Goal: Information Seeking & Learning: Check status

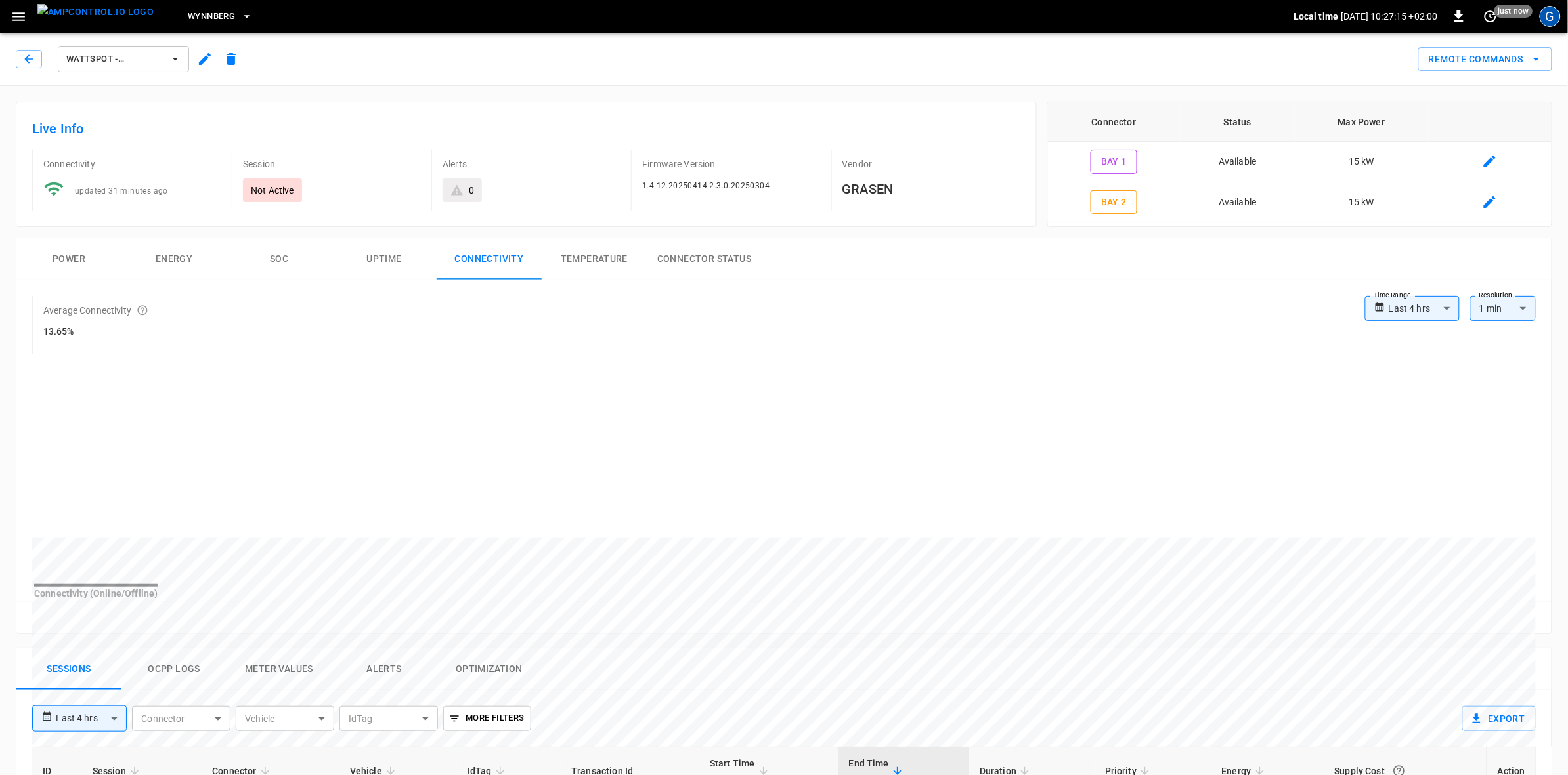
click at [1553, 16] on div "G" at bounding box center [1550, 16] width 21 height 21
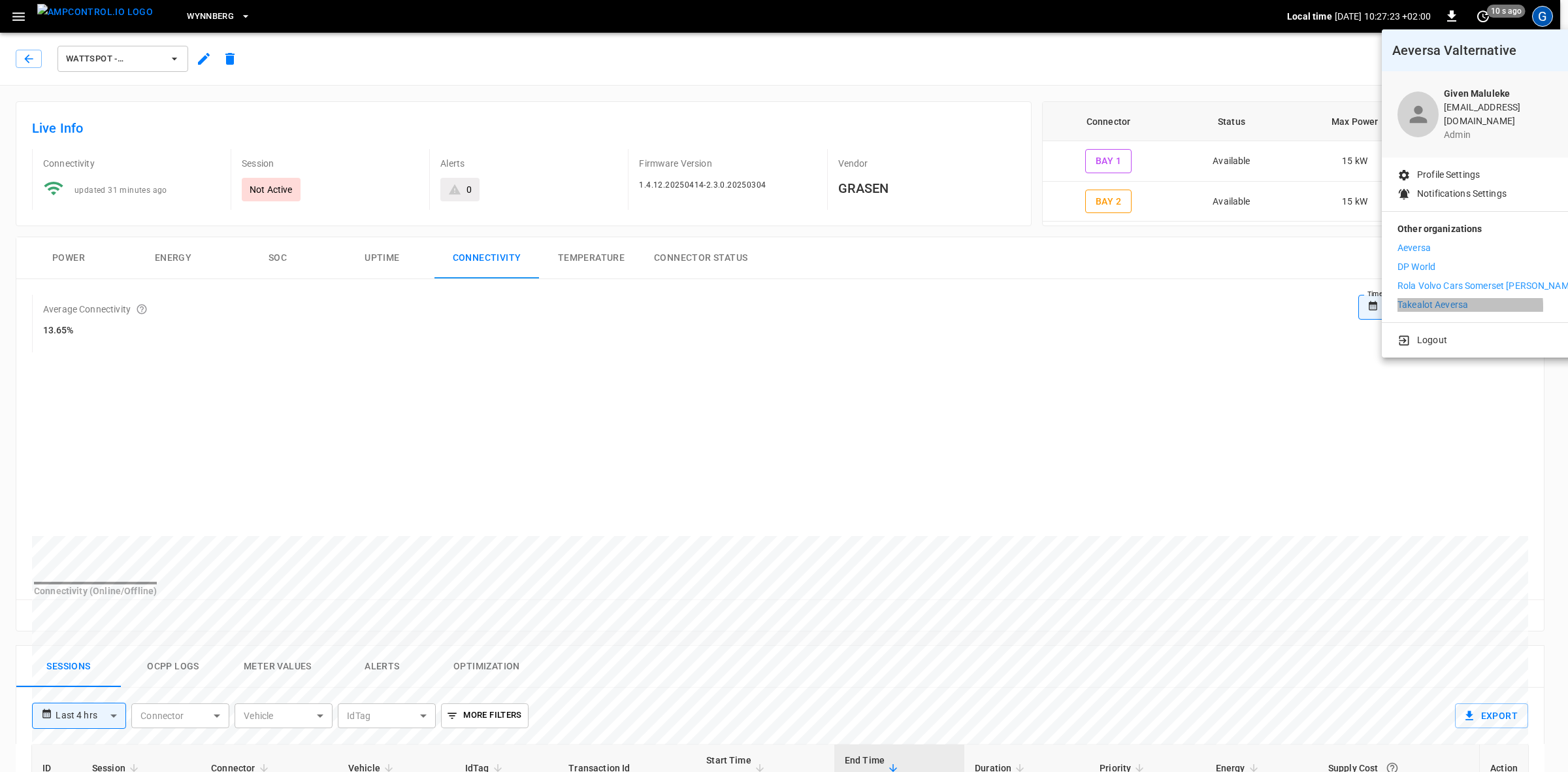
click at [1435, 298] on p "Takealot Aeversa" at bounding box center [1433, 305] width 71 height 13
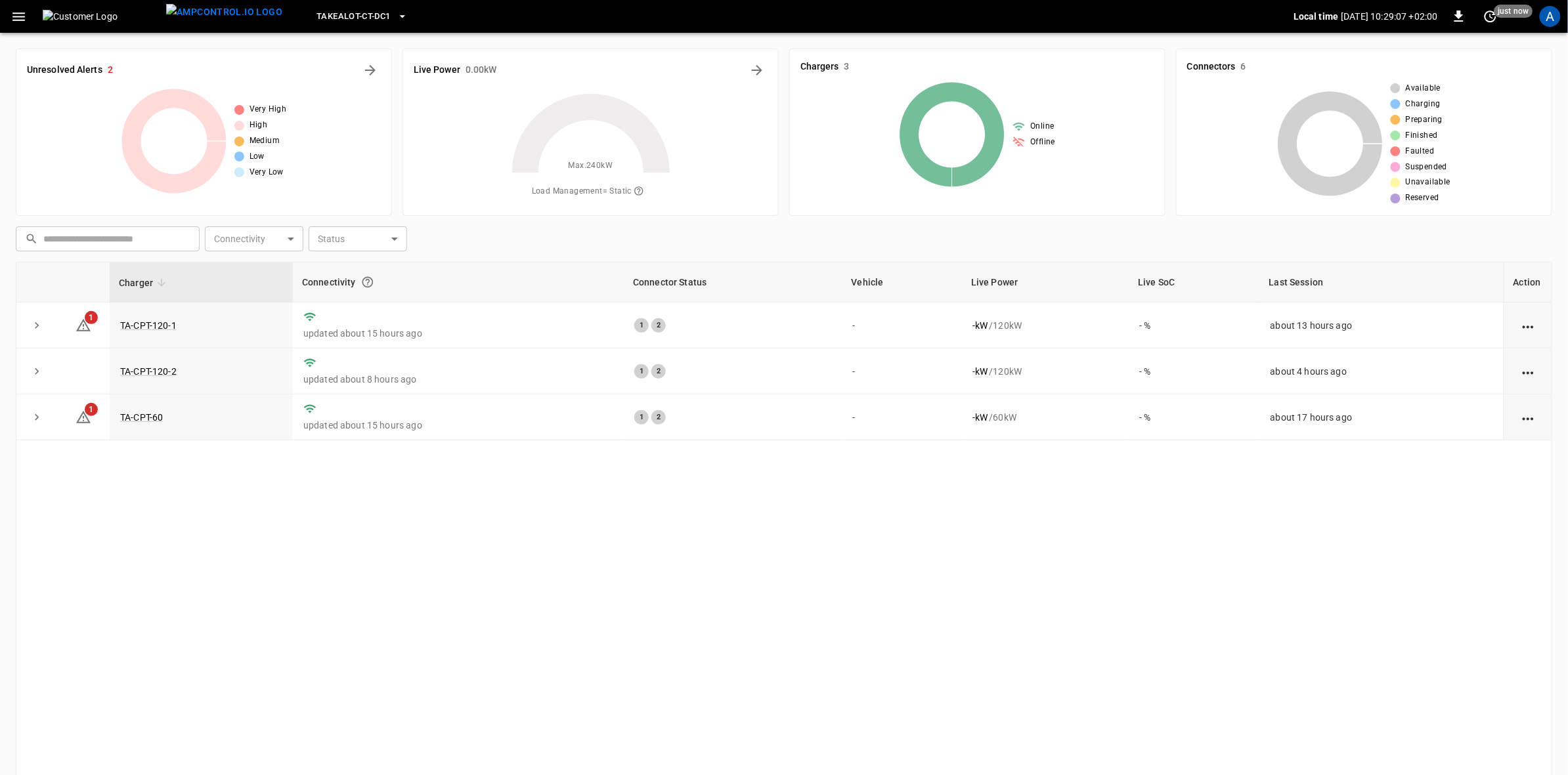
click at [24, 13] on icon "button" at bounding box center [19, 16] width 13 height 8
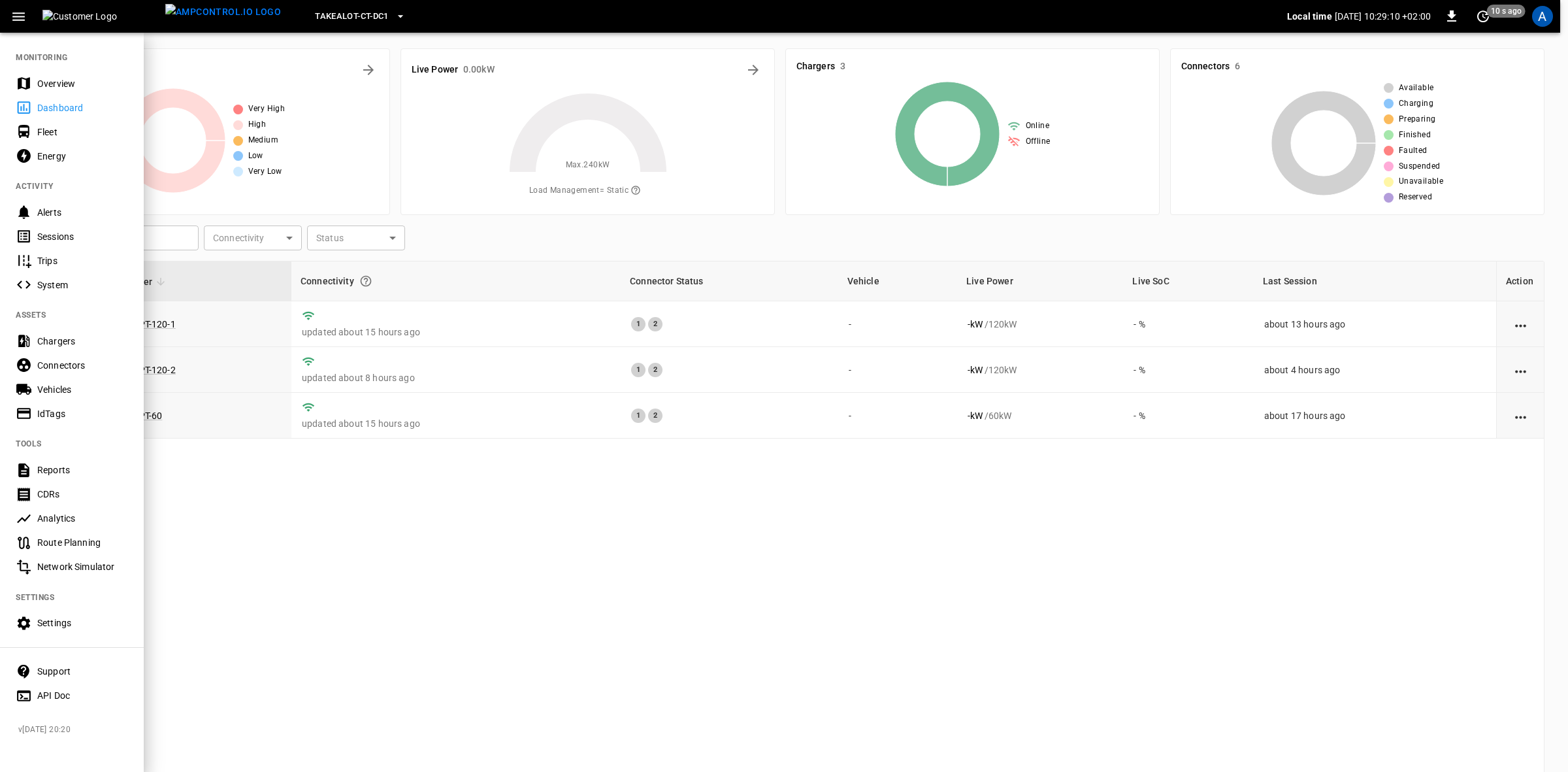
click at [57, 471] on div "Reports" at bounding box center [83, 470] width 91 height 13
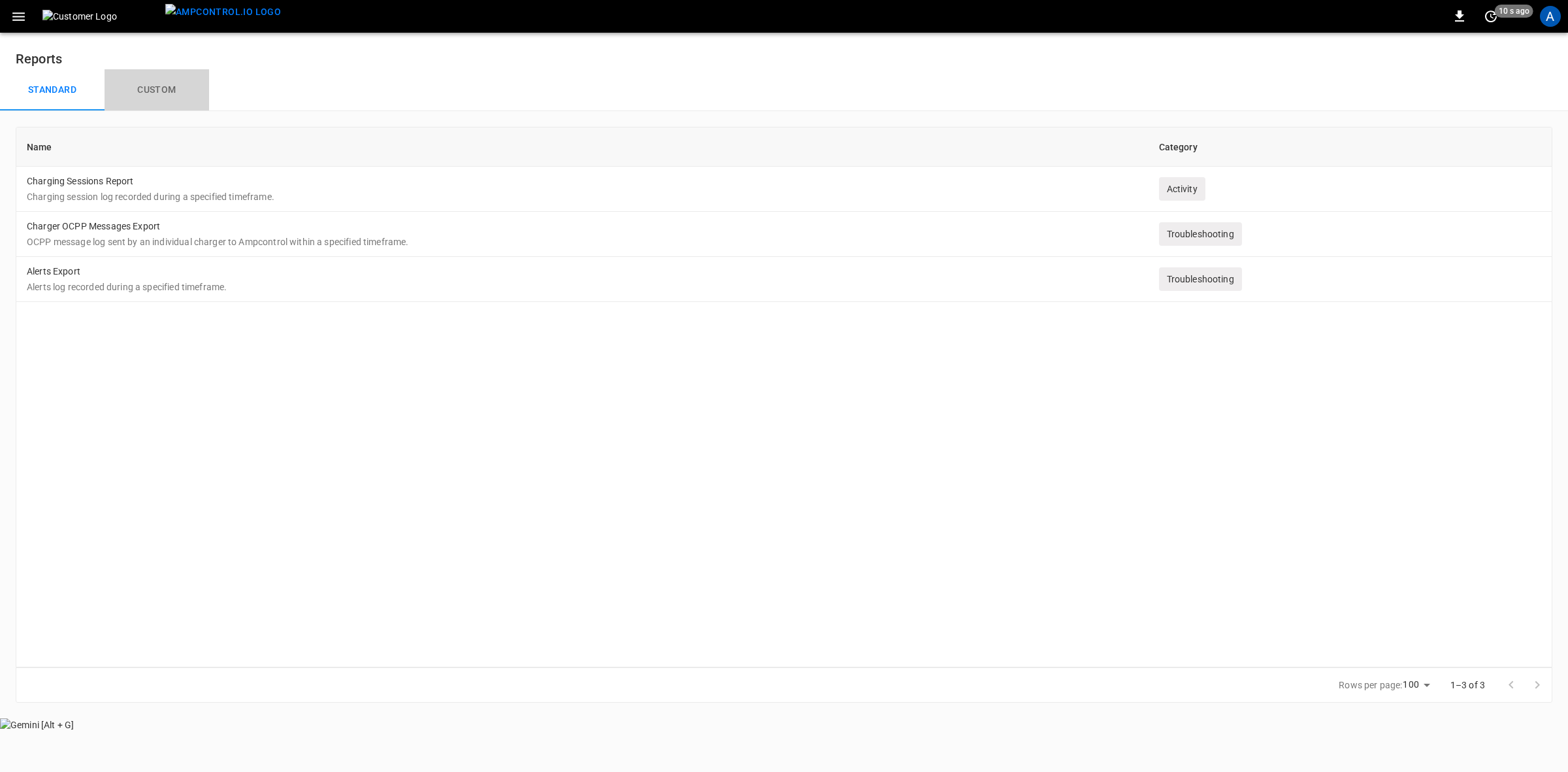
click at [141, 87] on button "Custom" at bounding box center [157, 90] width 104 height 42
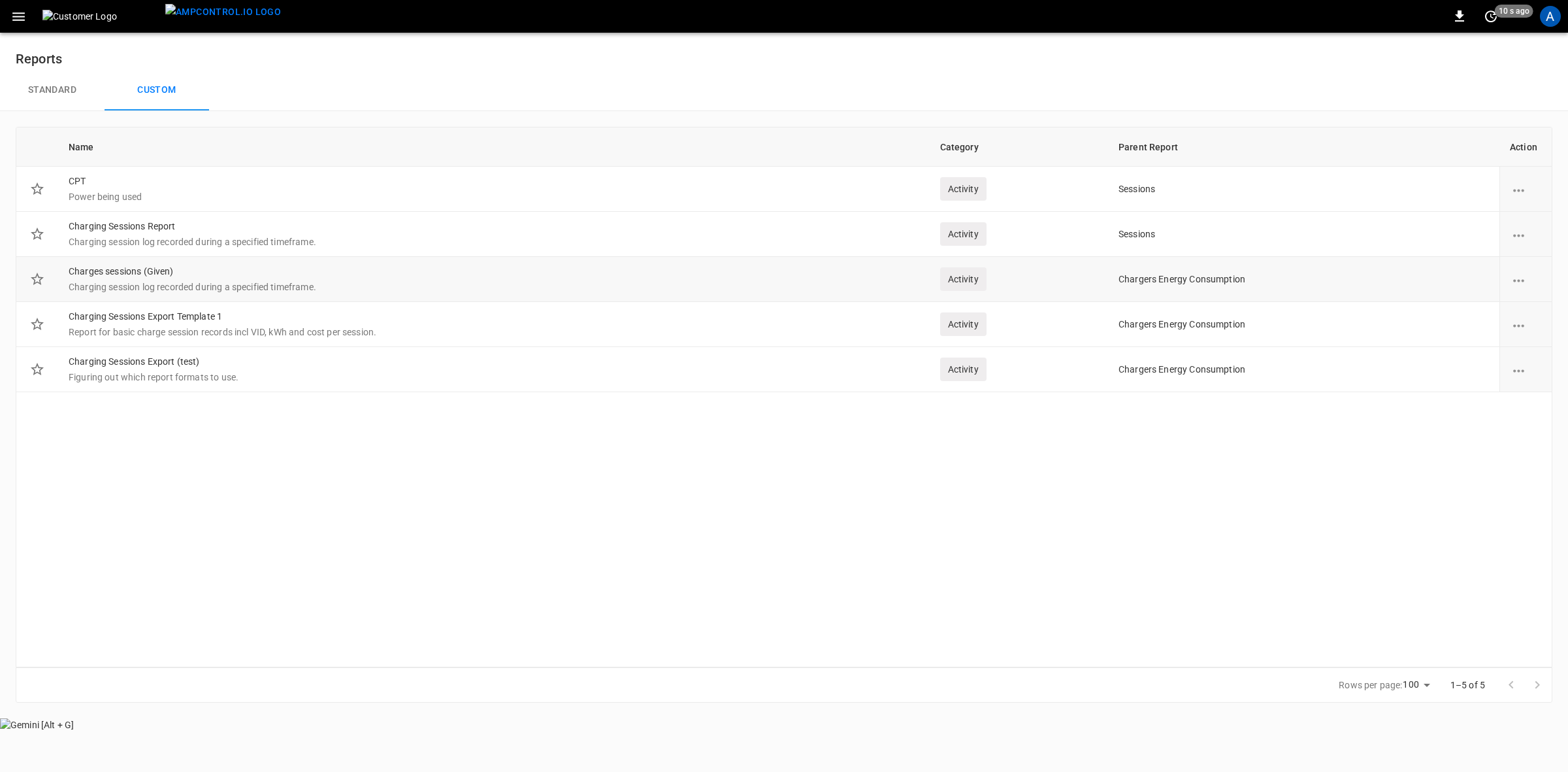
click at [191, 272] on td "Charges sessions (Given) Charging session log recorded during a specified timef…" at bounding box center [494, 279] width 872 height 45
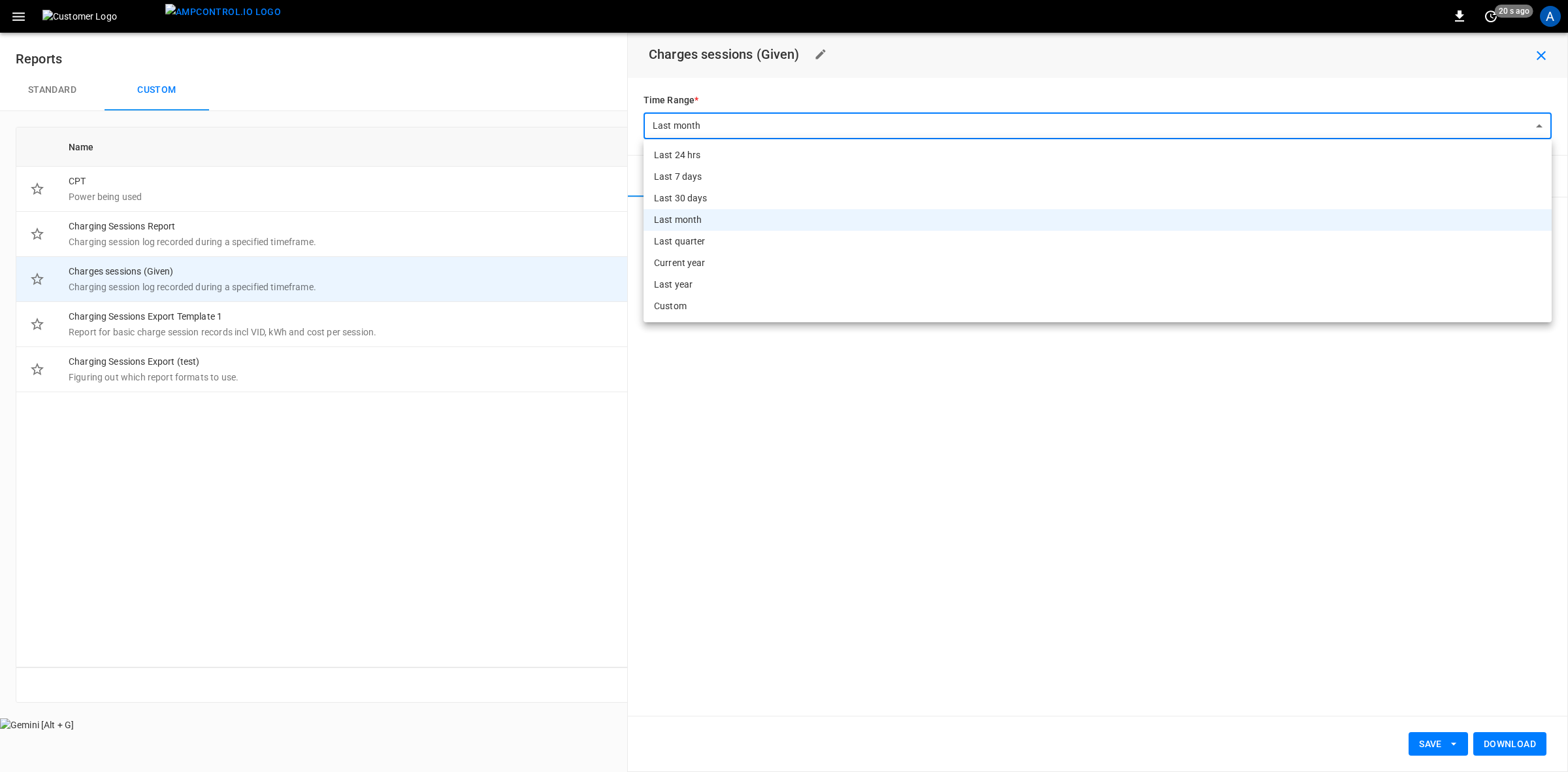
click at [956, 126] on body "**********" at bounding box center [784, 366] width 1568 height 732
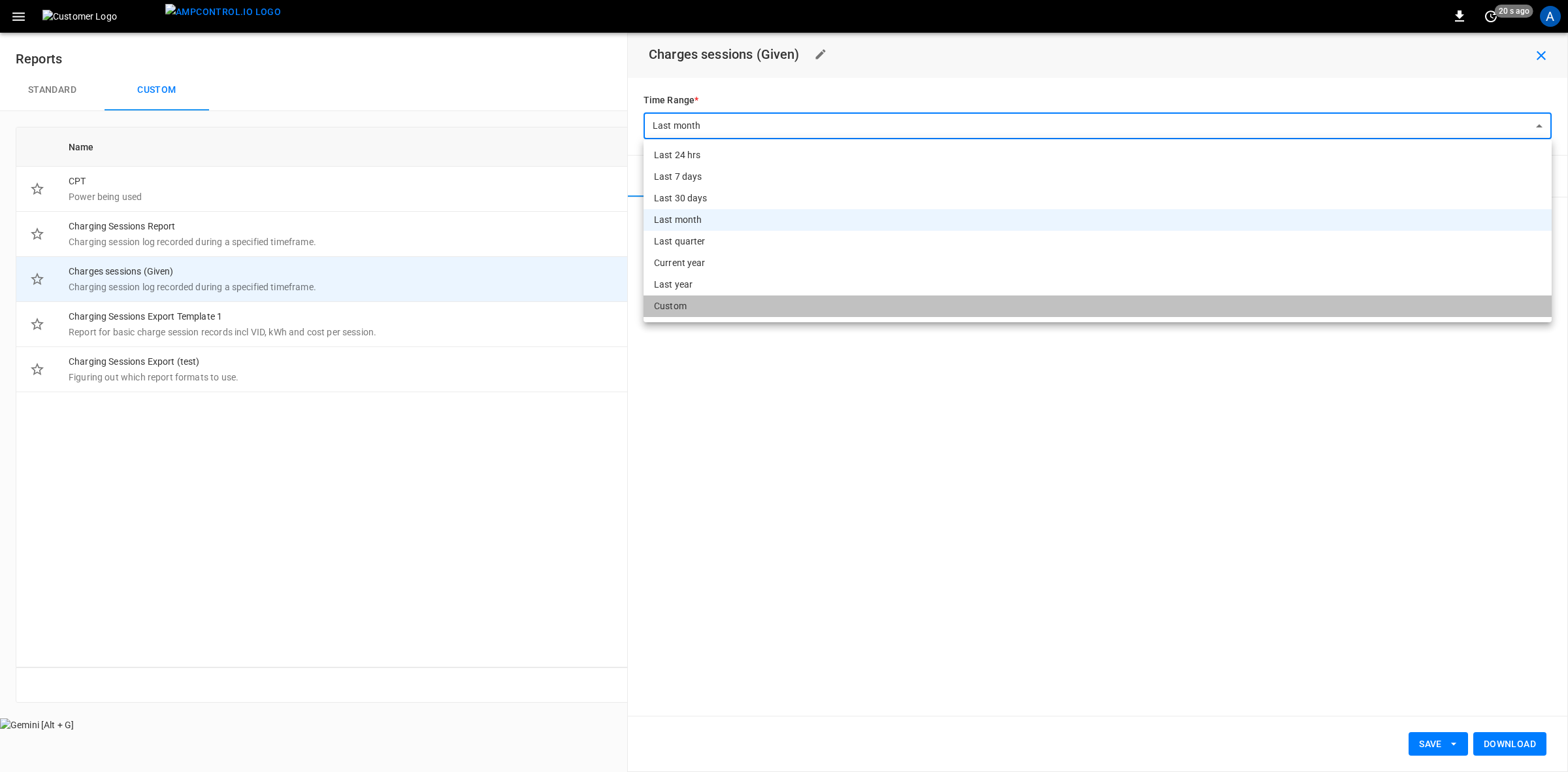
click at [690, 308] on li "Custom" at bounding box center [1097, 306] width 908 height 22
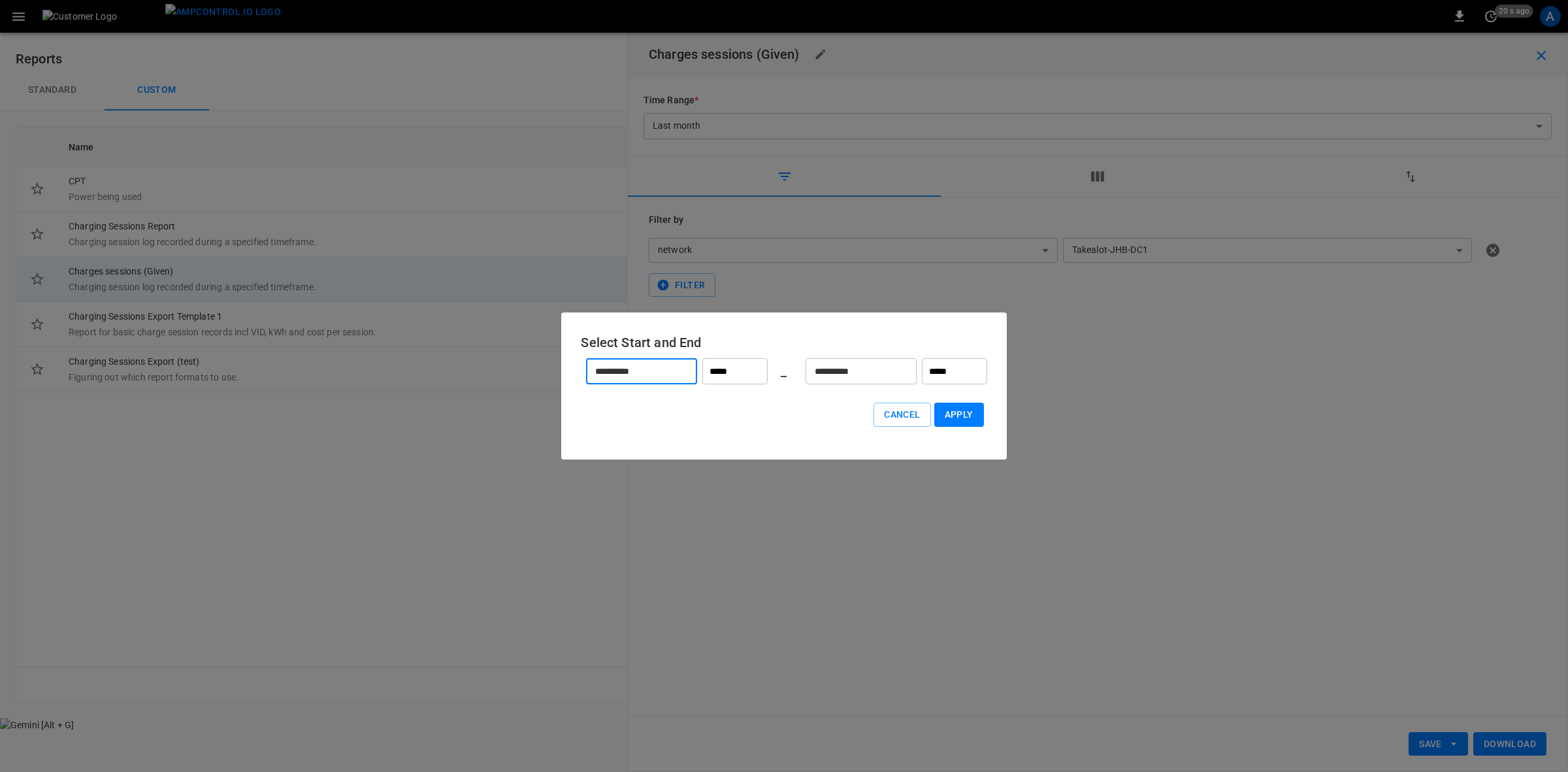
click at [675, 373] on input "**********" at bounding box center [634, 372] width 97 height 34
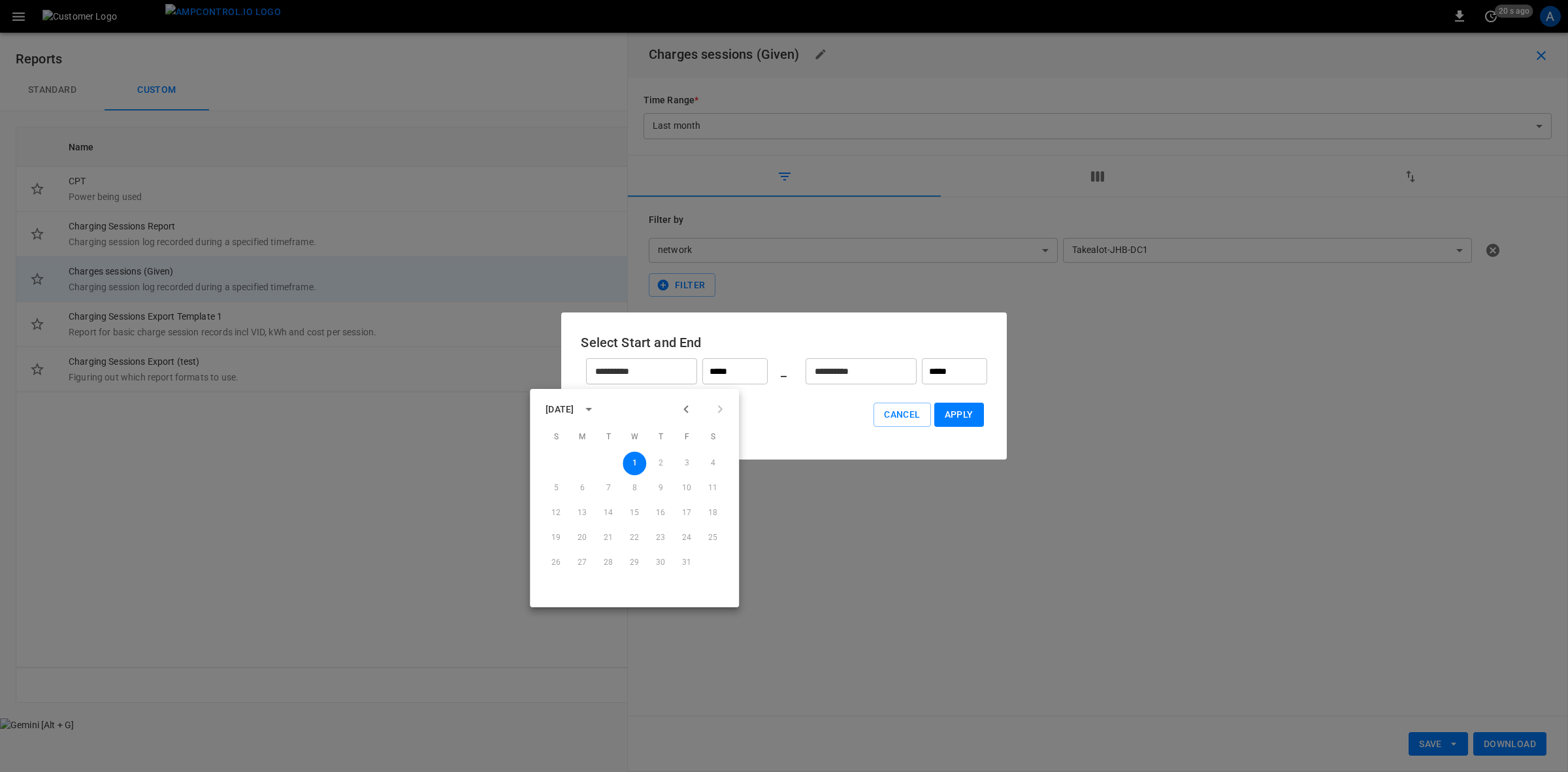
click at [681, 412] on icon "Previous month" at bounding box center [686, 409] width 16 height 16
click at [585, 467] on button "1" at bounding box center [582, 464] width 24 height 24
type input "**********"
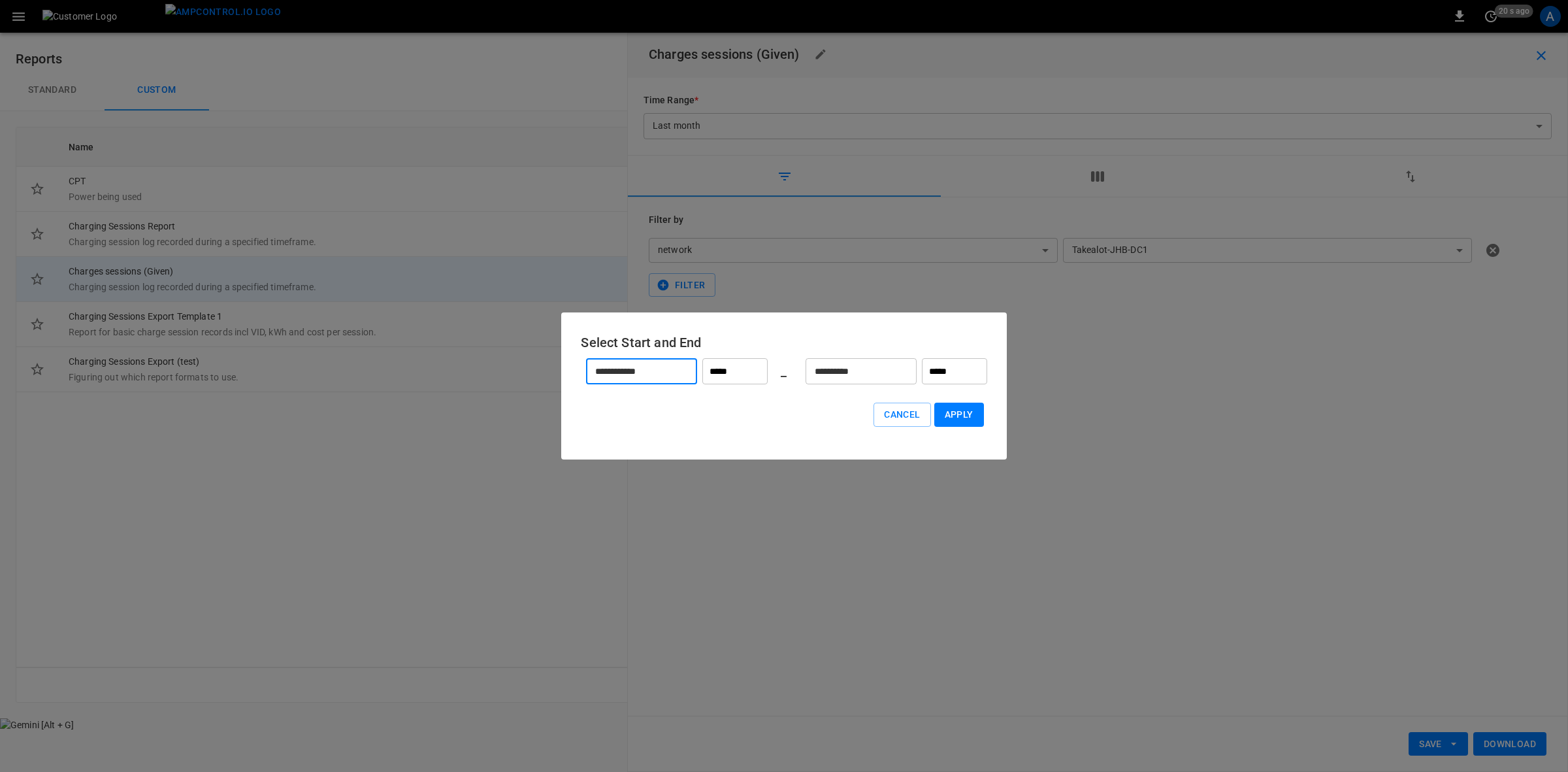
click at [737, 367] on input "*****" at bounding box center [735, 371] width 66 height 26
click at [732, 401] on li "00:00" at bounding box center [744, 402] width 24 height 23
type input "*****"
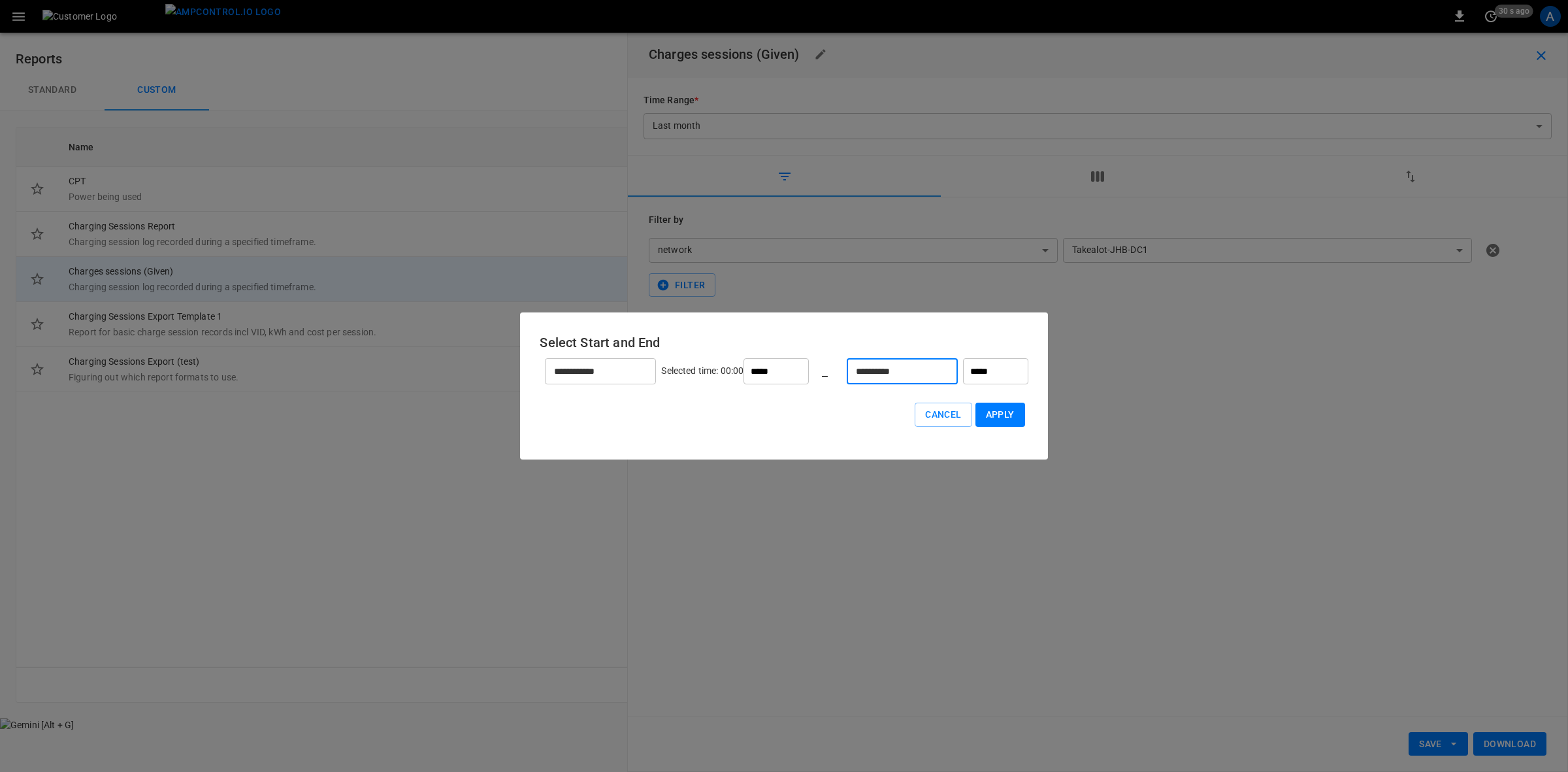
click at [874, 367] on input "**********" at bounding box center [896, 372] width 97 height 34
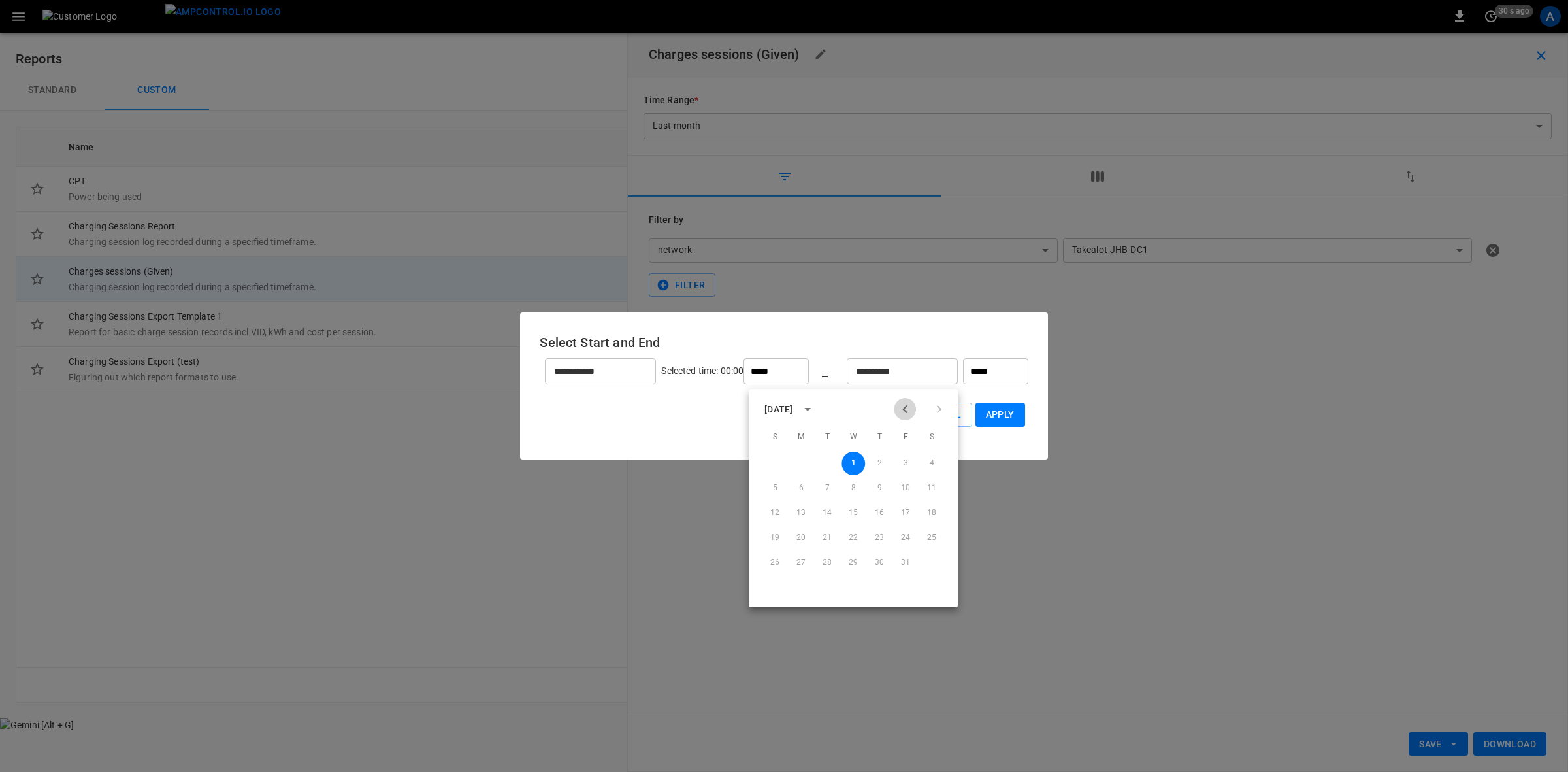
click at [900, 412] on icon "Previous month" at bounding box center [905, 409] width 16 height 16
click at [823, 564] on button "30" at bounding box center [828, 563] width 24 height 24
type input "**********"
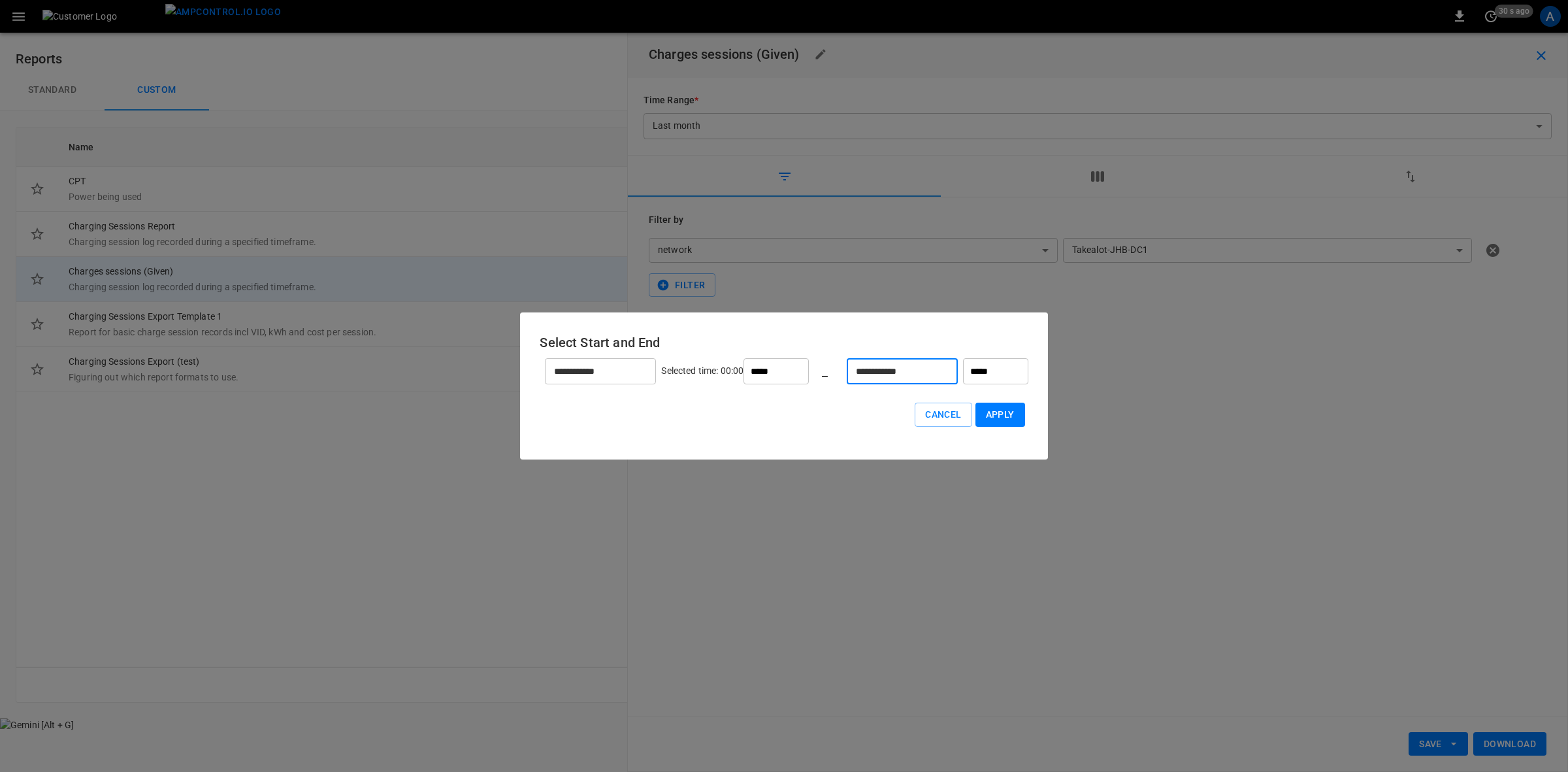
click at [964, 371] on input "*****" at bounding box center [996, 371] width 66 height 26
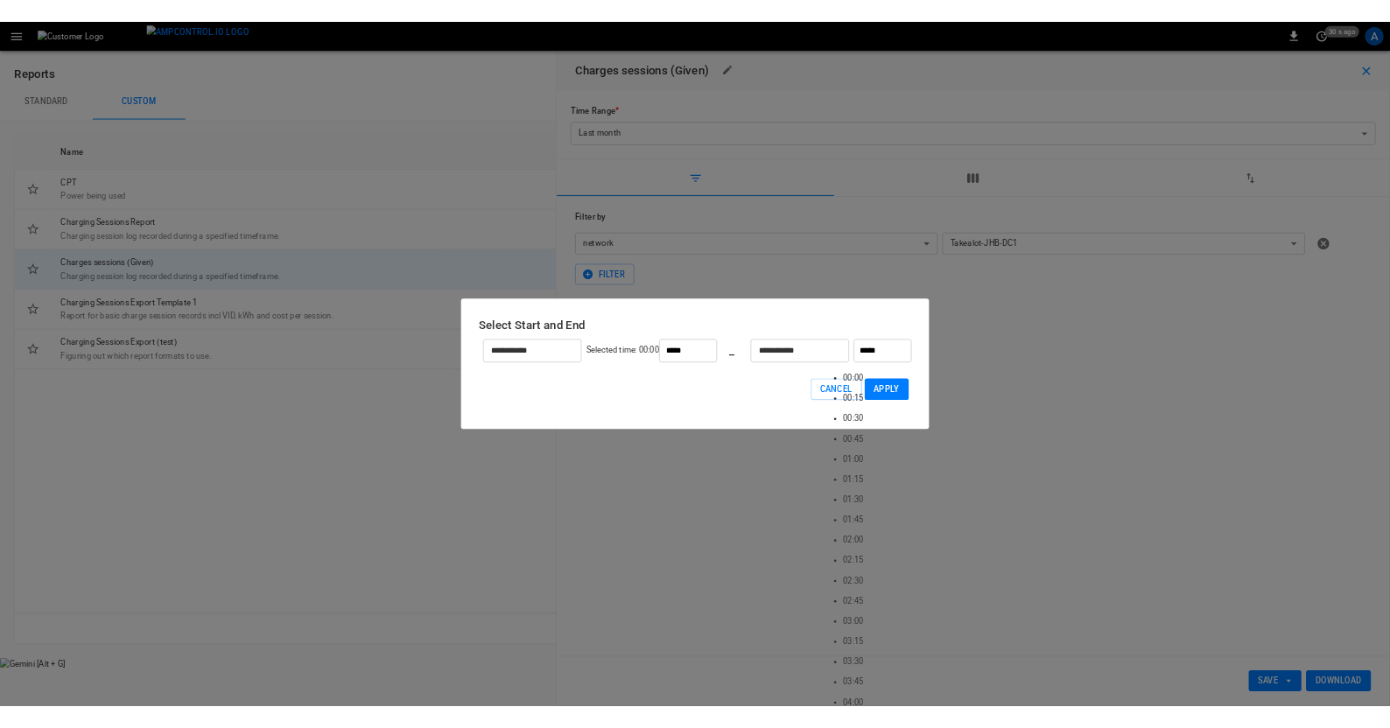
scroll to position [2759, 0]
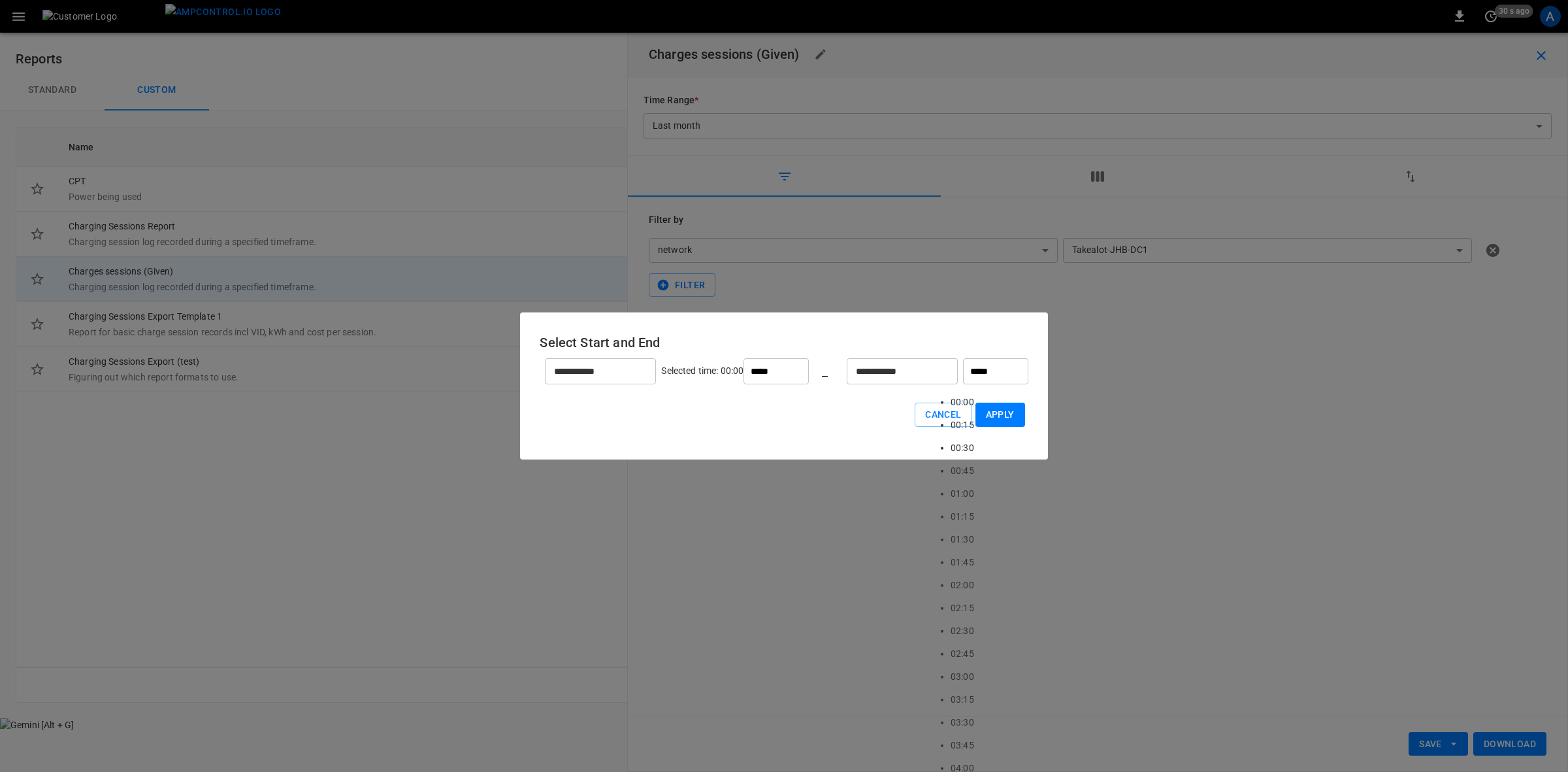
type input "*****"
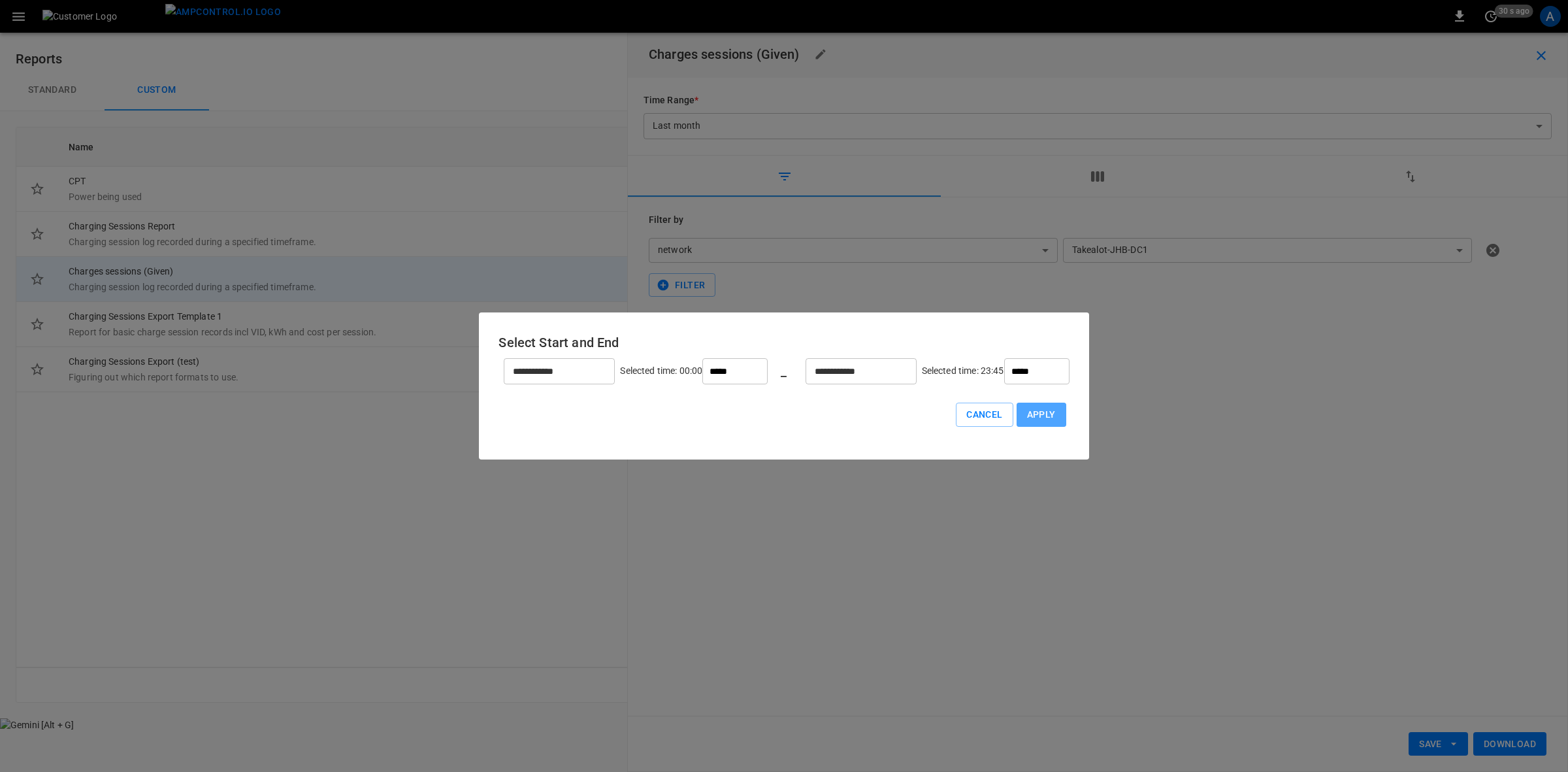
click at [1016, 415] on button "Apply" at bounding box center [1041, 414] width 50 height 24
type input "******"
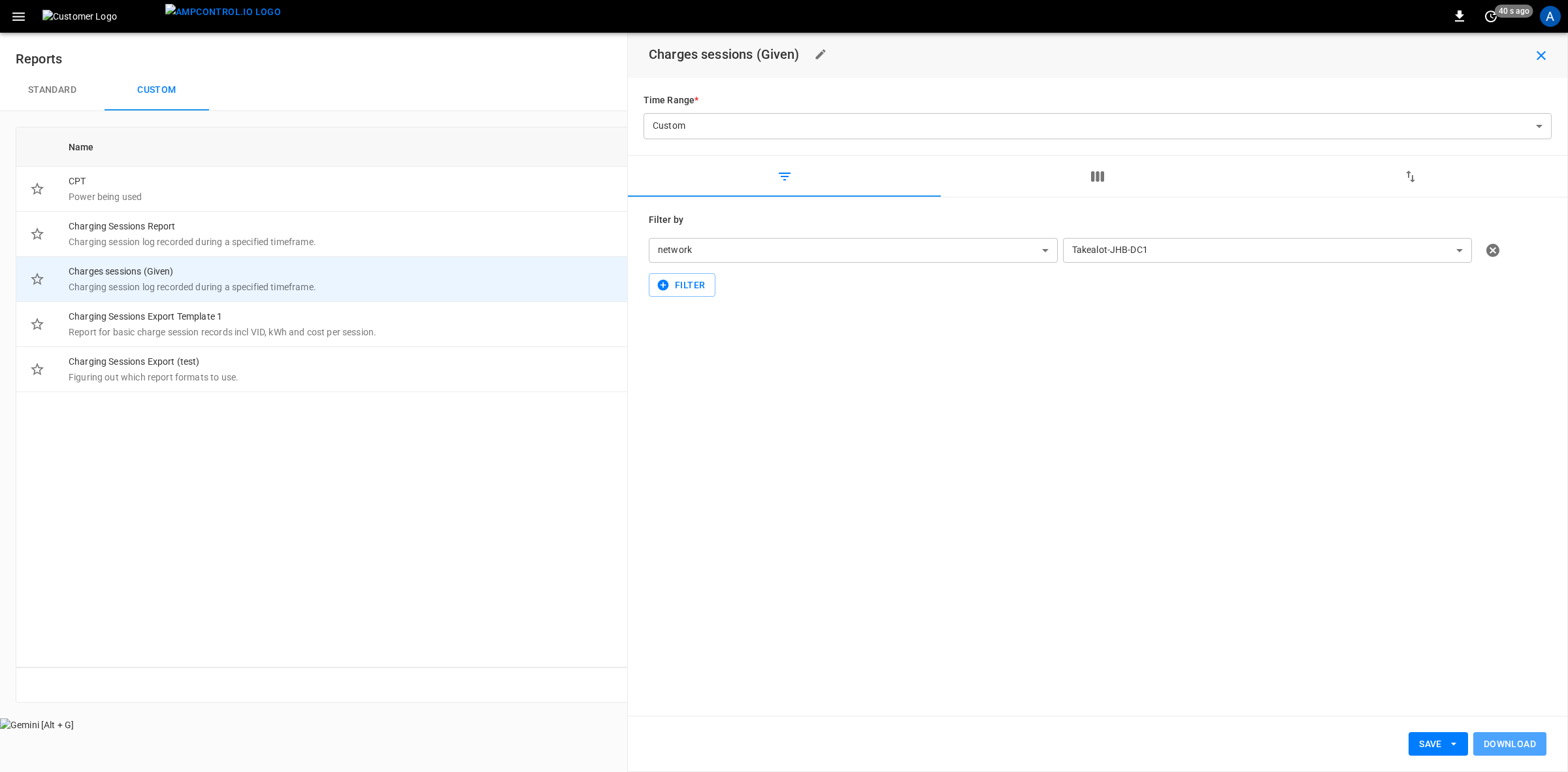
click at [1508, 748] on button "Download" at bounding box center [1510, 744] width 73 height 24
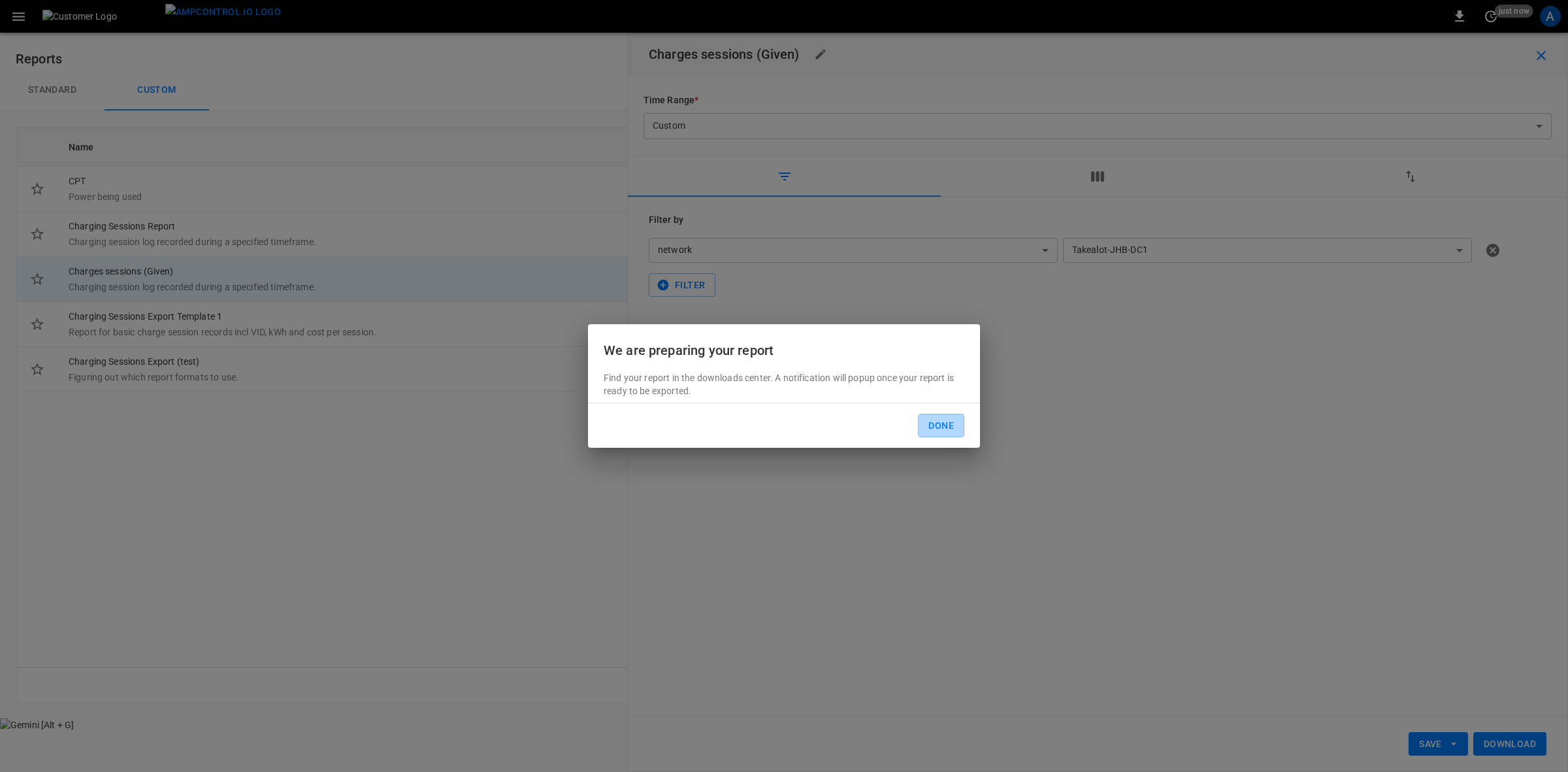
drag, startPoint x: 928, startPoint y: 426, endPoint x: 1069, endPoint y: 445, distance: 142.3
click at [928, 426] on button "Done" at bounding box center [941, 426] width 46 height 24
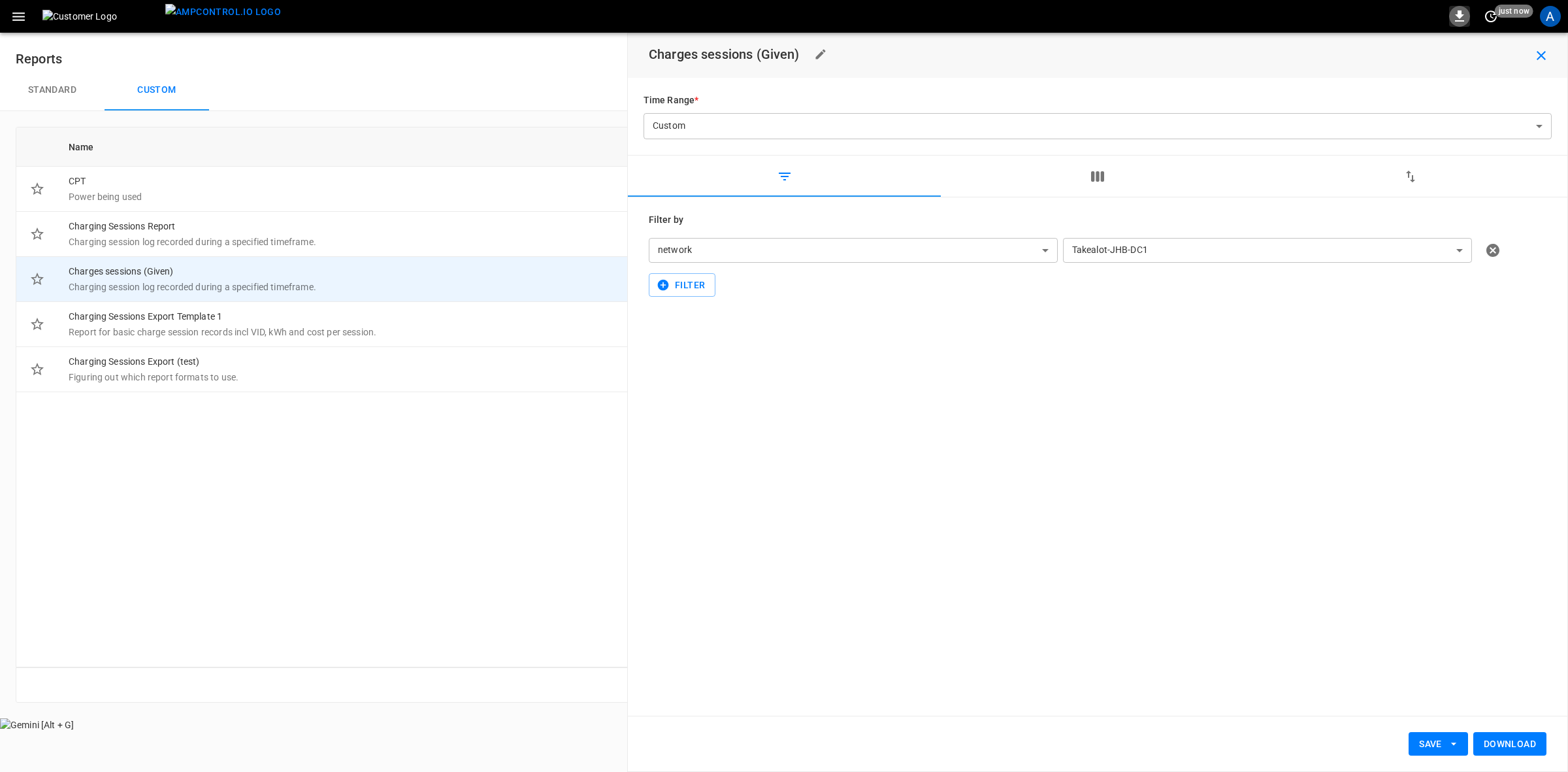
click at [1458, 16] on icon "button" at bounding box center [1460, 16] width 9 height 11
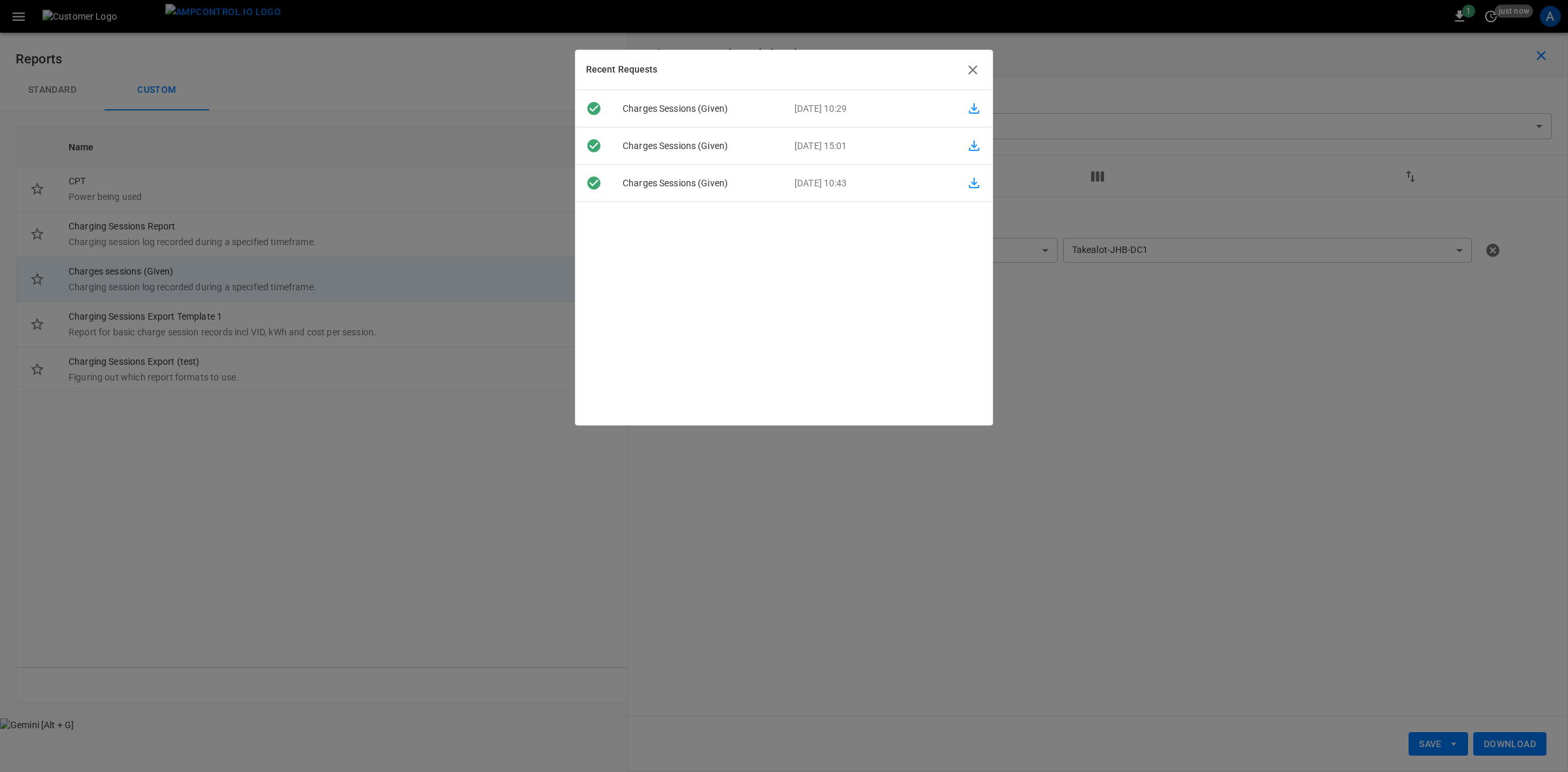
click at [972, 112] on icon "button" at bounding box center [974, 108] width 10 height 10
click at [972, 66] on icon "button" at bounding box center [972, 69] width 16 height 16
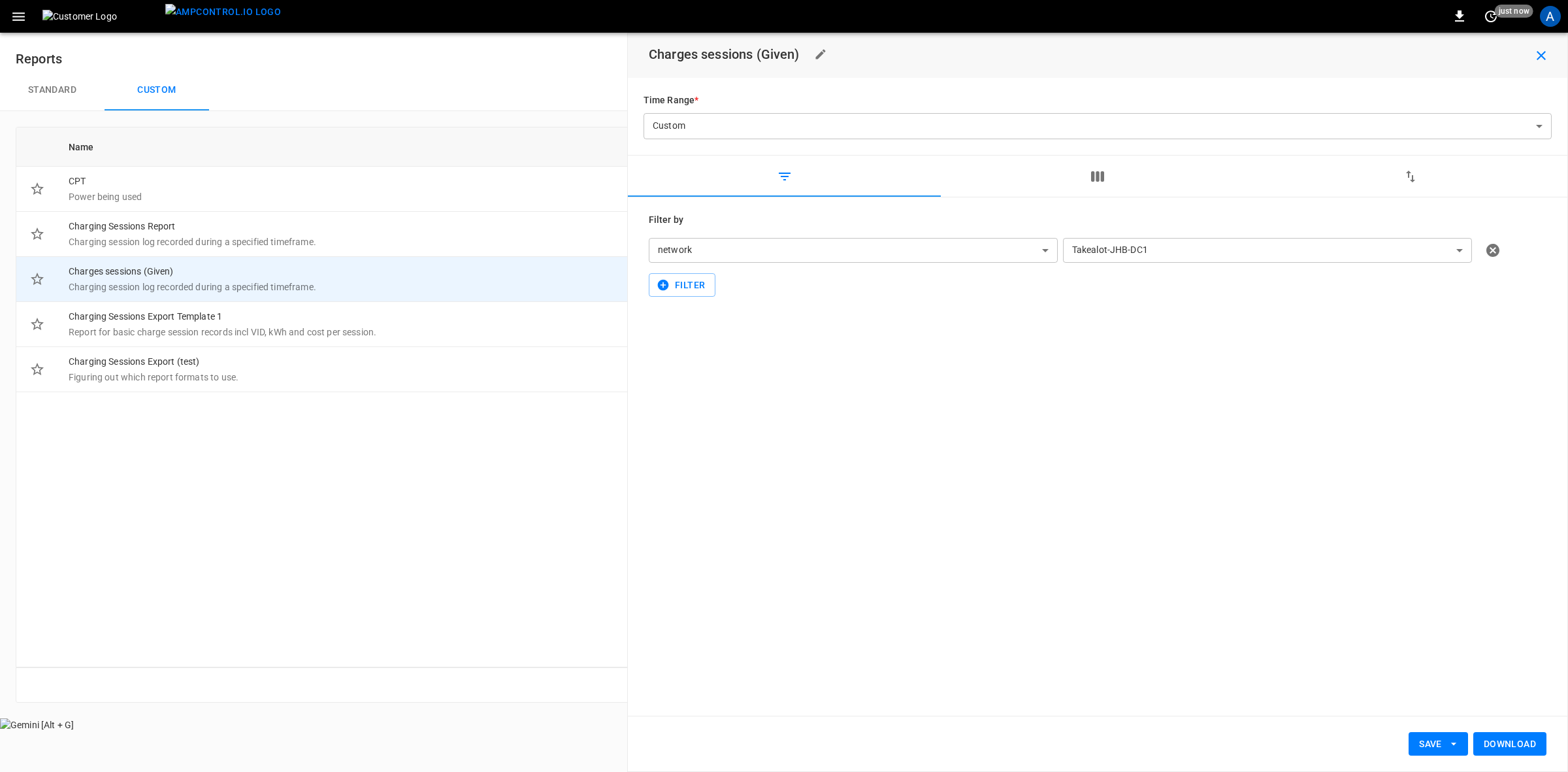
click at [1449, 250] on body "**********" at bounding box center [784, 366] width 1568 height 732
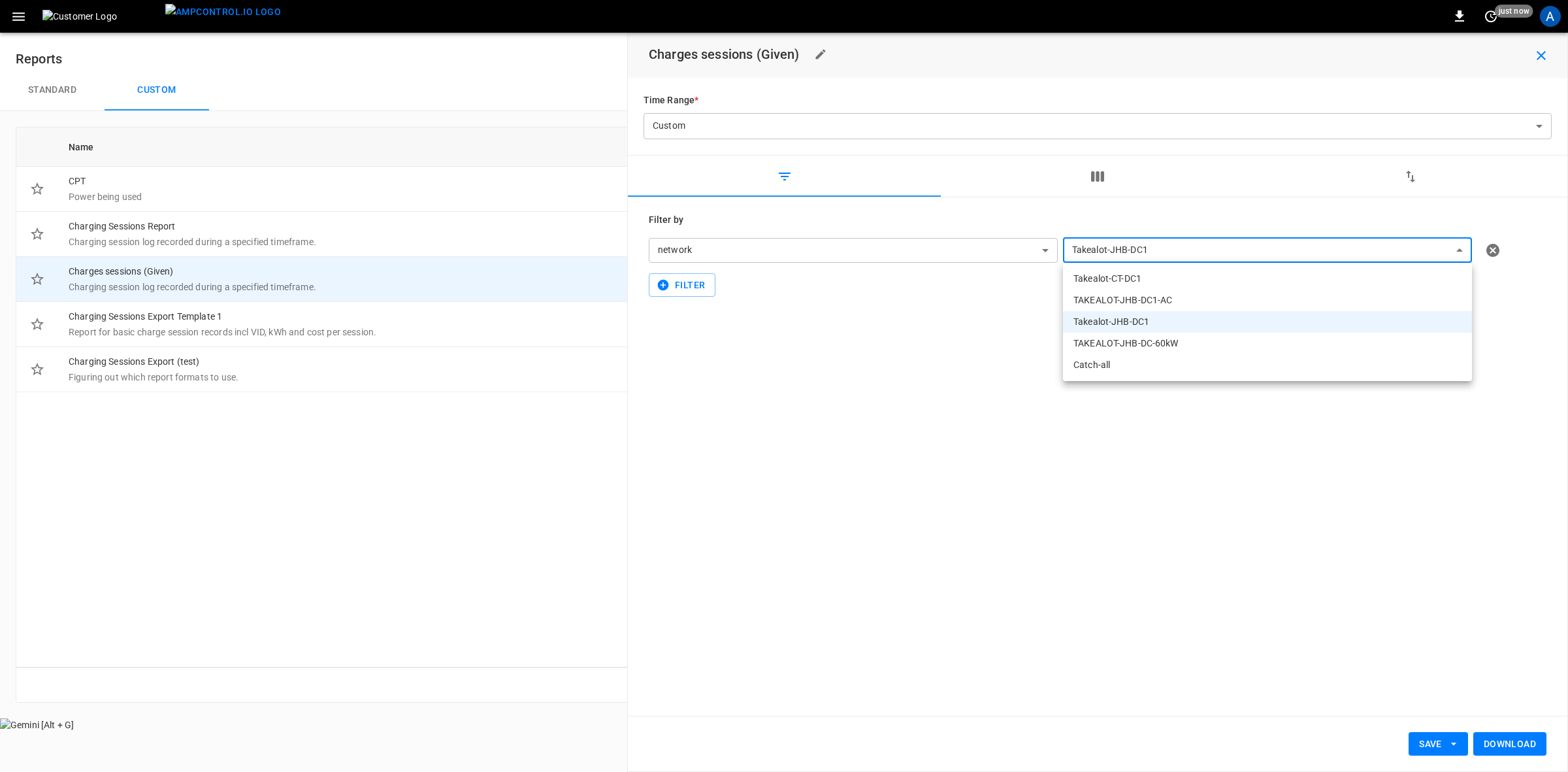
click at [1436, 250] on body "**********" at bounding box center [784, 366] width 1568 height 732
click at [1139, 337] on li "TAKEALOT-JHB-DC-60kW" at bounding box center [1267, 343] width 409 height 22
type input "**********"
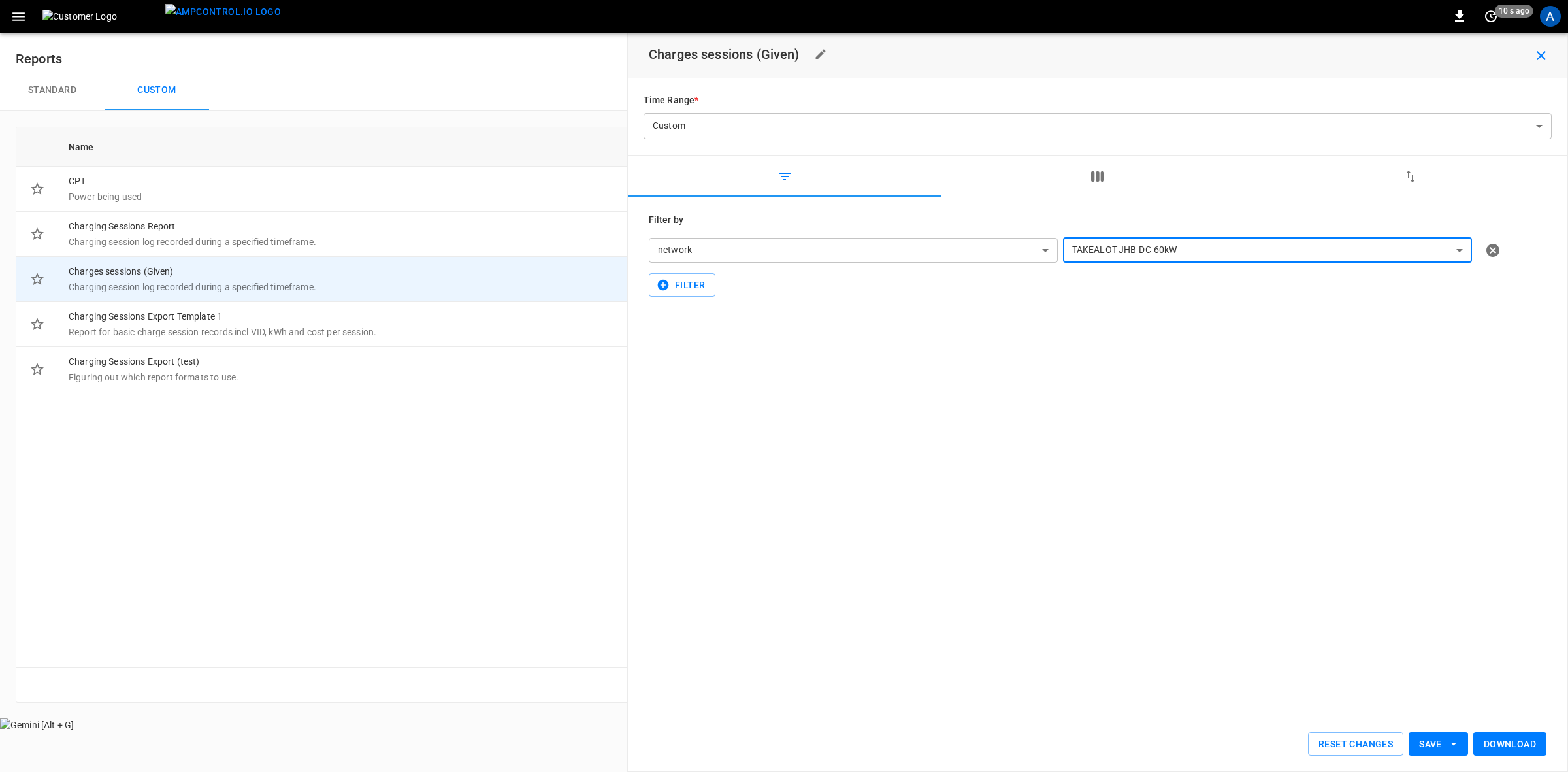
click at [1504, 741] on button "Download" at bounding box center [1510, 744] width 73 height 24
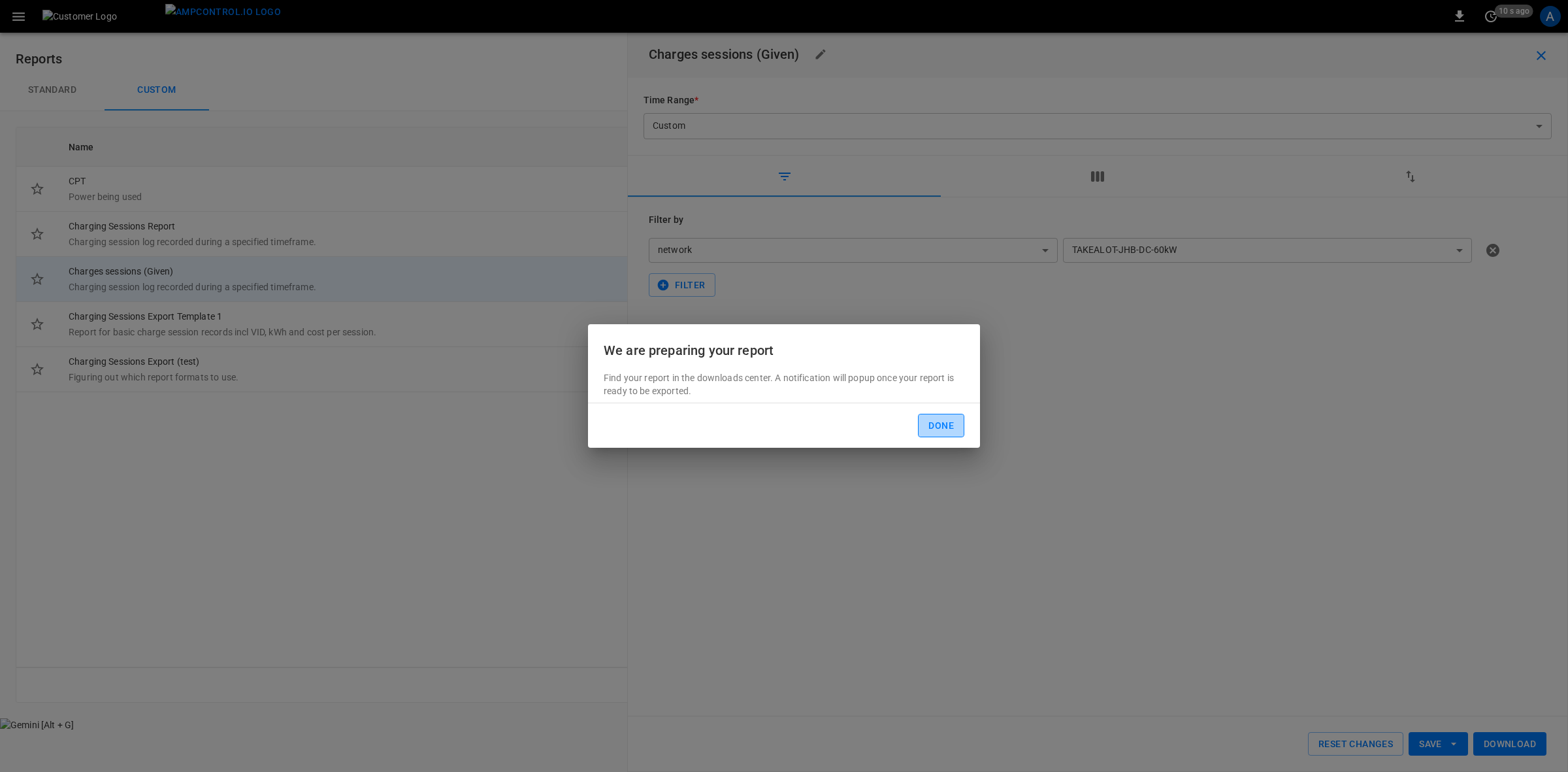
click at [936, 423] on button "Done" at bounding box center [941, 426] width 46 height 24
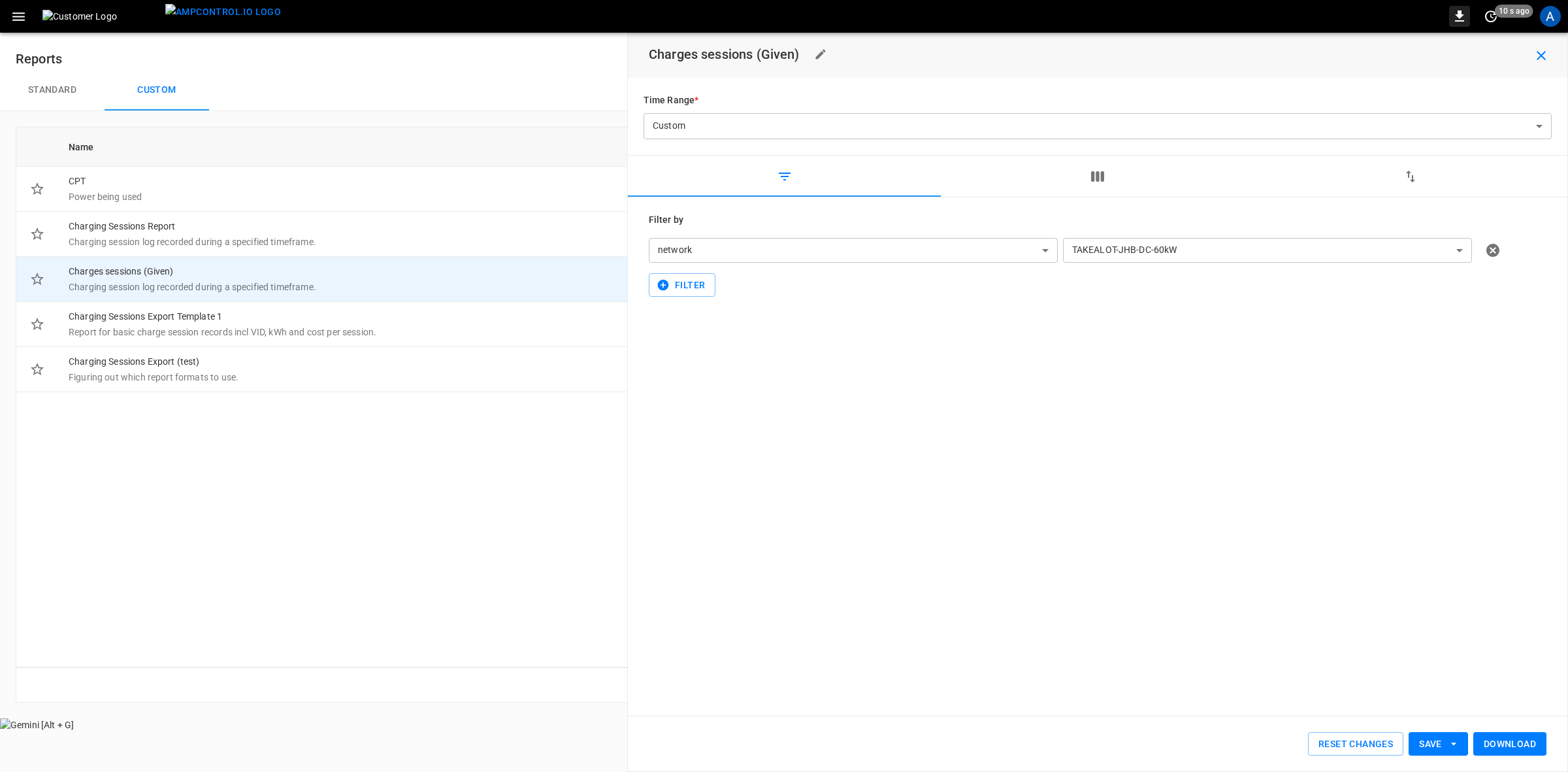
click at [1462, 15] on icon "button" at bounding box center [1460, 16] width 9 height 11
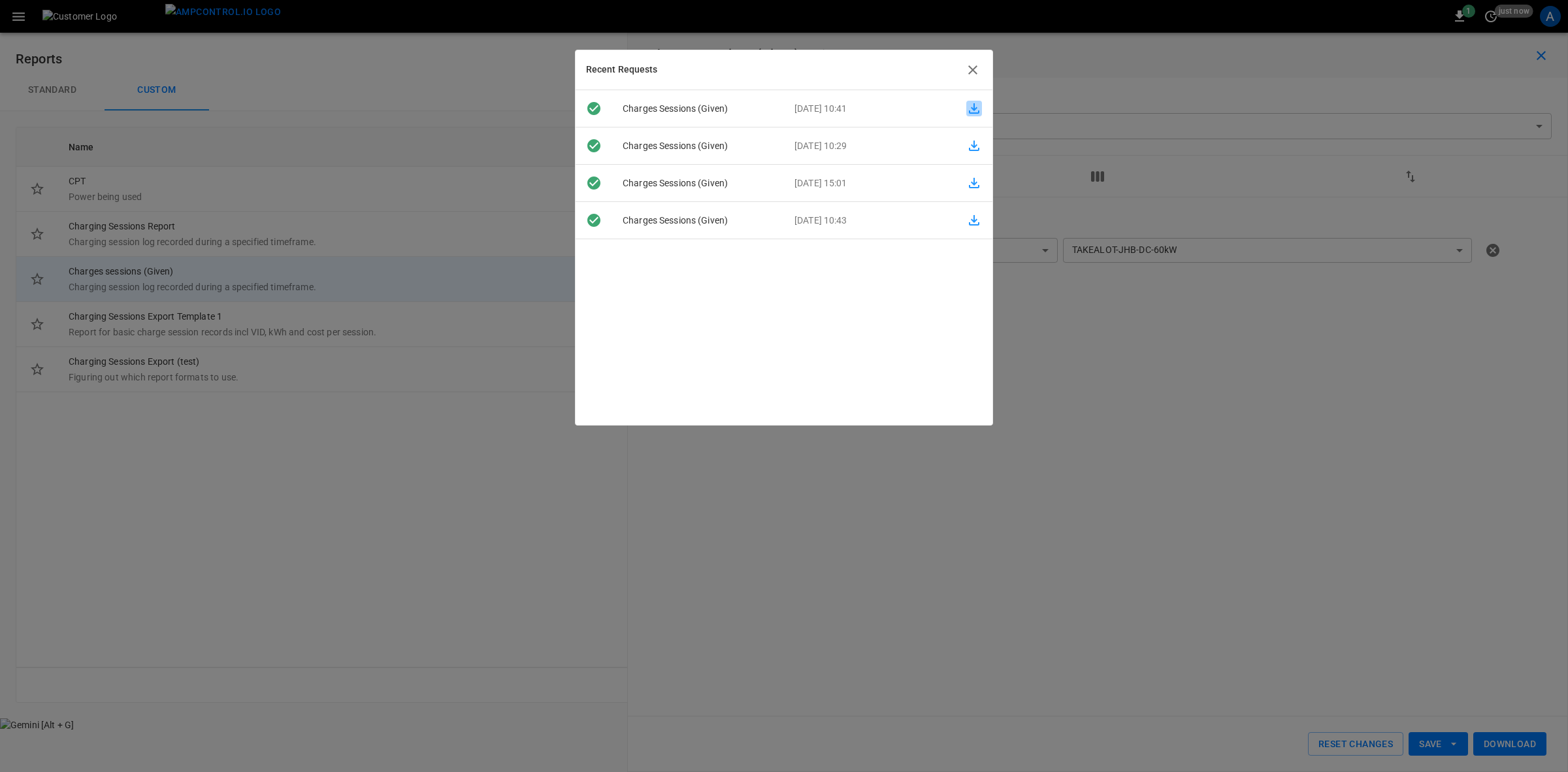
click at [969, 111] on icon "button" at bounding box center [974, 108] width 16 height 16
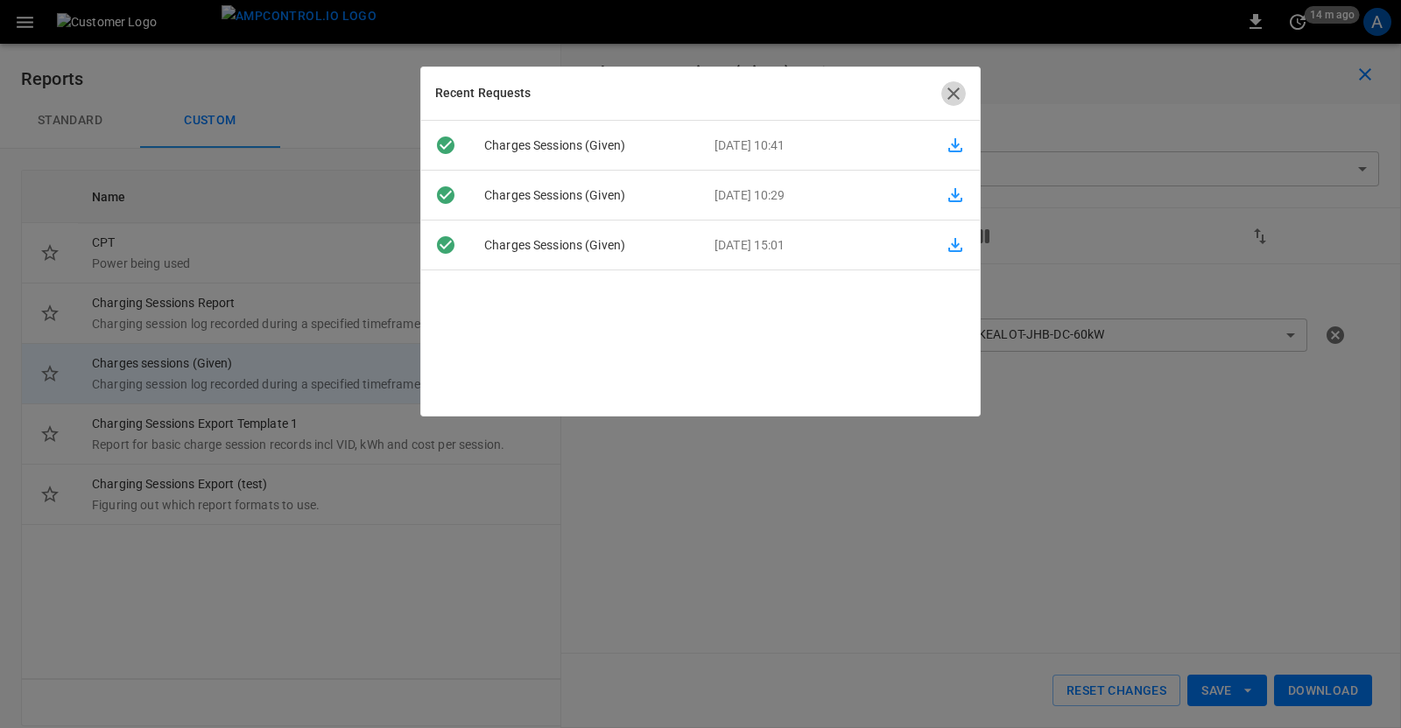
click at [959, 97] on icon "button" at bounding box center [953, 93] width 21 height 21
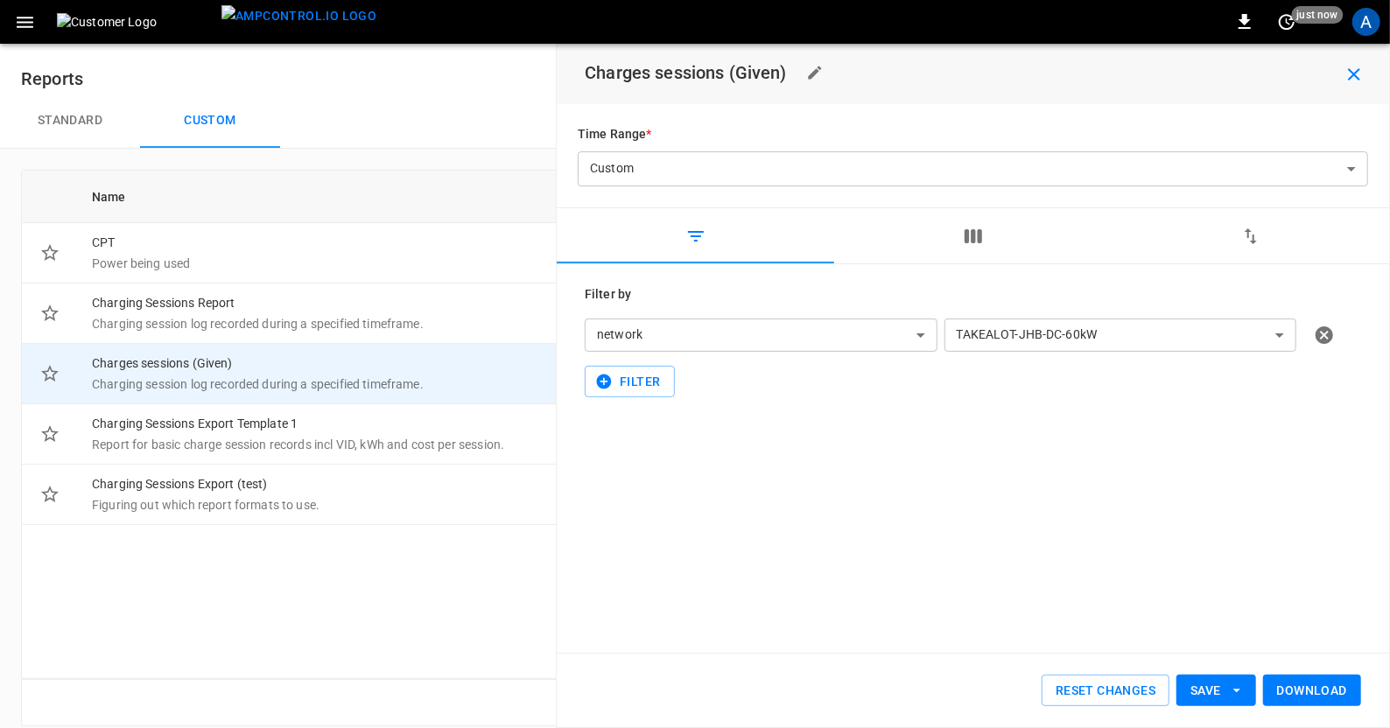
click at [1354, 20] on div "A" at bounding box center [1367, 22] width 28 height 28
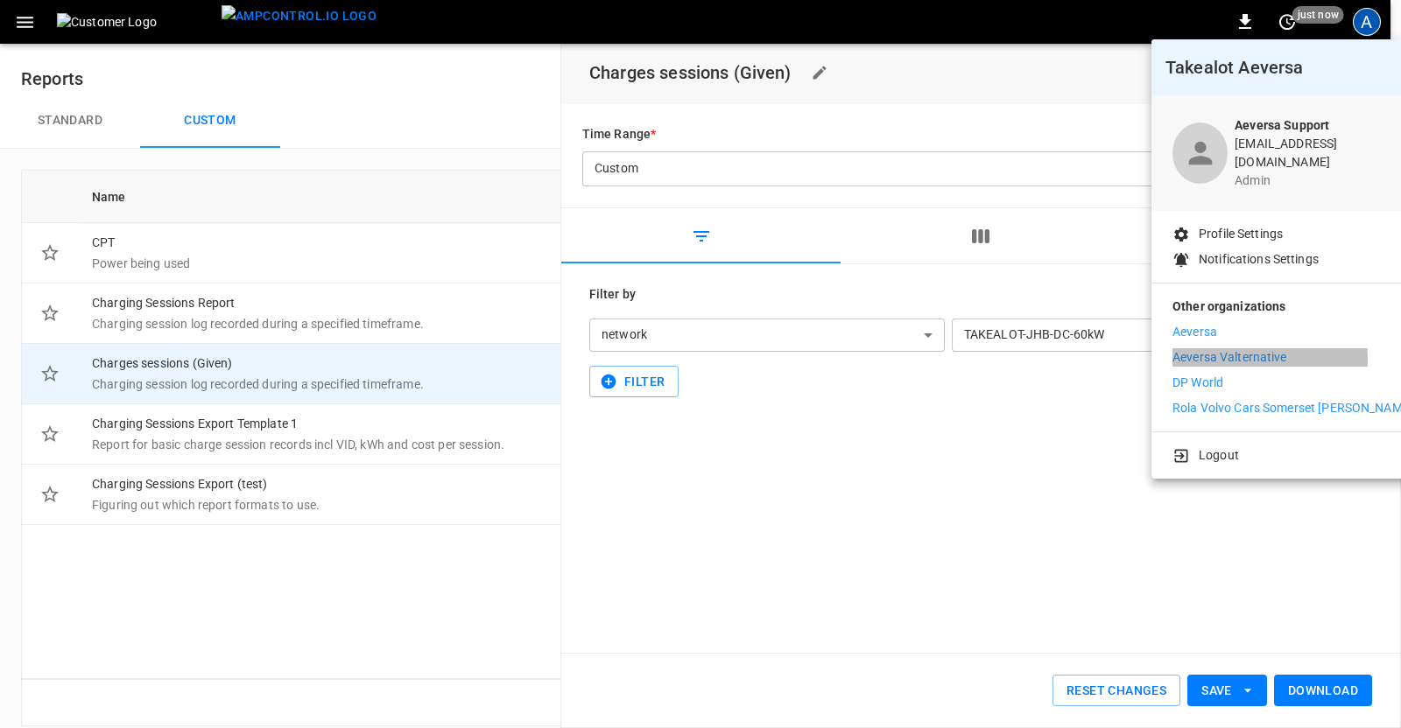
click at [1213, 348] on p "Aeversa Valternative" at bounding box center [1229, 357] width 115 height 18
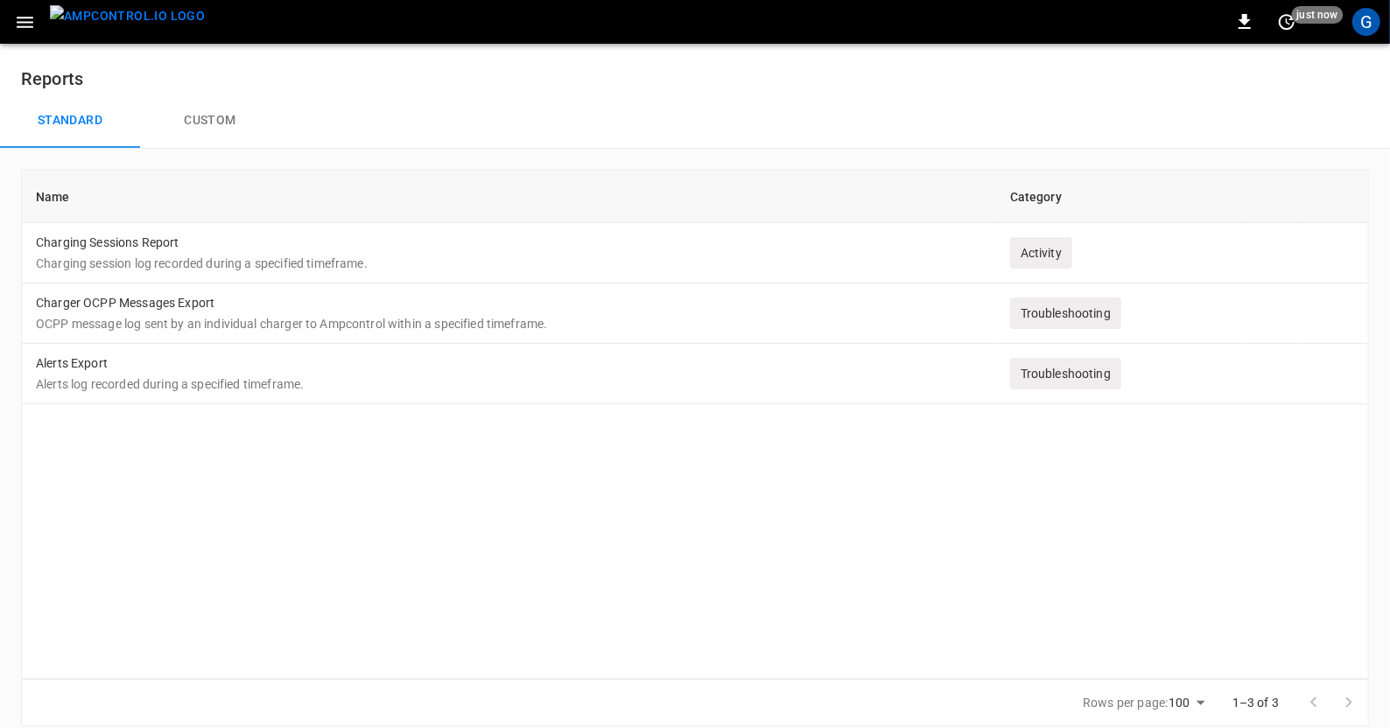
click at [15, 22] on icon "button" at bounding box center [25, 22] width 22 height 22
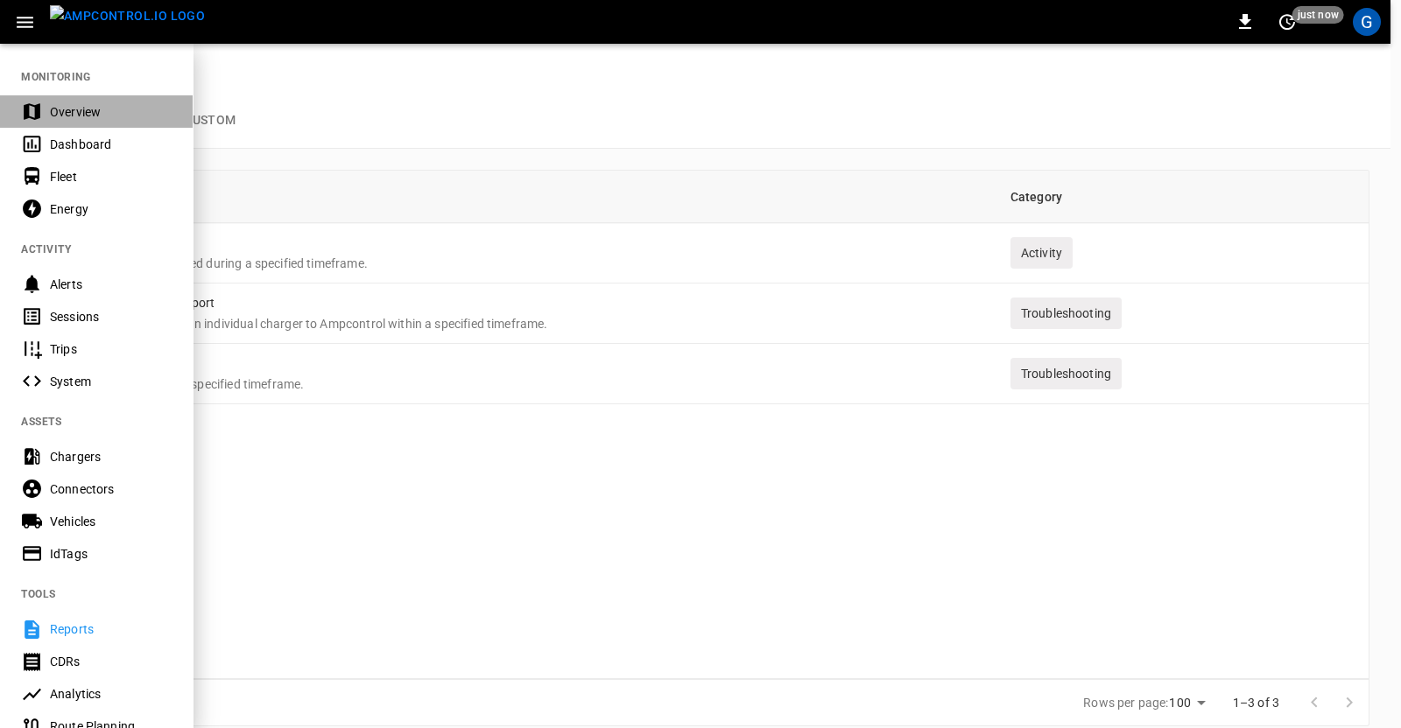
click at [68, 109] on div "Overview" at bounding box center [111, 112] width 122 height 18
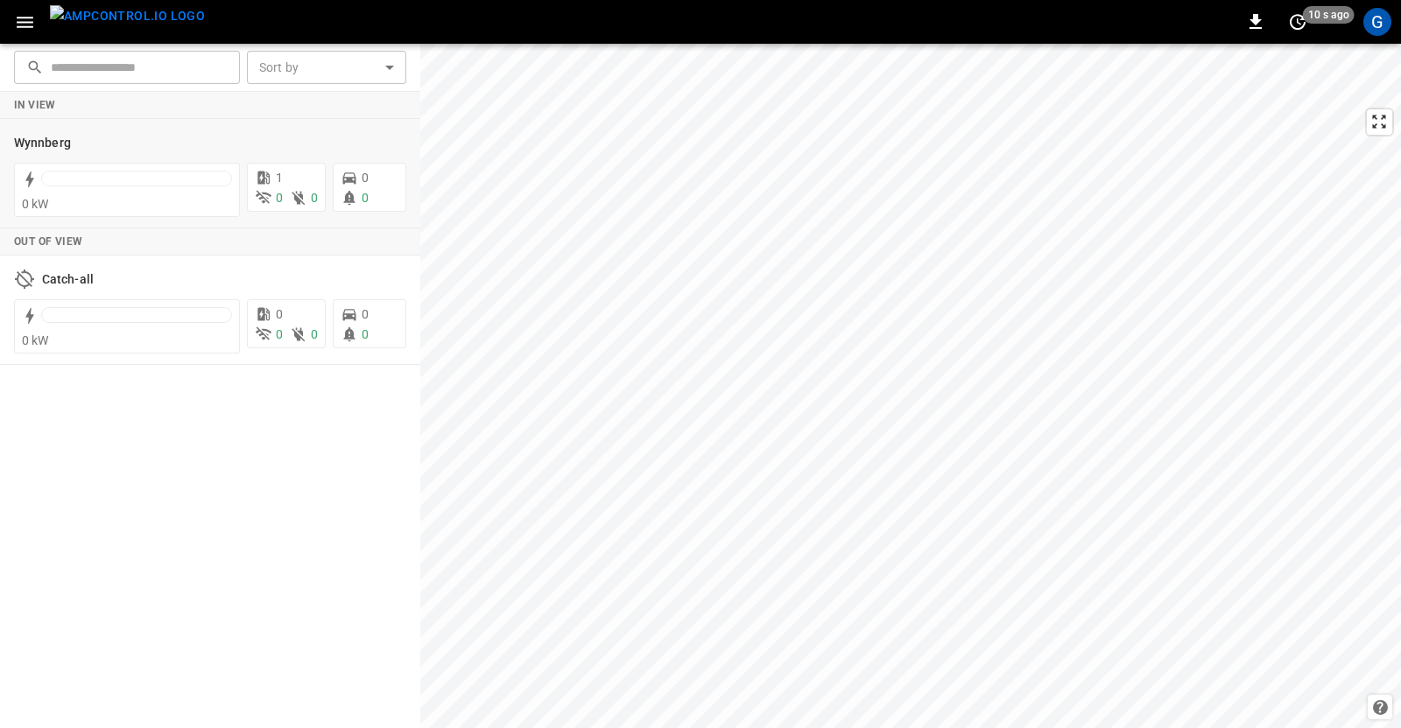
click at [64, 141] on h6 "Wynnberg" at bounding box center [42, 143] width 57 height 19
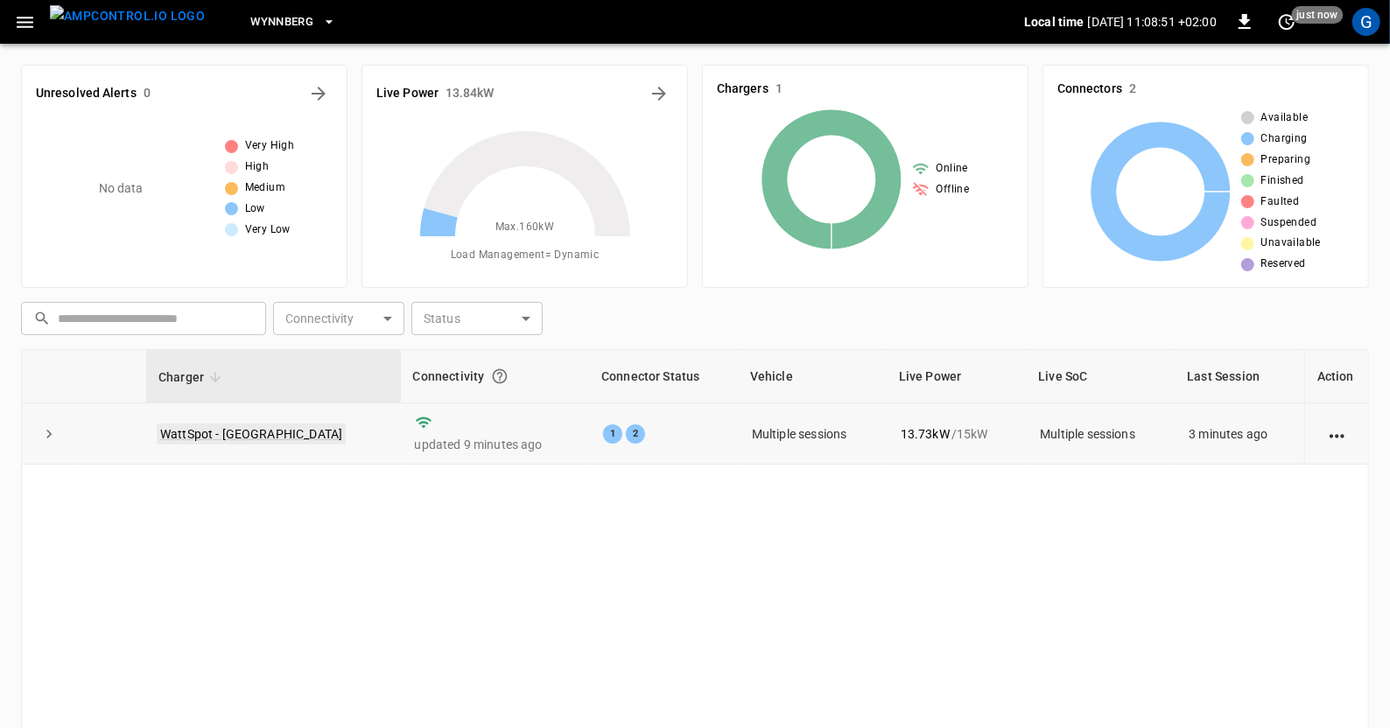
click at [244, 433] on link "WattSpot - Wynberg" at bounding box center [251, 434] width 189 height 21
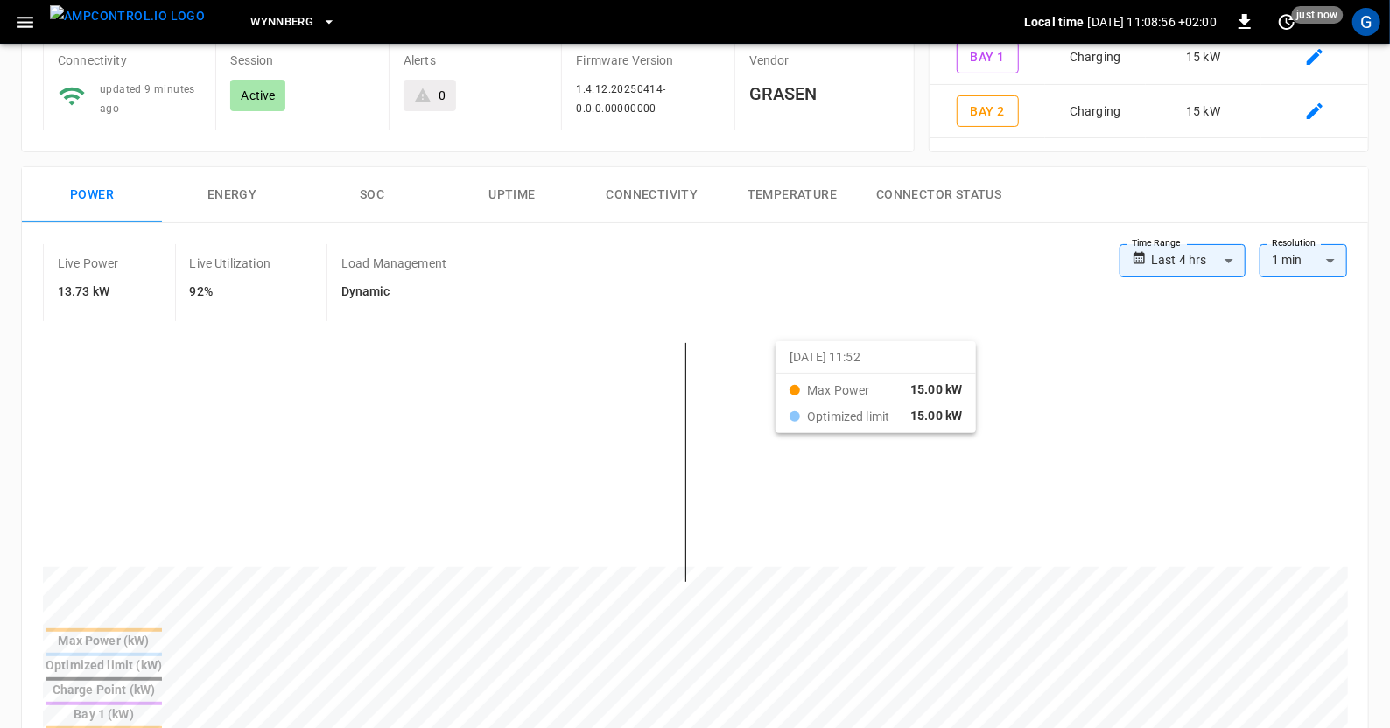
scroll to position [155, 0]
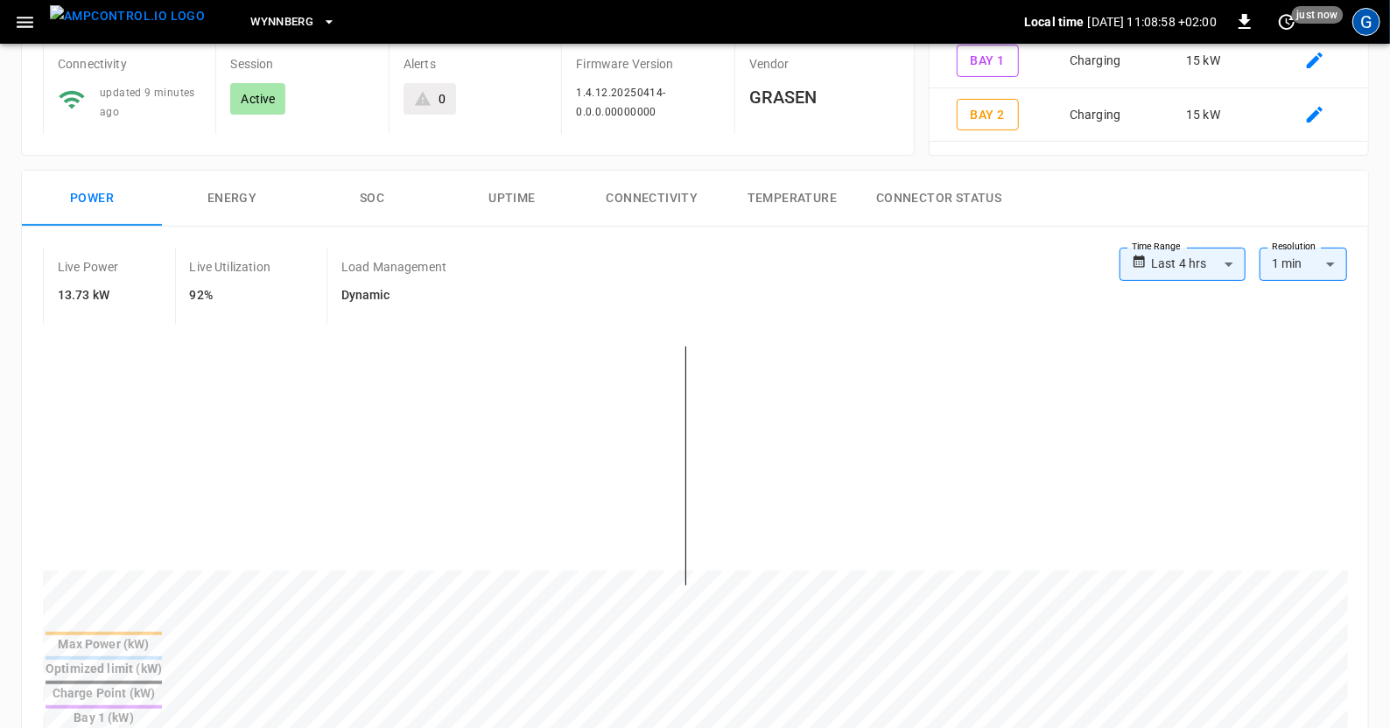
click at [1356, 23] on div "G" at bounding box center [1367, 22] width 28 height 28
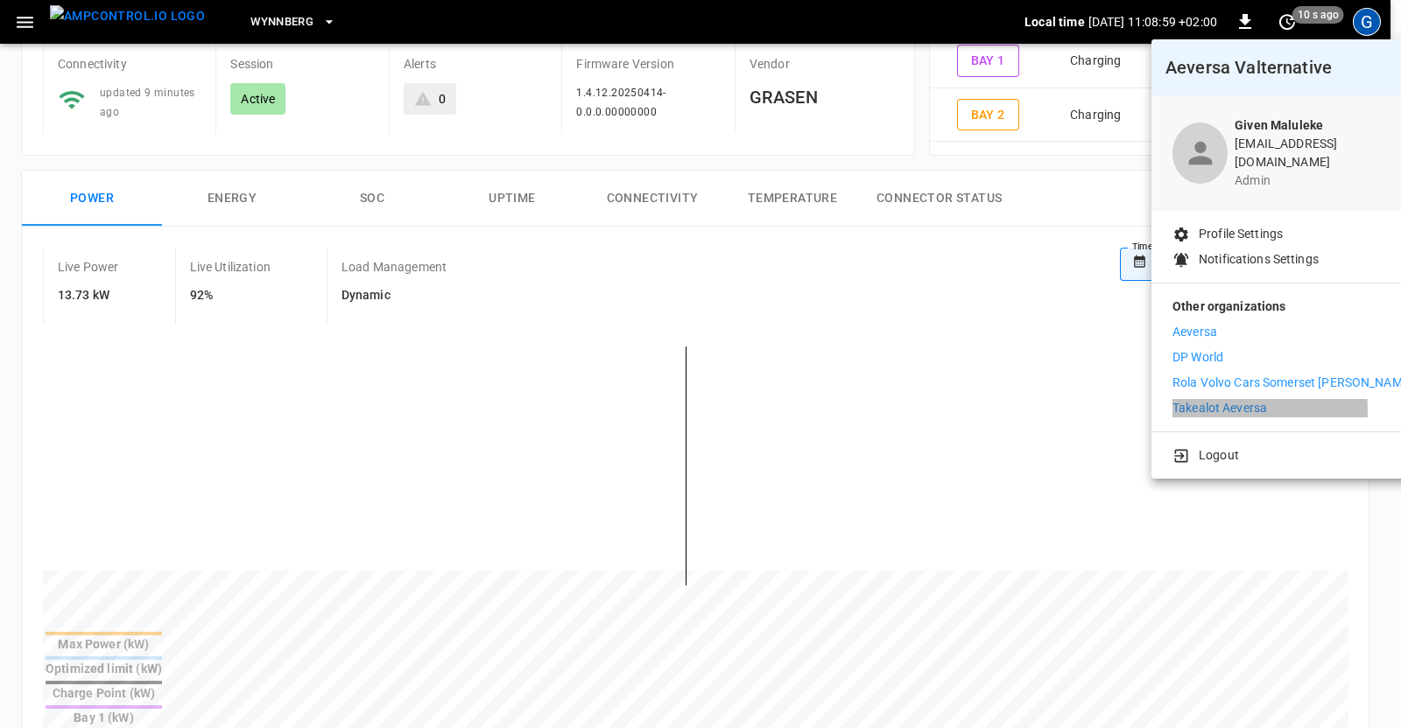
click at [1212, 399] on p "Takealot Aeversa" at bounding box center [1219, 408] width 95 height 18
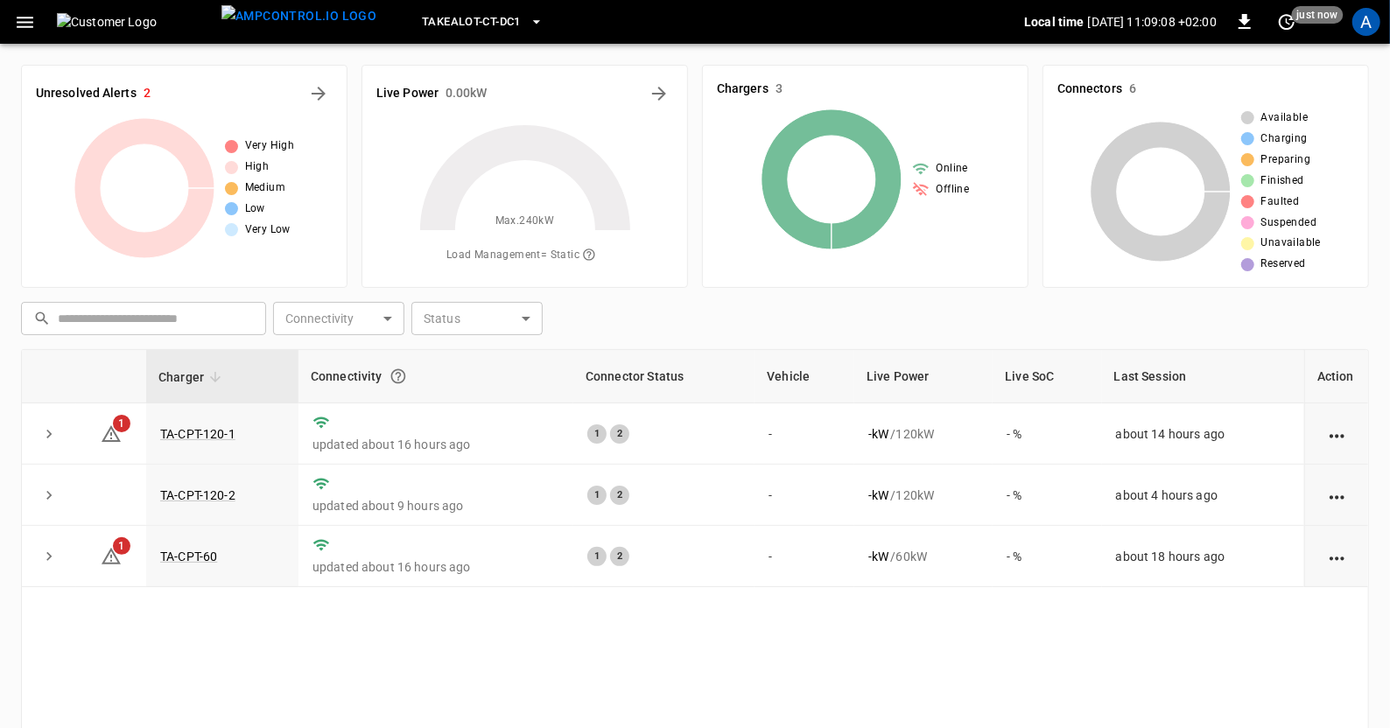
click at [528, 27] on icon "button" at bounding box center [537, 22] width 18 height 18
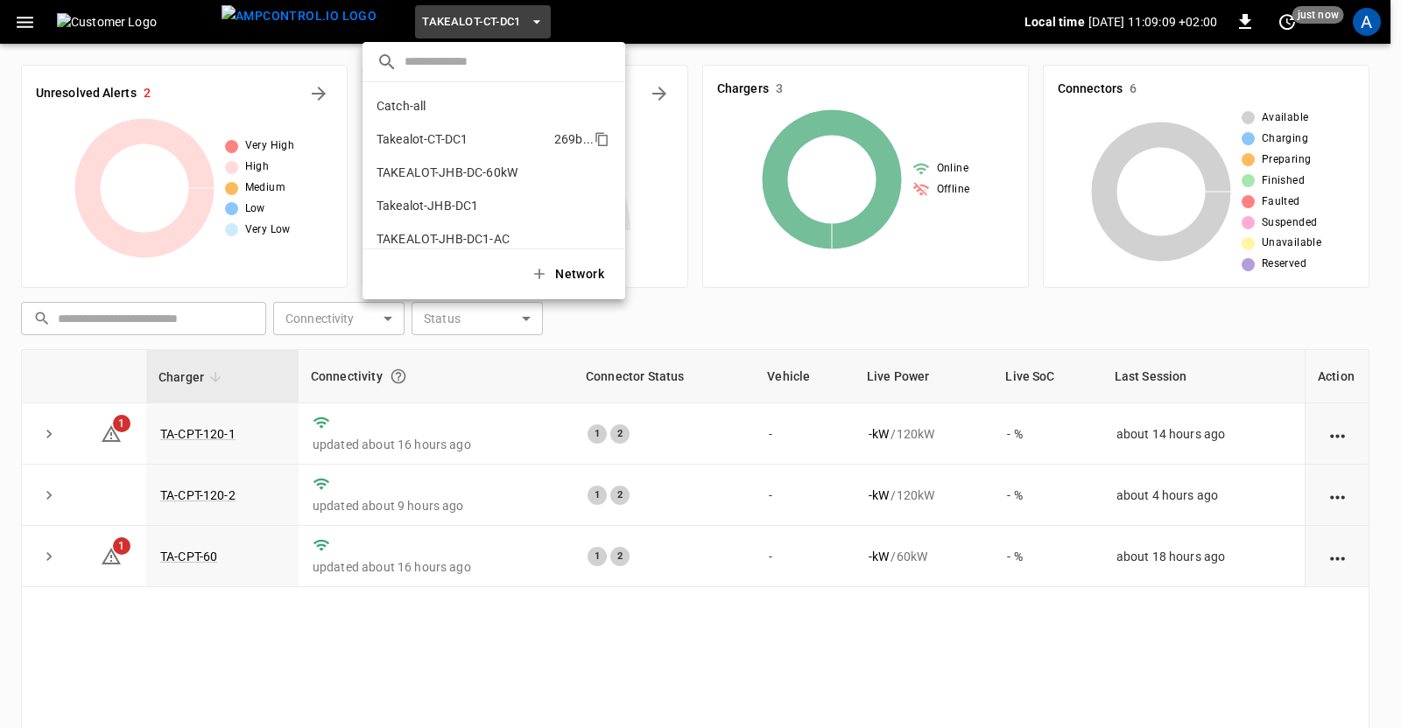
scroll to position [13, 0]
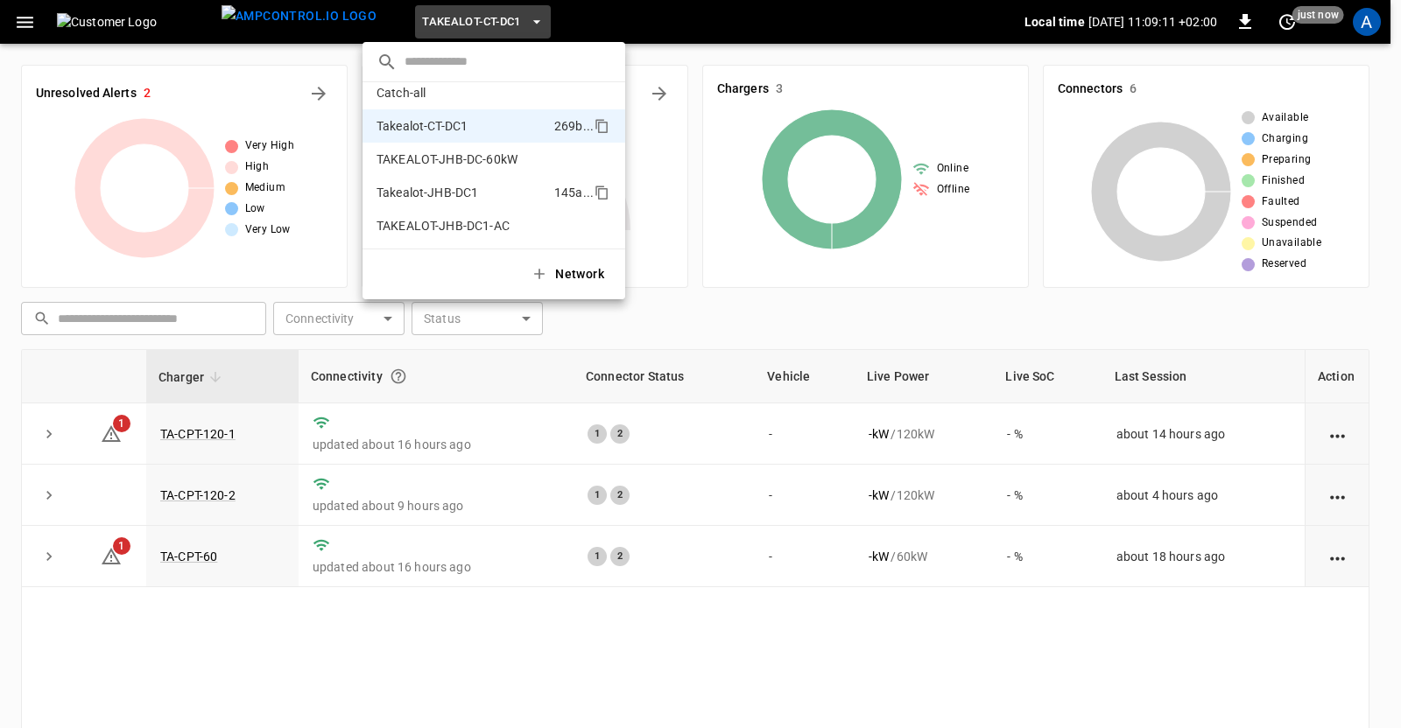
click at [437, 191] on p "Takealot-JHB-DC1" at bounding box center [461, 193] width 171 height 18
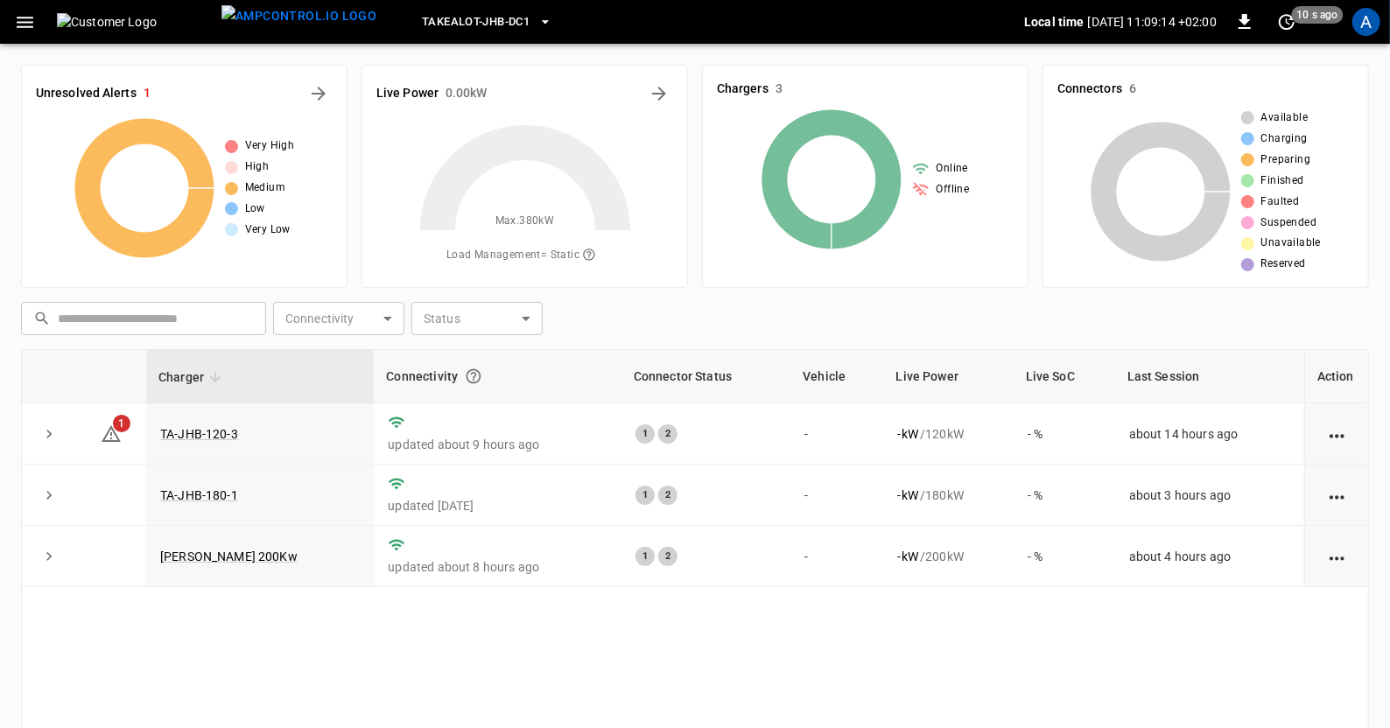
click at [537, 15] on icon "button" at bounding box center [546, 22] width 18 height 18
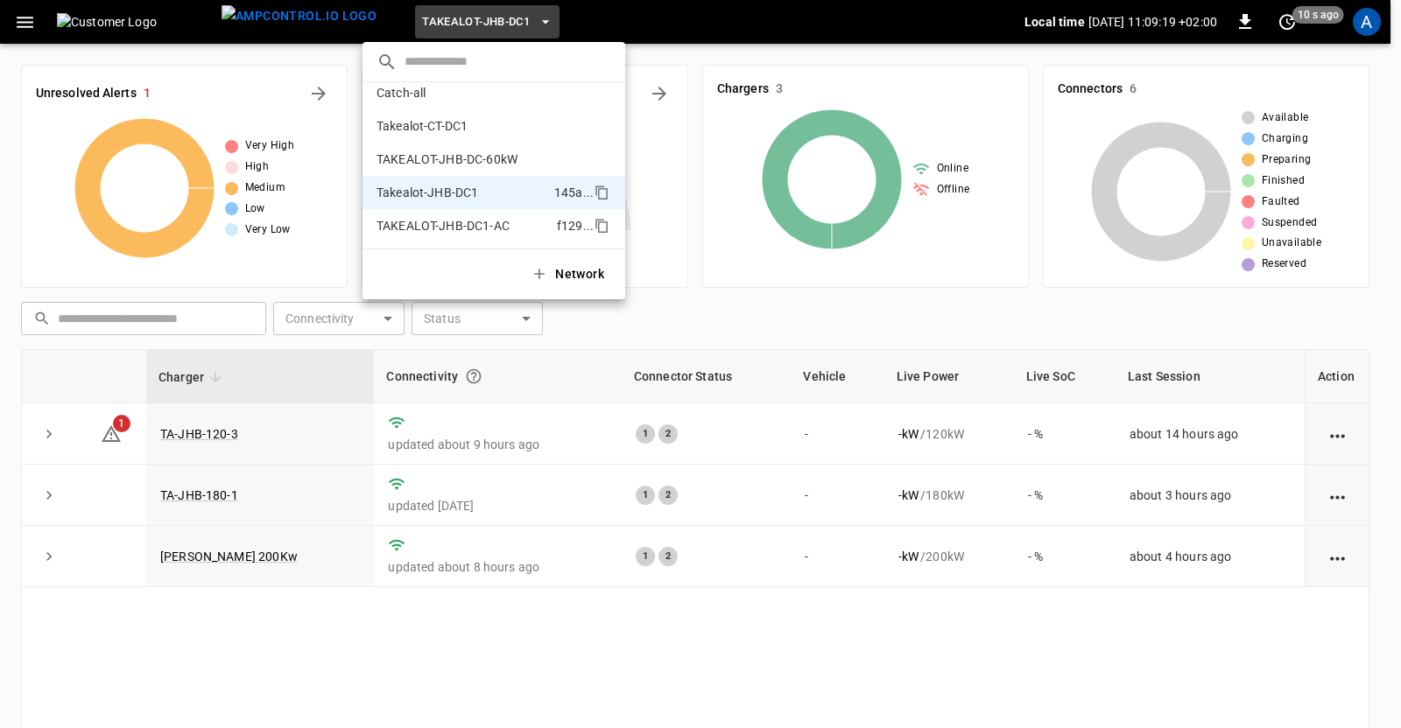
click at [457, 225] on p "TAKEALOT-JHB-DC1-AC" at bounding box center [462, 226] width 173 height 18
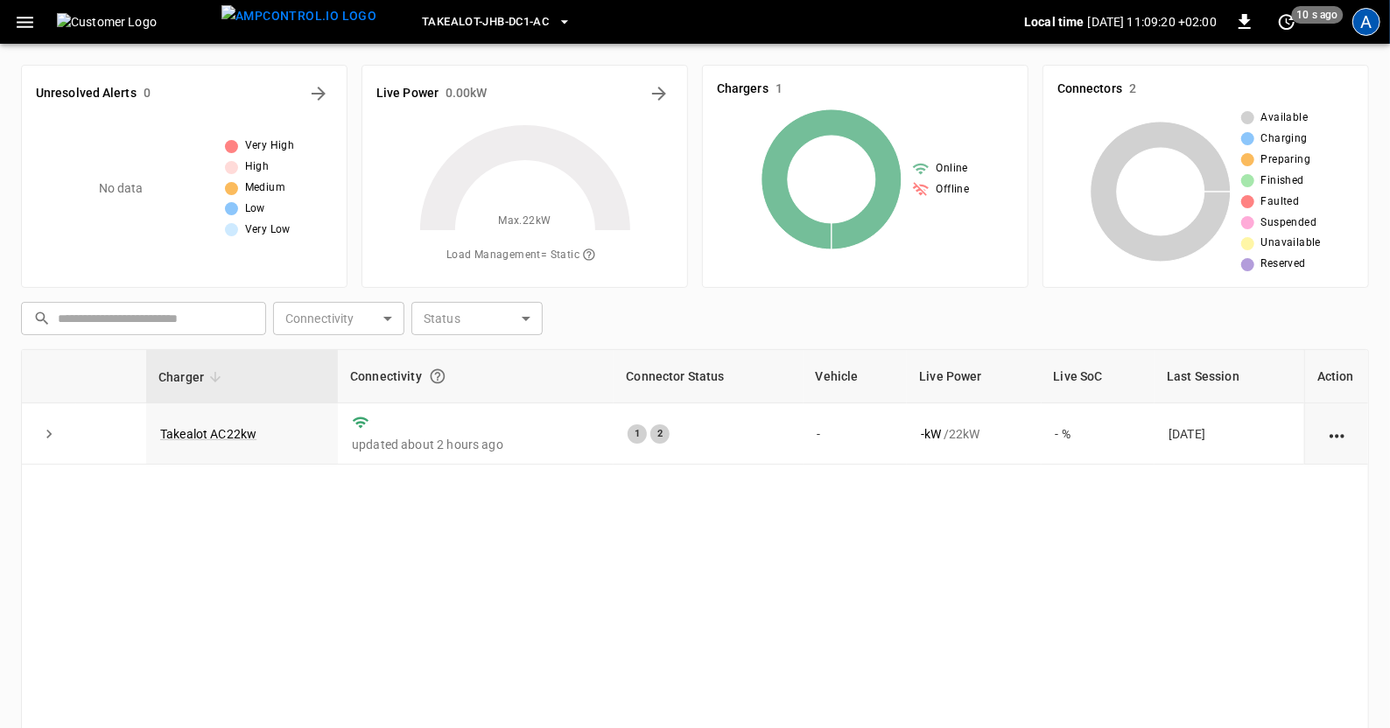
click at [1370, 28] on div "A" at bounding box center [1367, 22] width 28 height 28
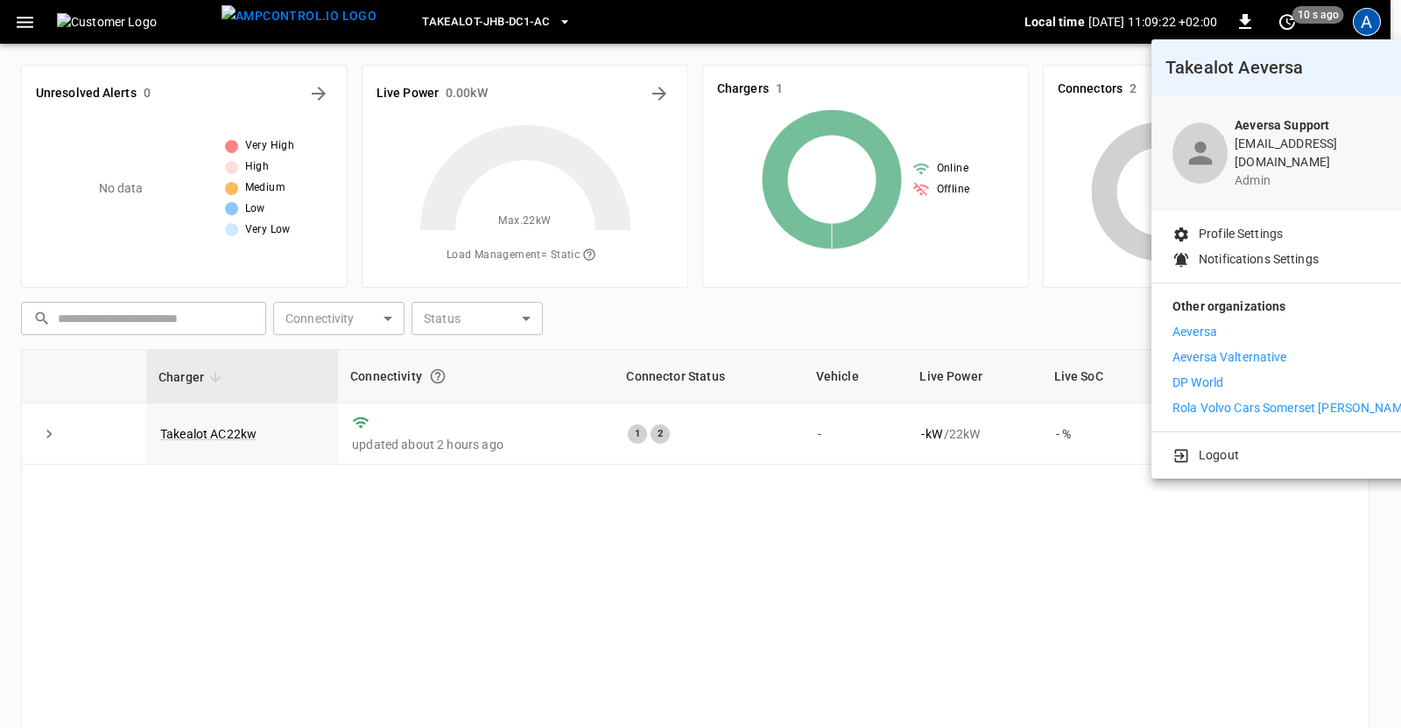
click at [1211, 323] on p "Aeversa" at bounding box center [1194, 332] width 45 height 18
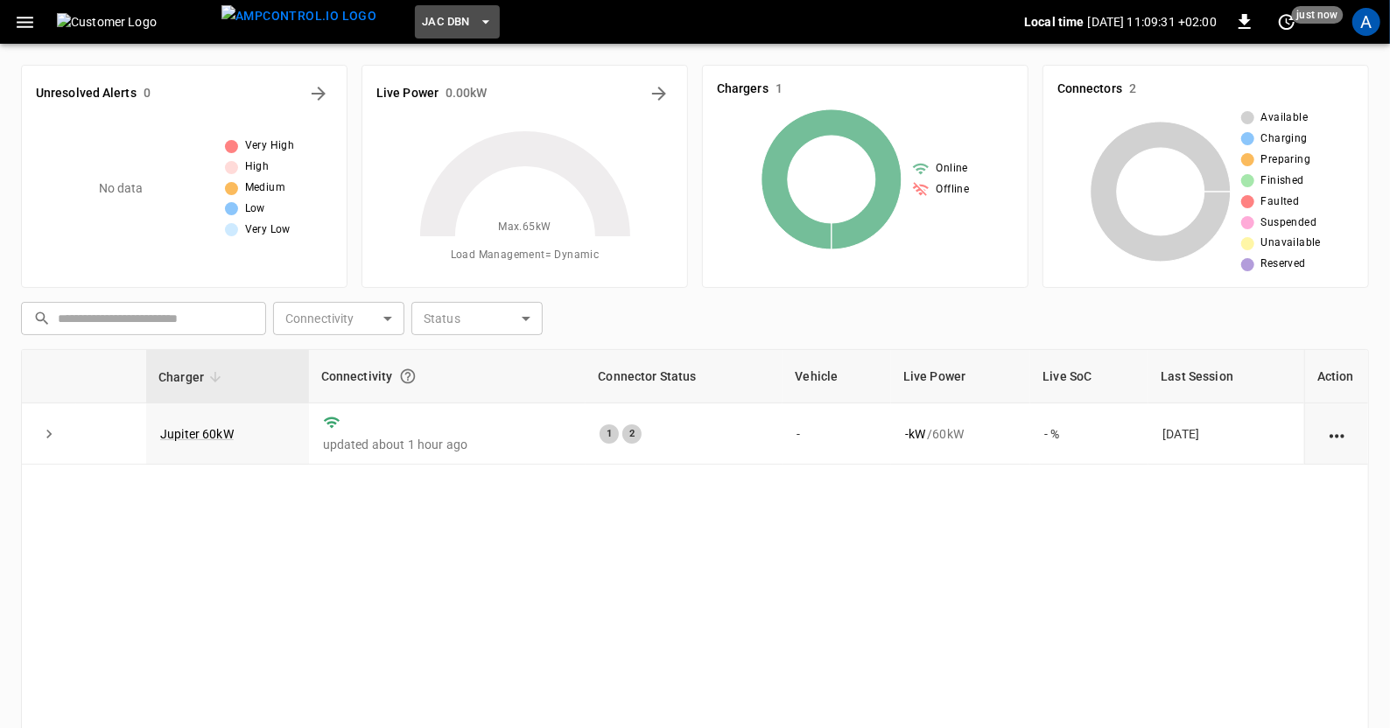
click at [482, 21] on icon "button" at bounding box center [485, 22] width 7 height 4
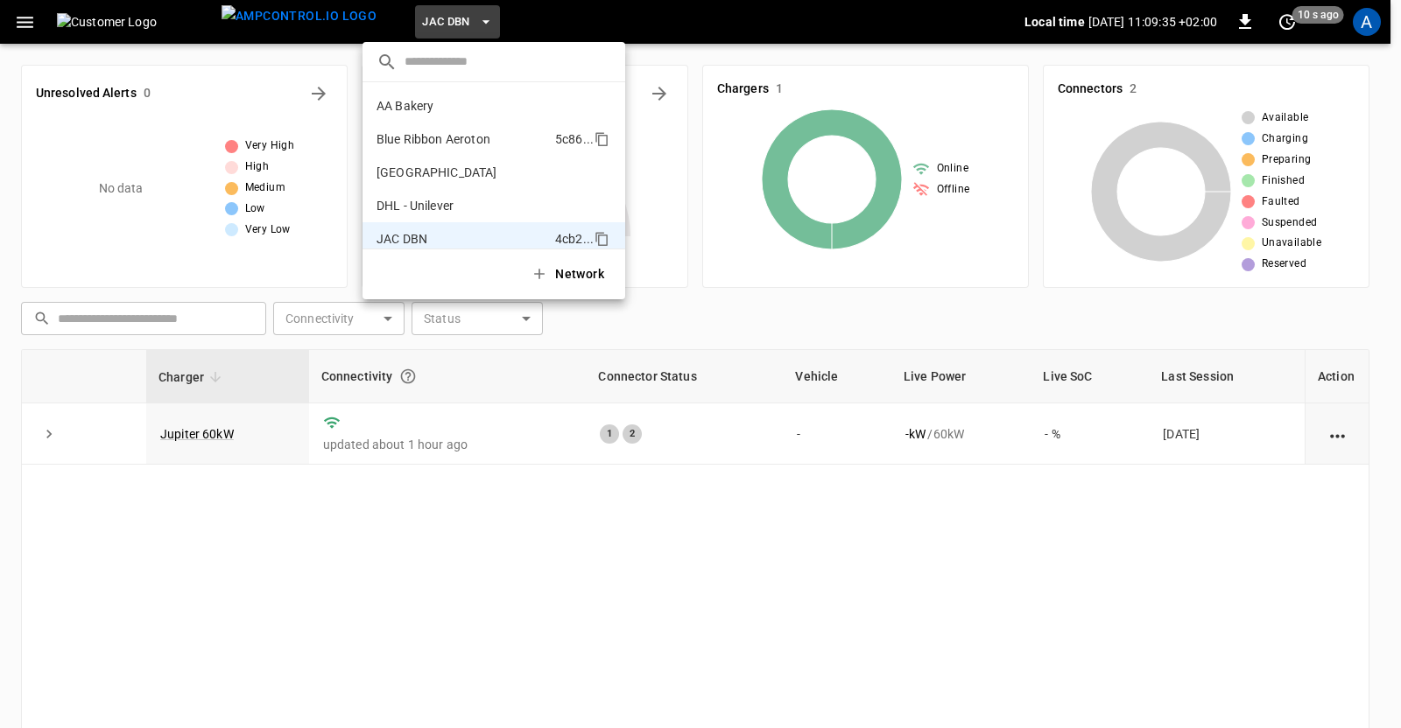
click at [417, 129] on li "Blue Ribbon Aeroton 5c86 ..." at bounding box center [493, 139] width 263 height 33
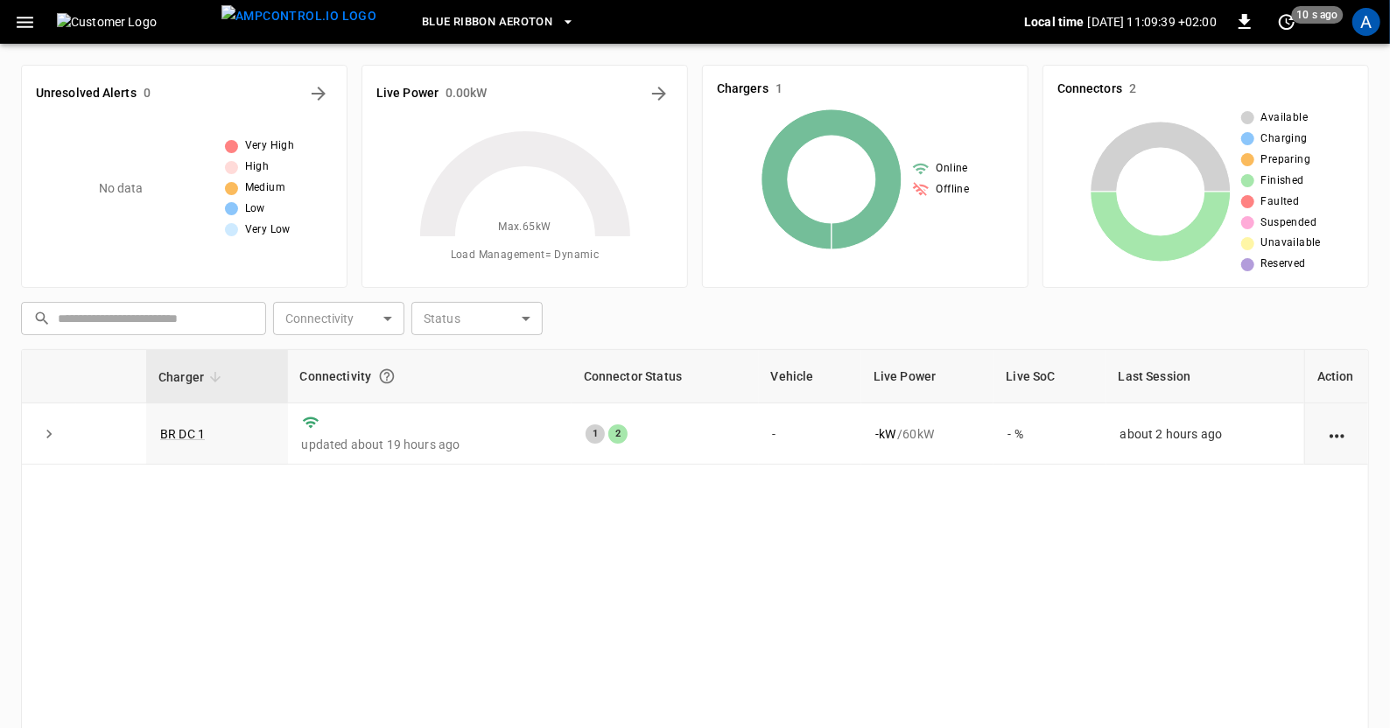
click at [32, 23] on icon "button" at bounding box center [25, 22] width 22 height 22
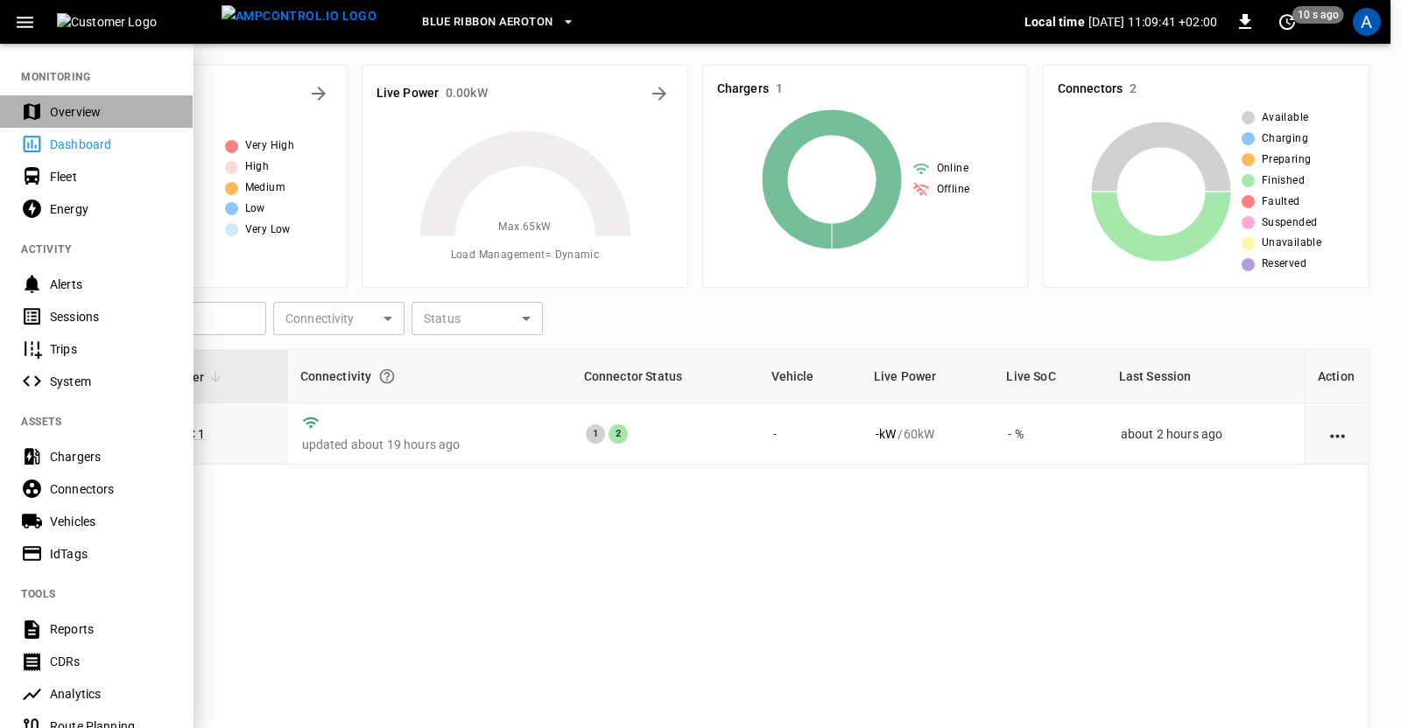
click at [65, 98] on div "Overview" at bounding box center [96, 111] width 193 height 32
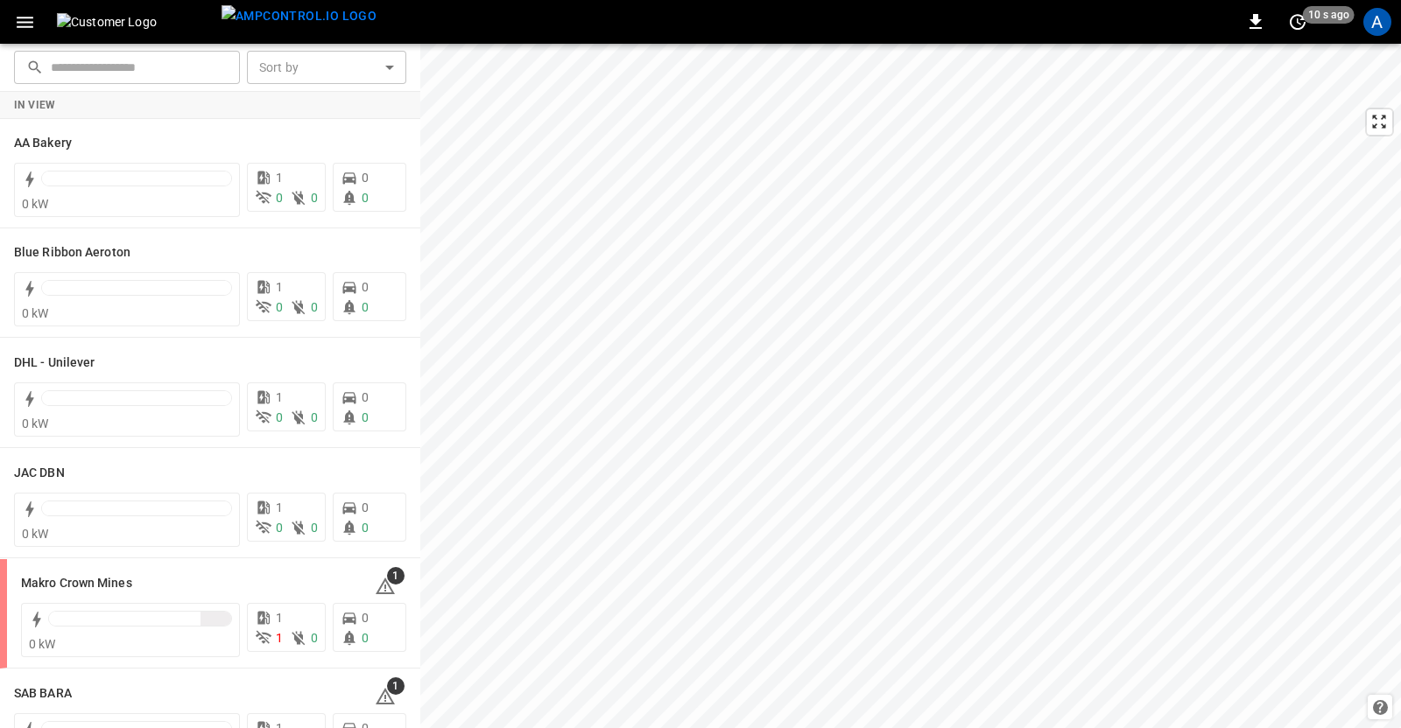
click at [1378, 41] on div "0 10 s ago A" at bounding box center [700, 22] width 1401 height 44
click at [1372, 28] on div "A" at bounding box center [1377, 22] width 28 height 28
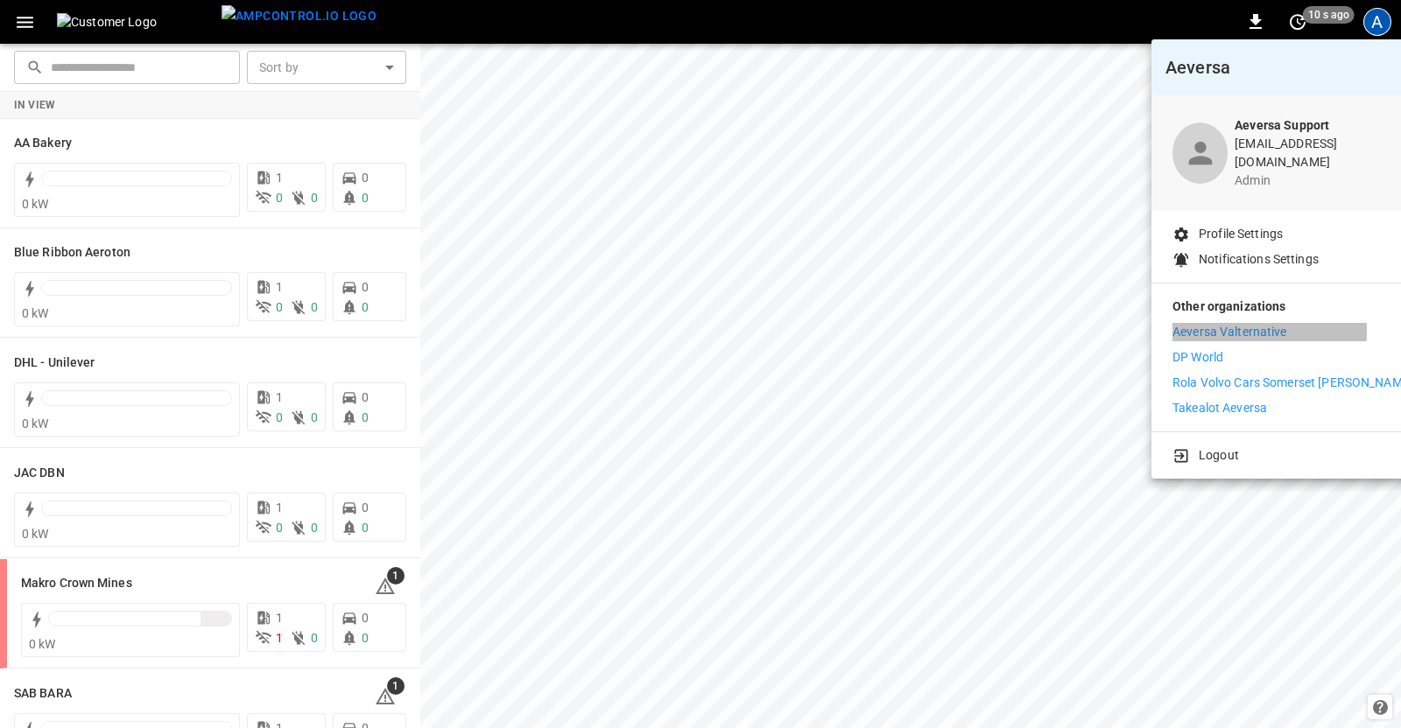
click at [1205, 323] on p "Aeversa Valternative" at bounding box center [1229, 332] width 115 height 18
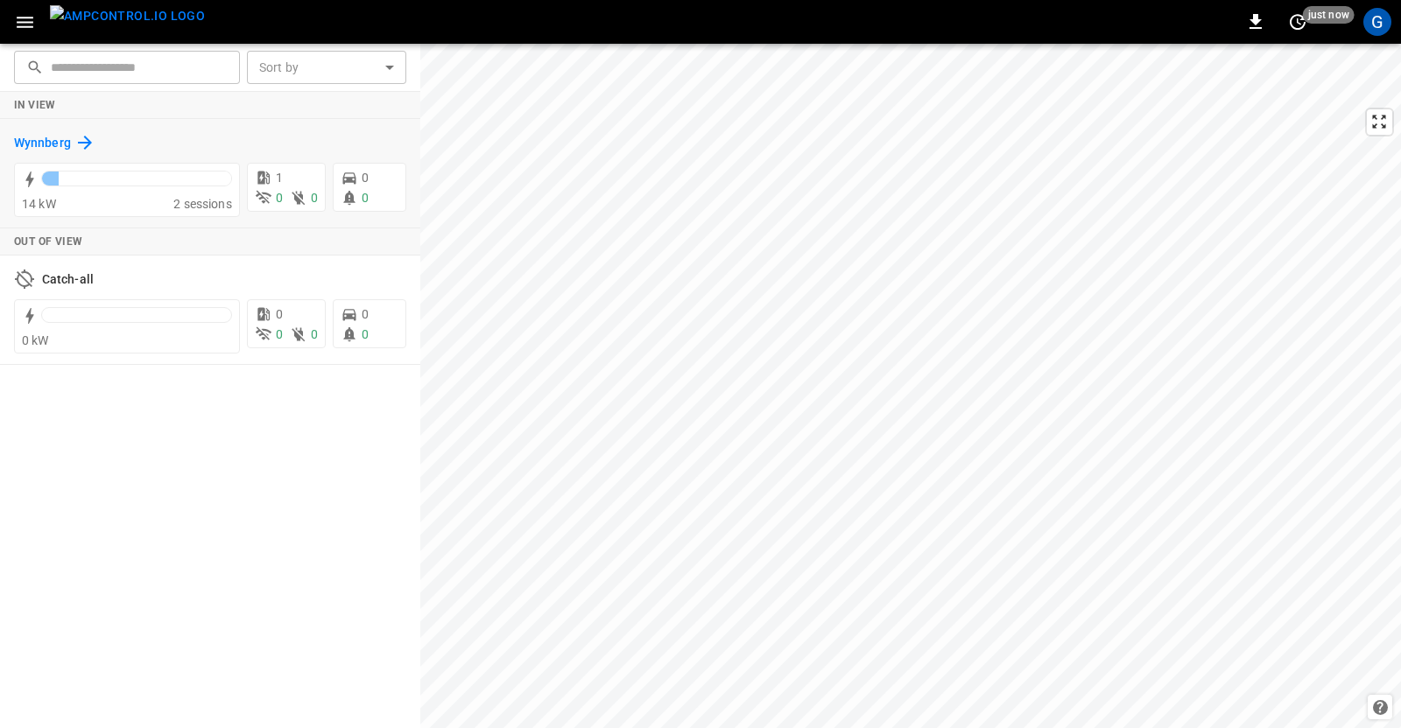
click at [44, 144] on h6 "Wynnberg" at bounding box center [42, 143] width 57 height 19
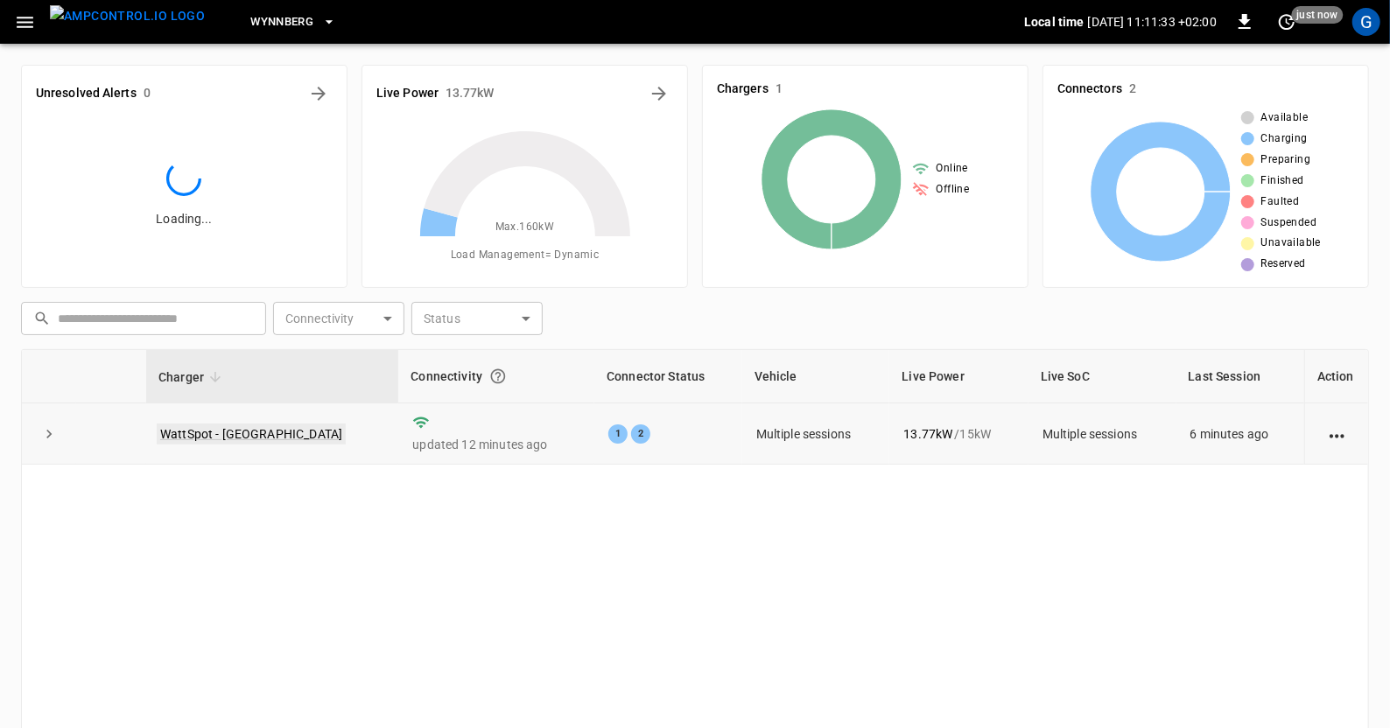
click at [216, 435] on link "WattSpot - [GEOGRAPHIC_DATA]" at bounding box center [251, 434] width 189 height 21
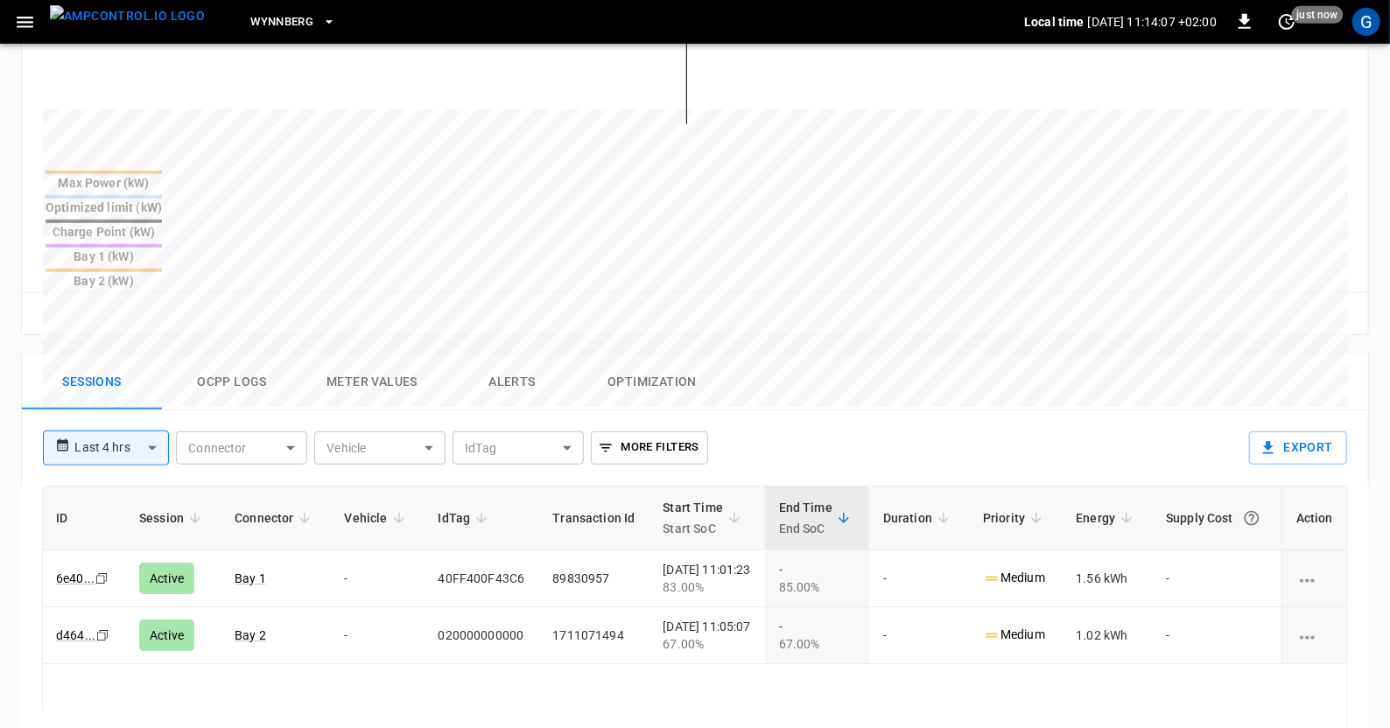
scroll to position [618, 0]
click at [60, 566] on link "6e40 ..." at bounding box center [76, 576] width 46 height 21
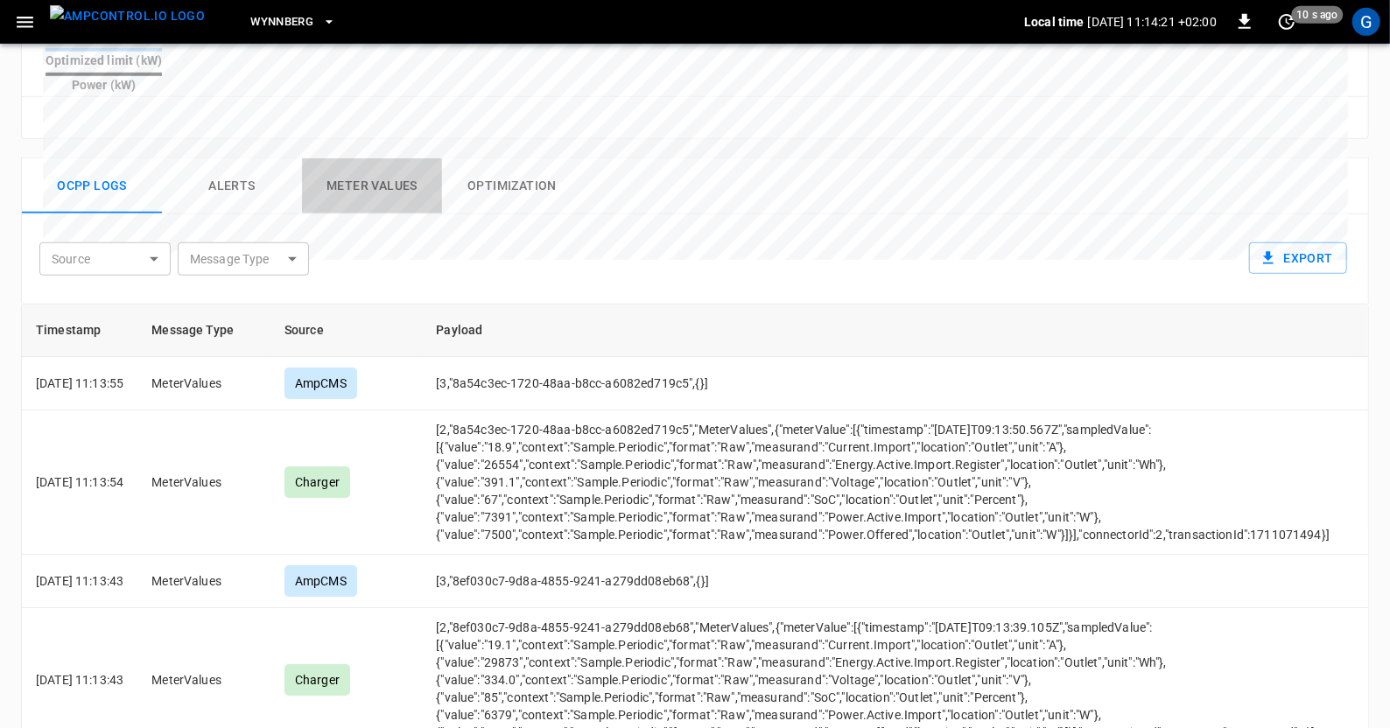
click at [367, 158] on button "Meter Values" at bounding box center [372, 186] width 140 height 56
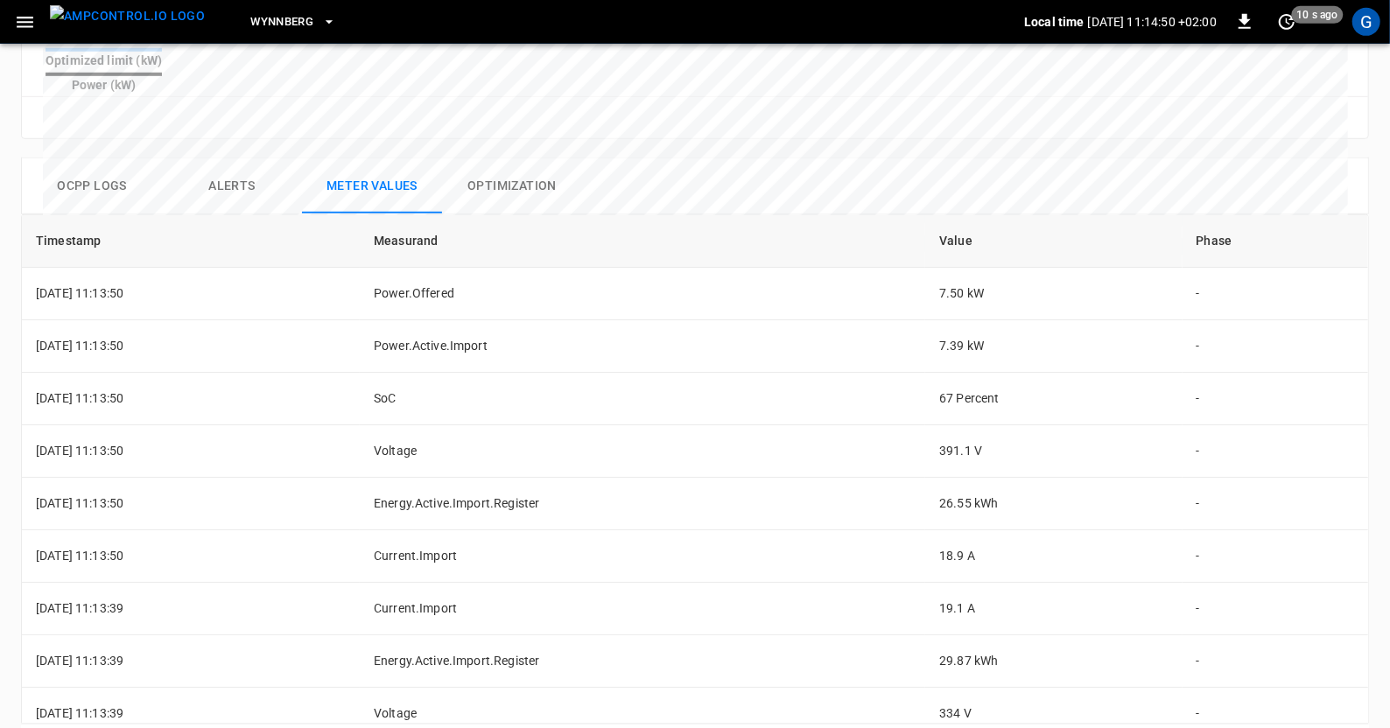
click at [66, 158] on button "Ocpp logs" at bounding box center [92, 186] width 140 height 56
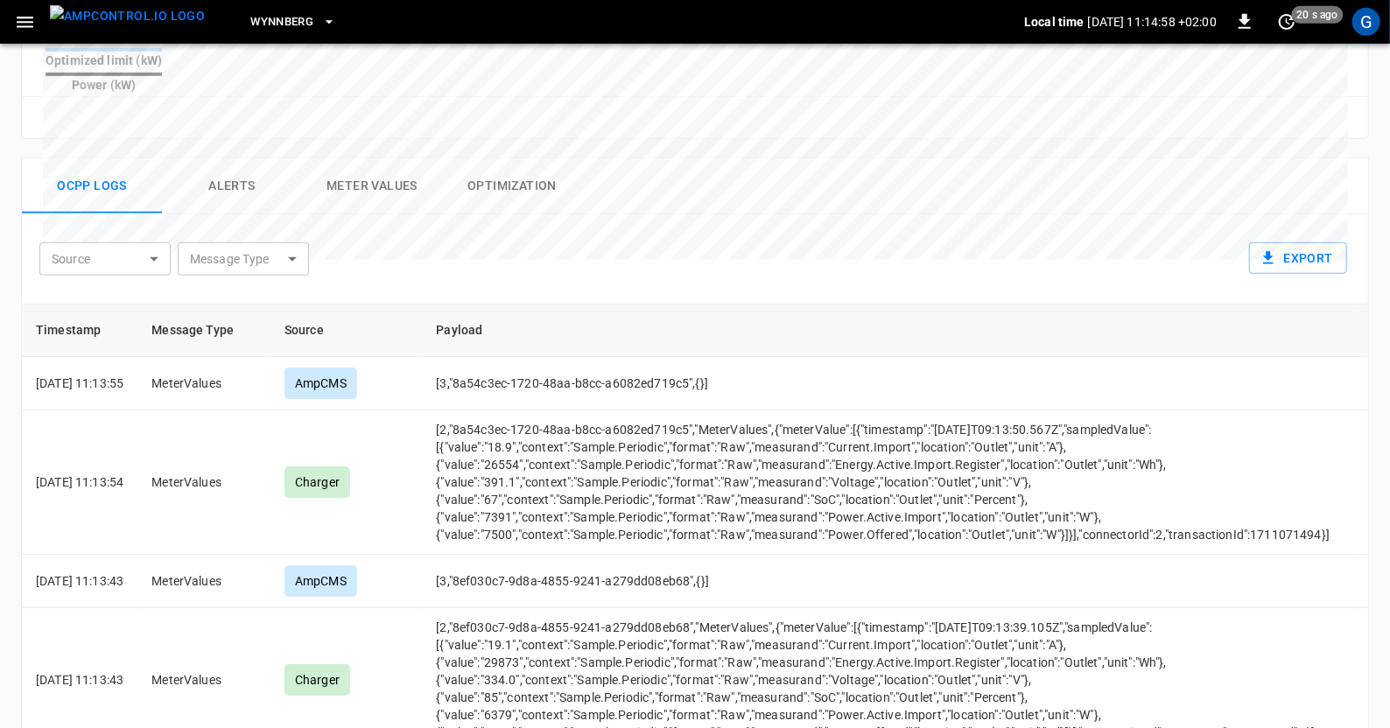
click at [352, 158] on button "Meter Values" at bounding box center [372, 186] width 140 height 56
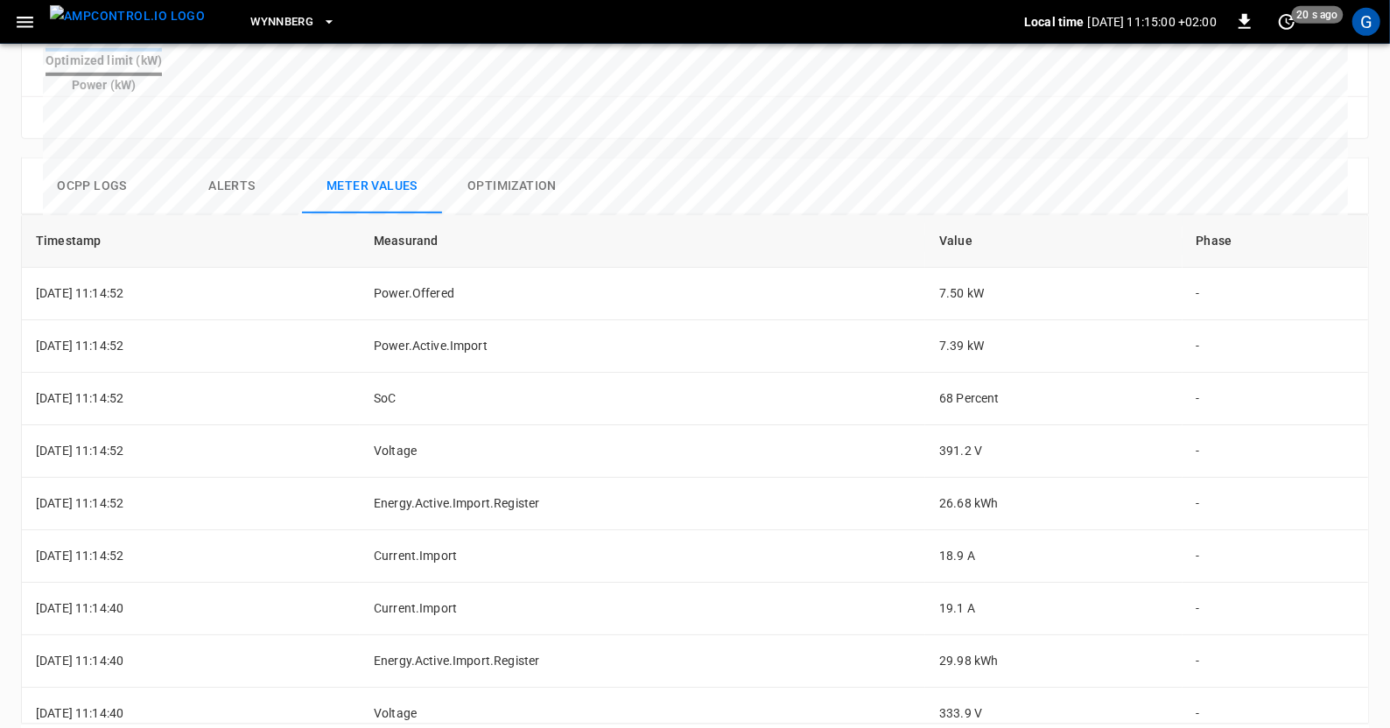
click at [497, 158] on button "Optimization" at bounding box center [512, 186] width 140 height 56
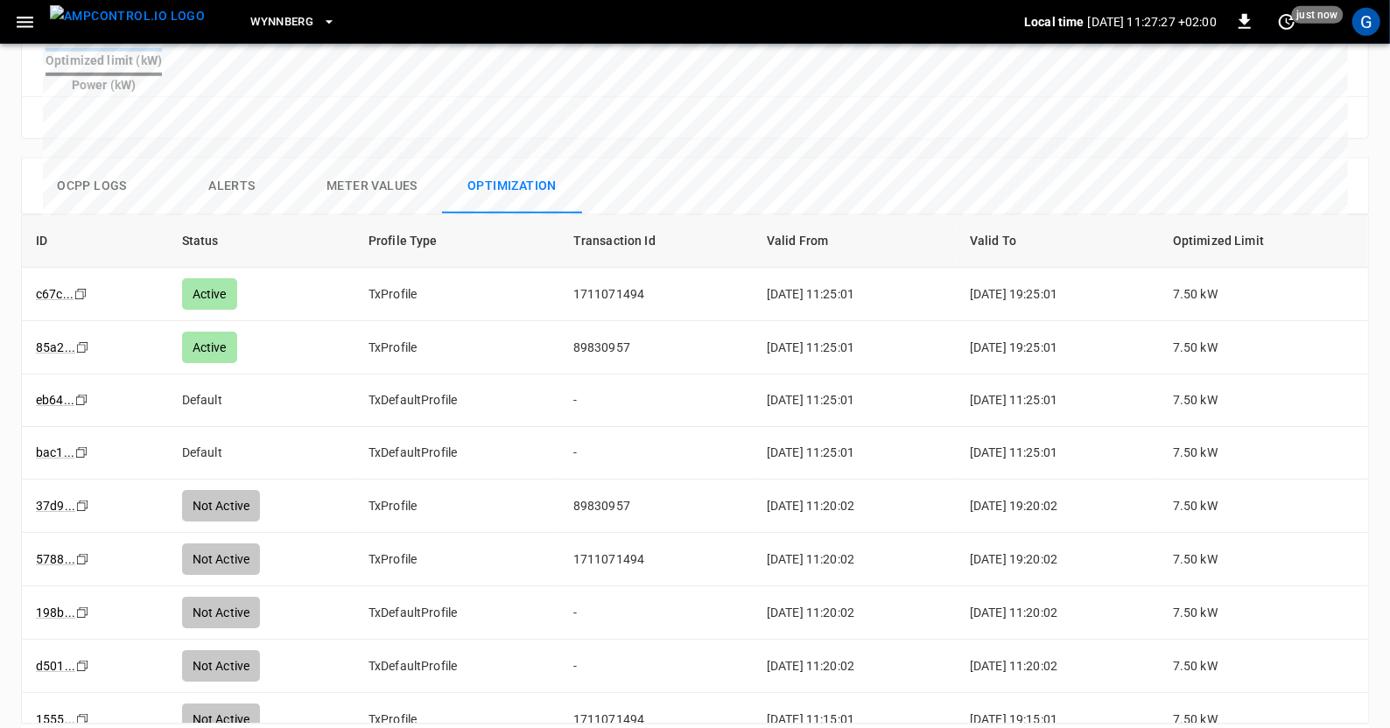
click at [22, 22] on icon "button" at bounding box center [25, 22] width 17 height 11
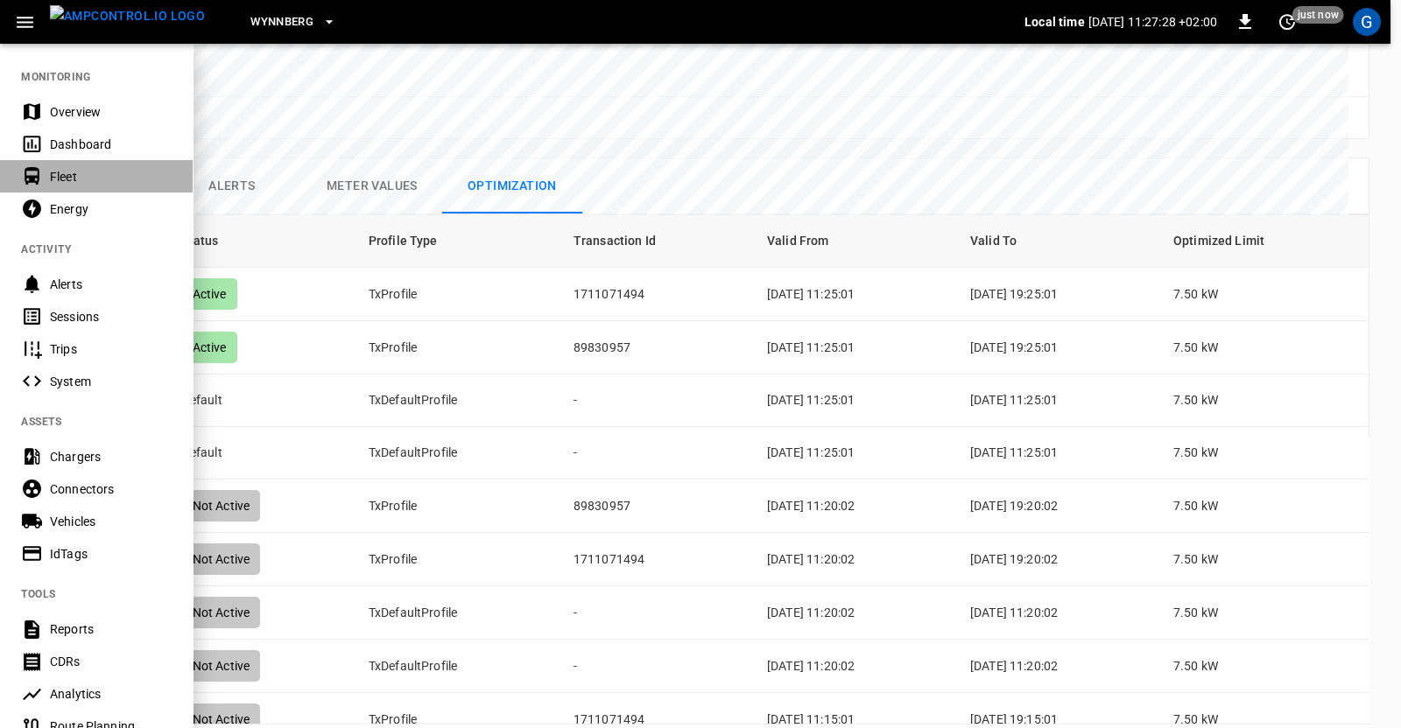
click at [61, 177] on div "Fleet" at bounding box center [111, 177] width 122 height 18
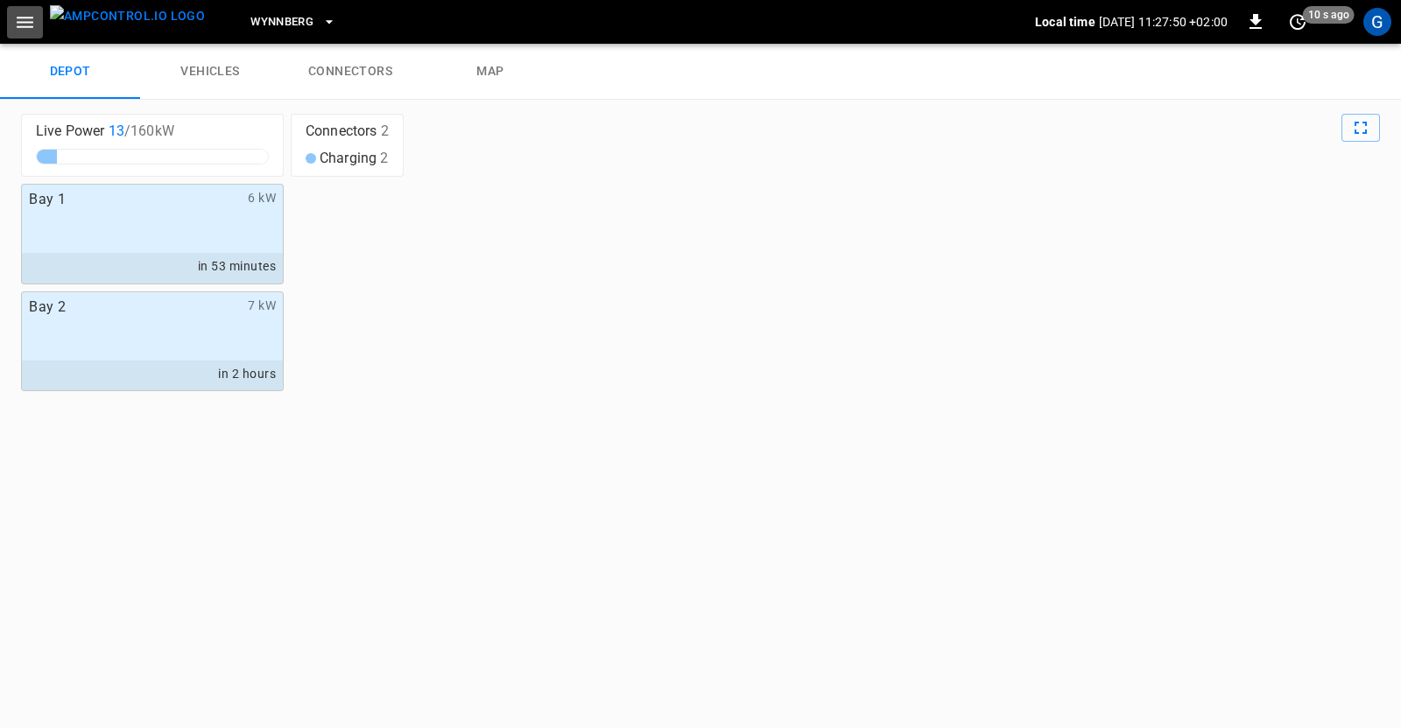
click at [17, 20] on icon "button" at bounding box center [25, 22] width 22 height 22
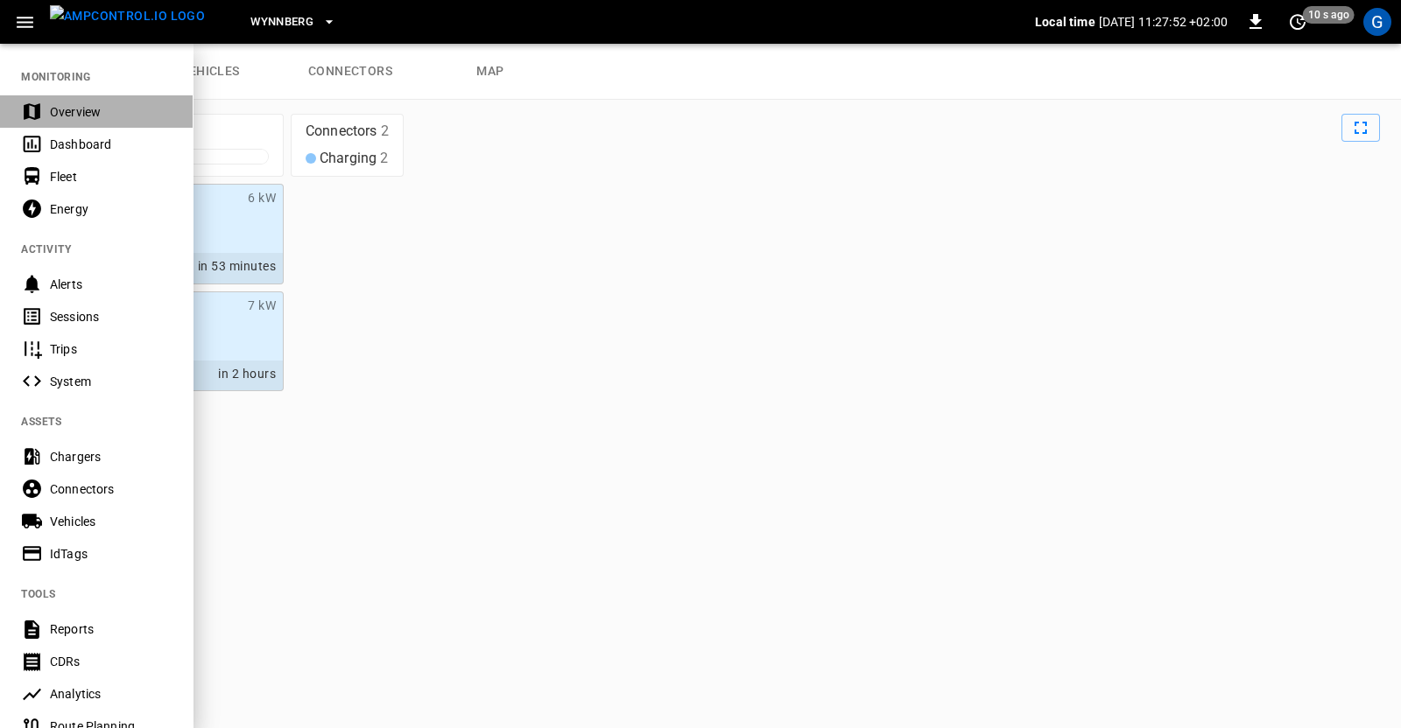
click at [58, 109] on div "Overview" at bounding box center [111, 112] width 122 height 18
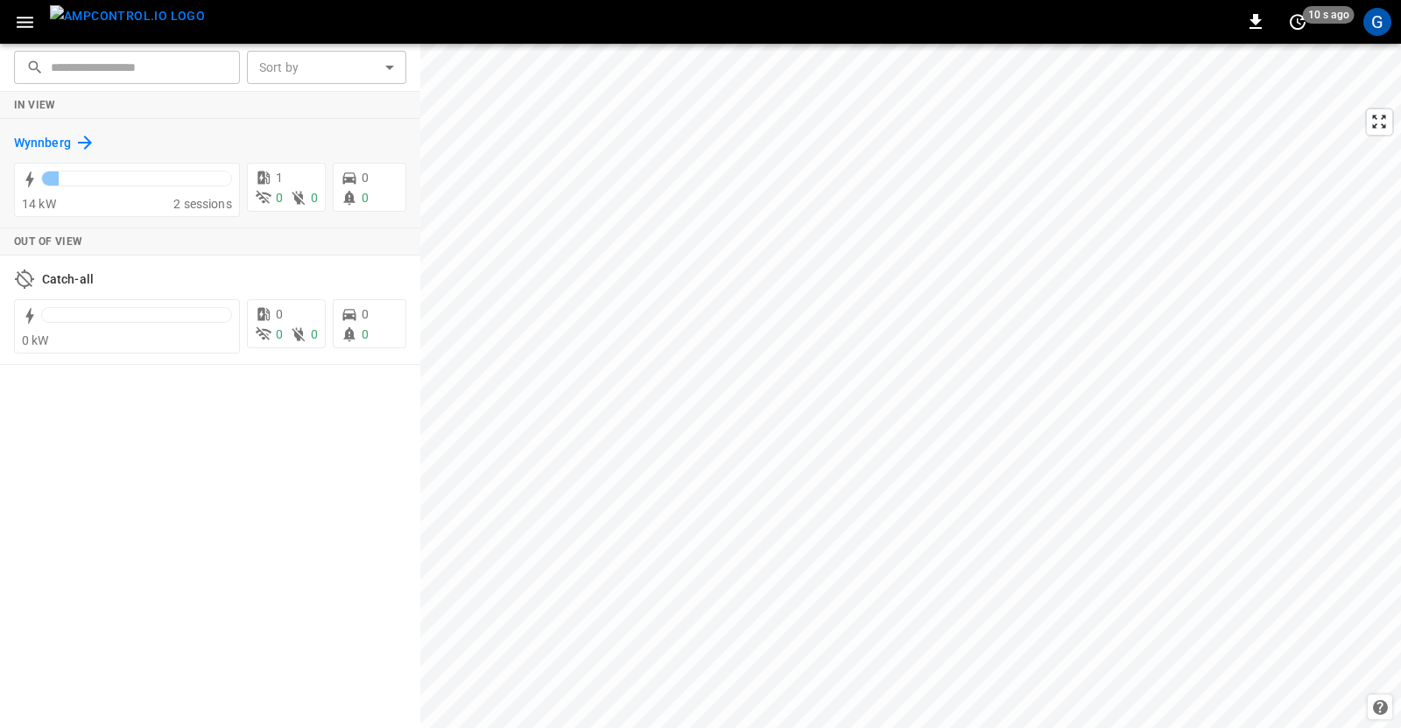
click at [53, 141] on h6 "Wynnberg" at bounding box center [42, 143] width 57 height 19
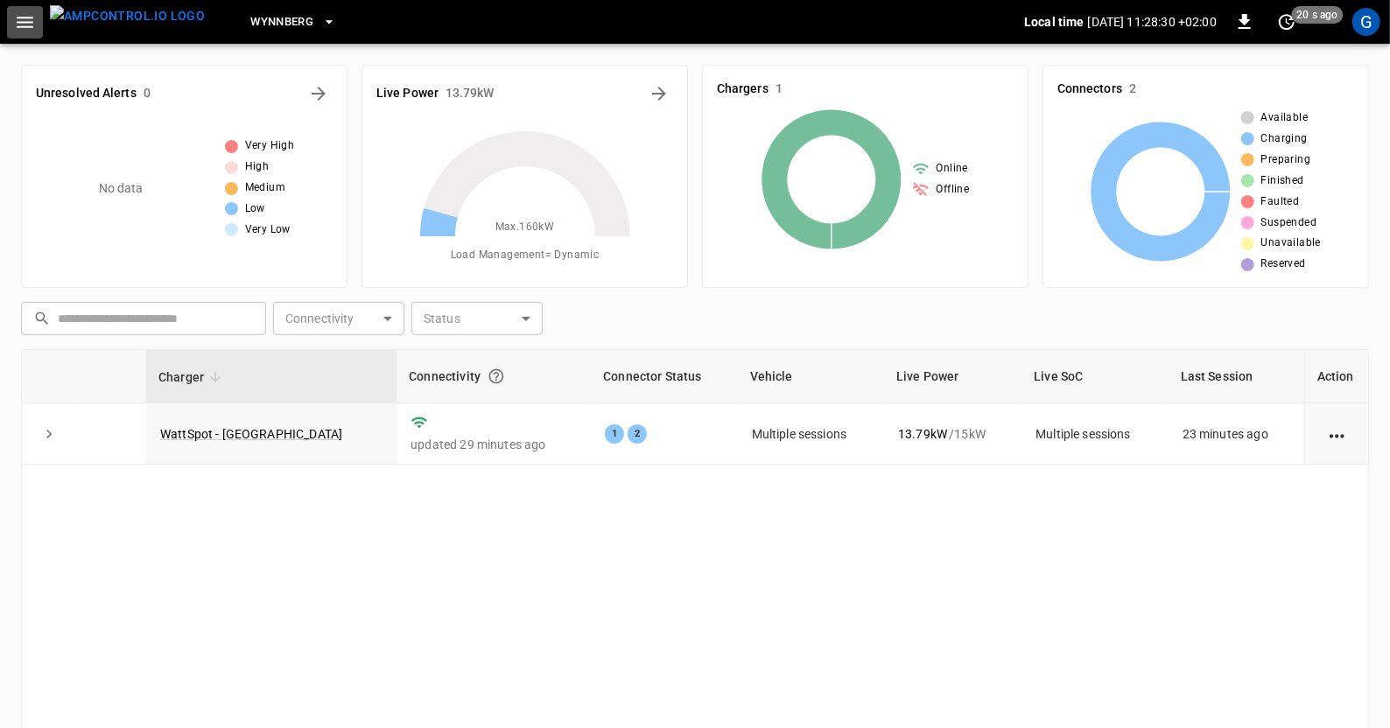
click at [21, 24] on icon "button" at bounding box center [25, 22] width 22 height 22
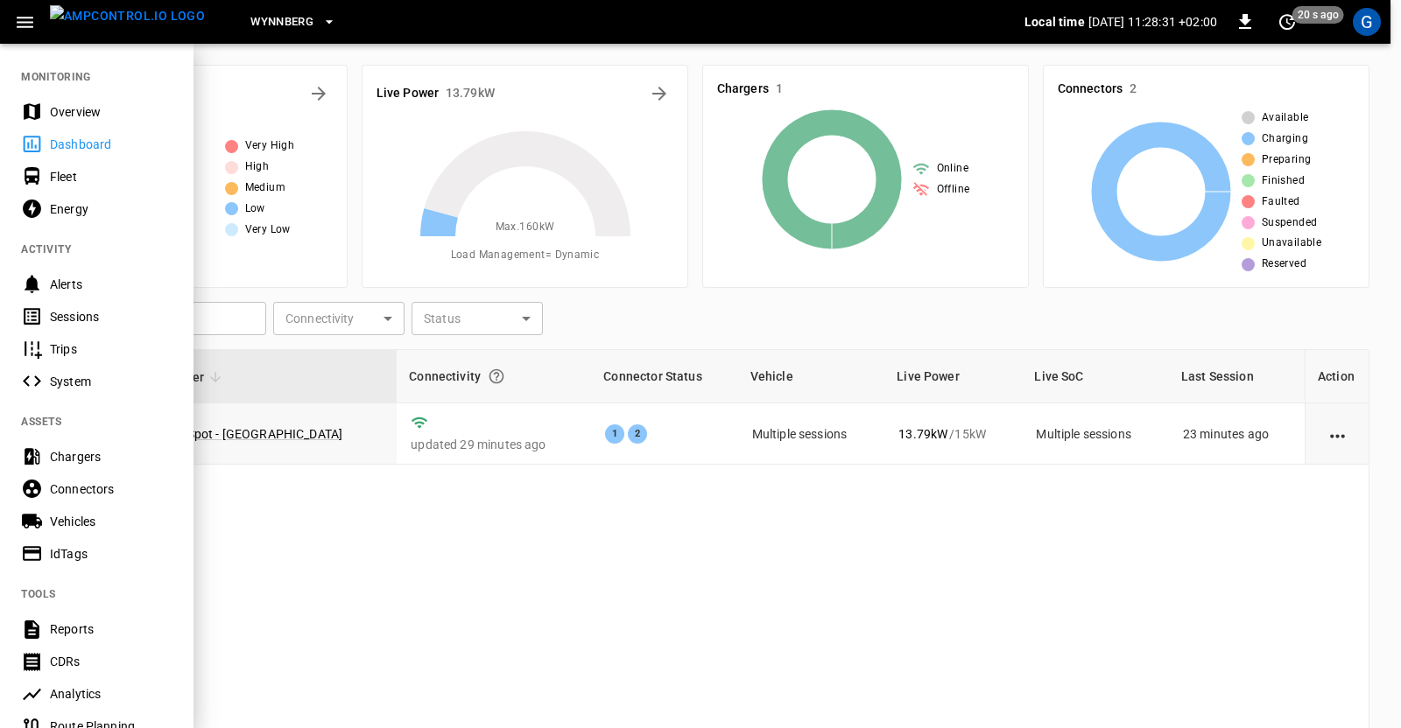
click at [60, 180] on div "Fleet" at bounding box center [111, 177] width 122 height 18
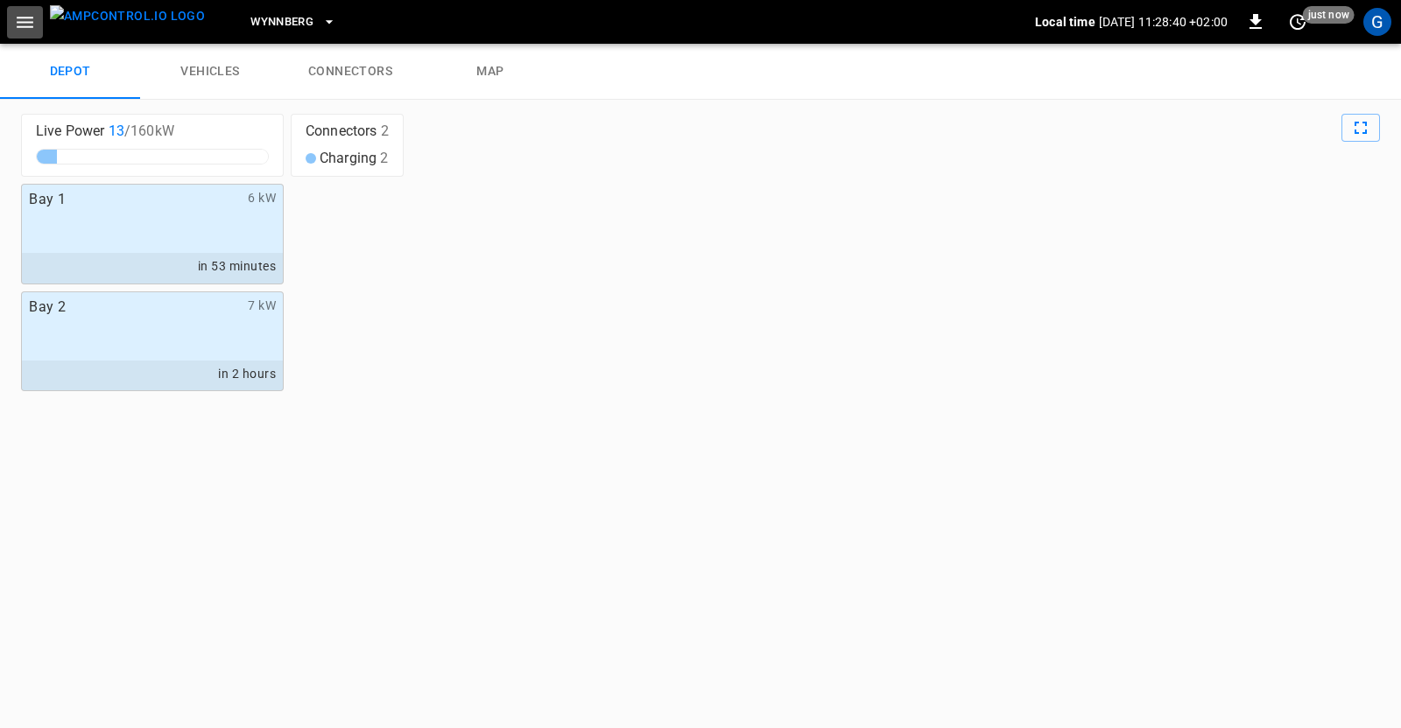
click at [31, 18] on icon "button" at bounding box center [25, 22] width 22 height 22
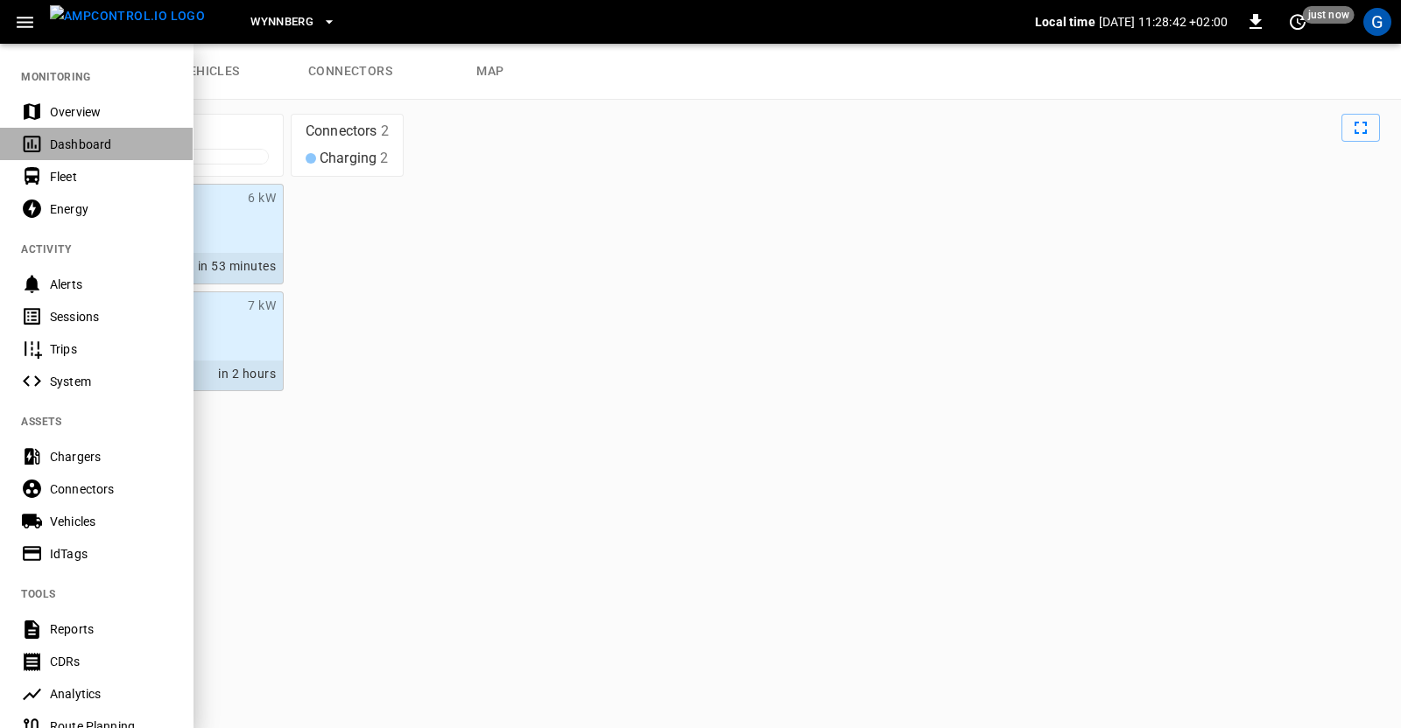
click at [67, 146] on div "Dashboard" at bounding box center [111, 145] width 122 height 18
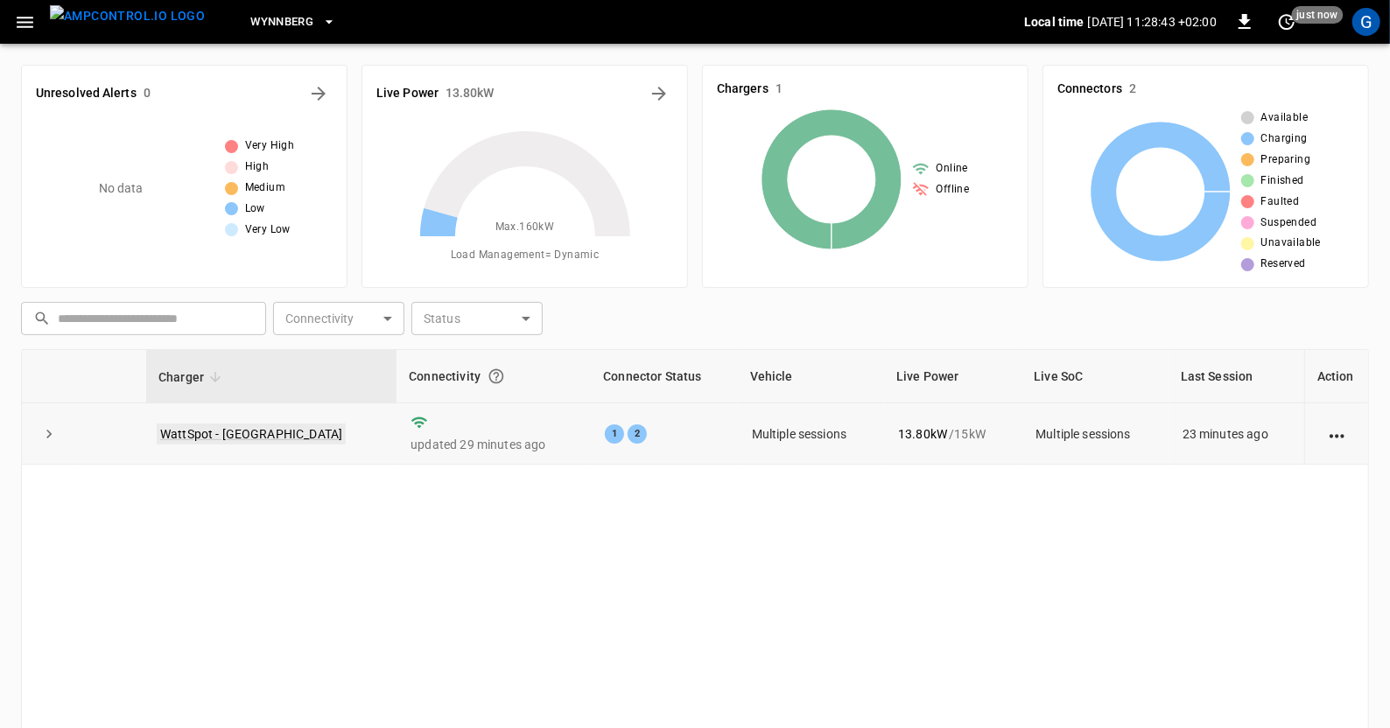
click at [230, 433] on link "WattSpot - [GEOGRAPHIC_DATA]" at bounding box center [251, 434] width 189 height 21
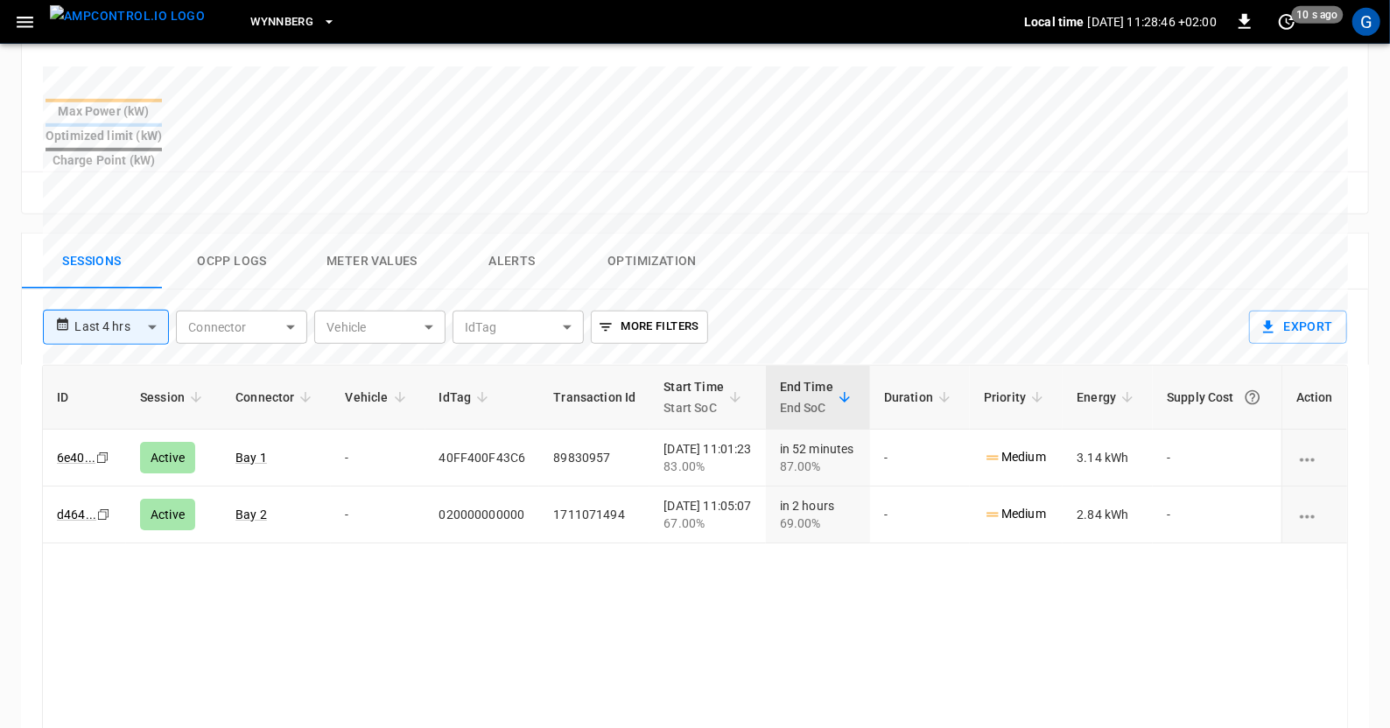
scroll to position [686, 0]
